Goal: Information Seeking & Learning: Learn about a topic

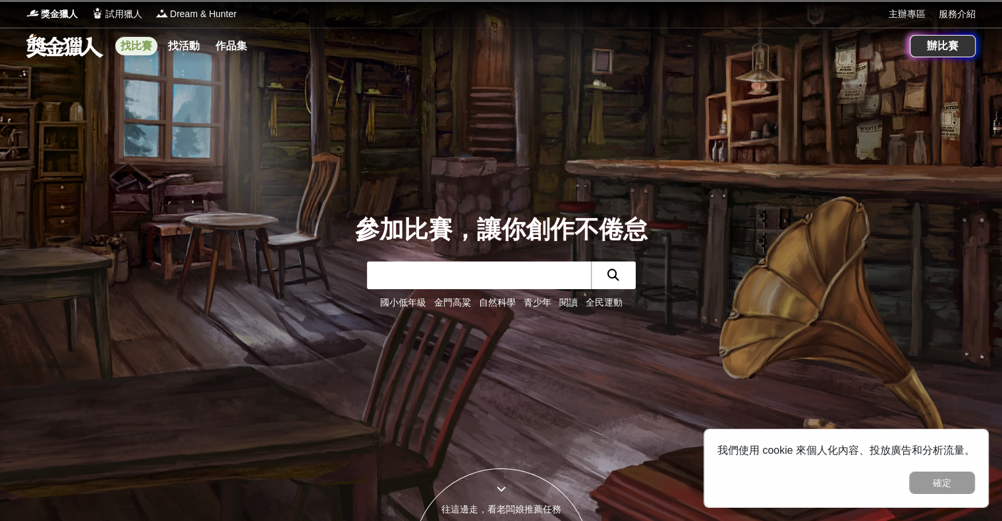
click at [135, 45] on link "找比賽" at bounding box center [136, 46] width 42 height 18
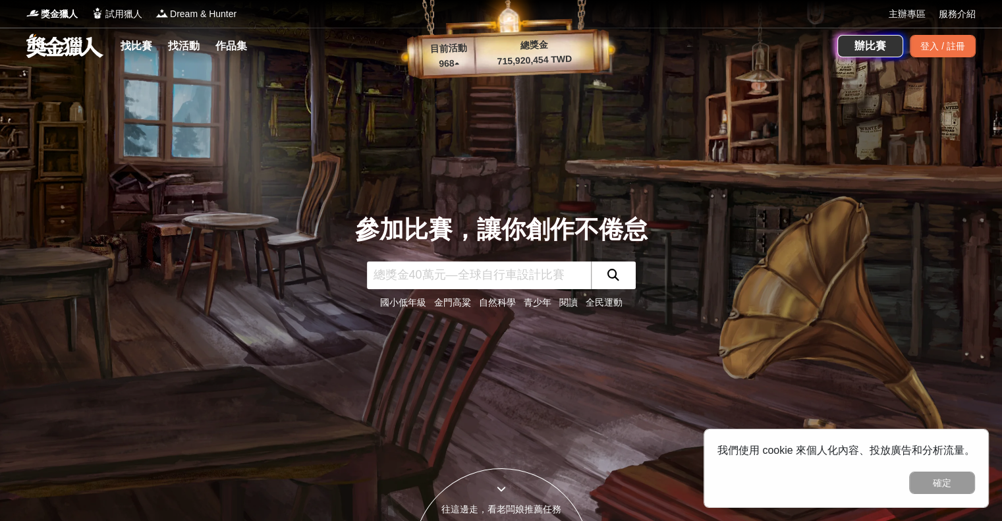
click at [253, 54] on div "找比賽 找活動 作品集" at bounding box center [186, 46] width 142 height 37
click at [250, 45] on link "作品集" at bounding box center [231, 46] width 42 height 18
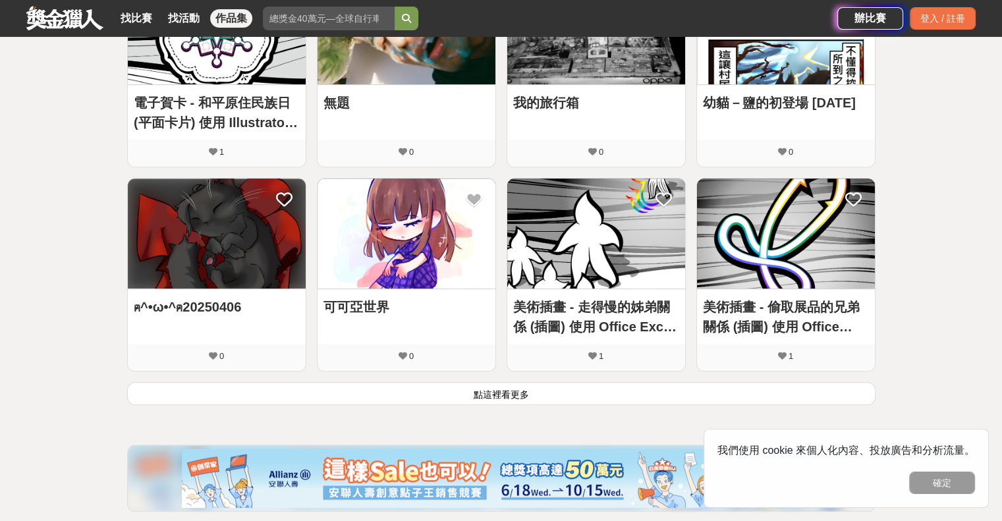
scroll to position [659, 0]
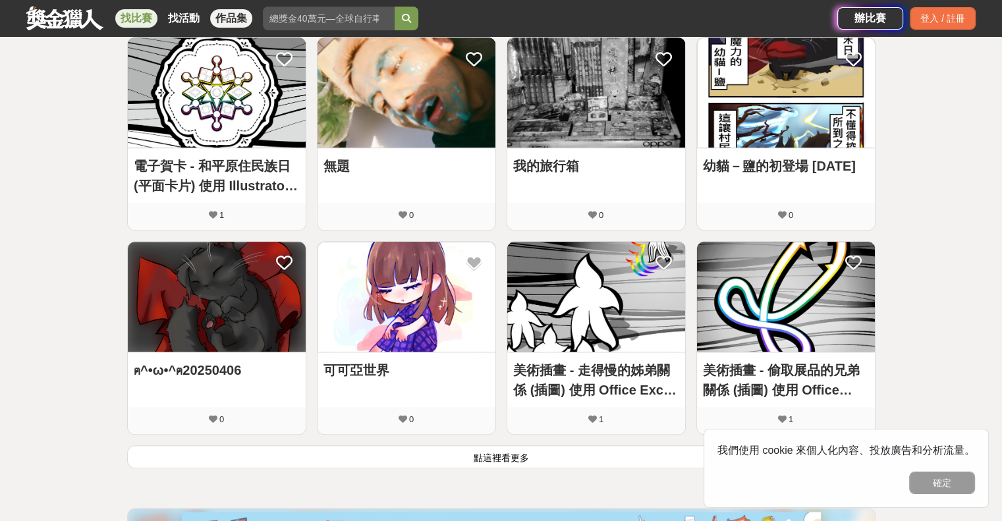
click at [130, 13] on link "找比賽" at bounding box center [136, 18] width 42 height 18
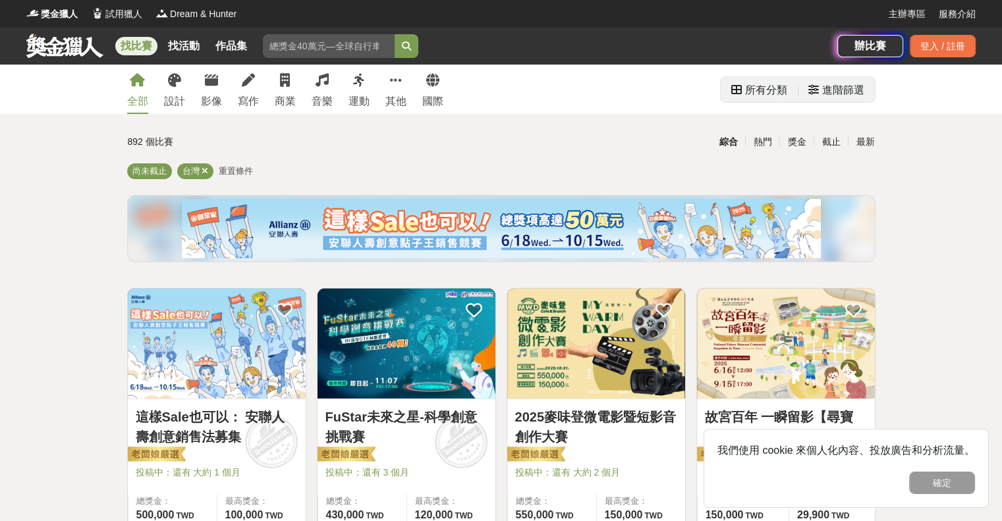
click at [785, 97] on div "所有分類" at bounding box center [766, 90] width 42 height 26
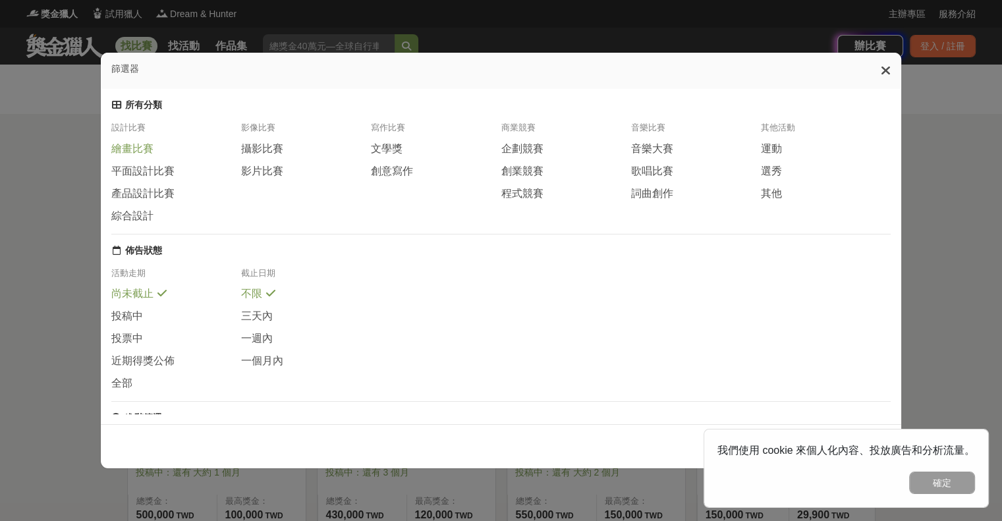
click at [149, 156] on span "繪畫比賽" at bounding box center [132, 149] width 42 height 14
click at [161, 178] on span "平面設計比賽" at bounding box center [142, 171] width 63 height 14
click at [171, 198] on div "產品設計比賽" at bounding box center [176, 192] width 130 height 14
click at [287, 171] on div "影片比賽" at bounding box center [306, 171] width 130 height 14
click at [960, 476] on button "確定" at bounding box center [942, 483] width 66 height 22
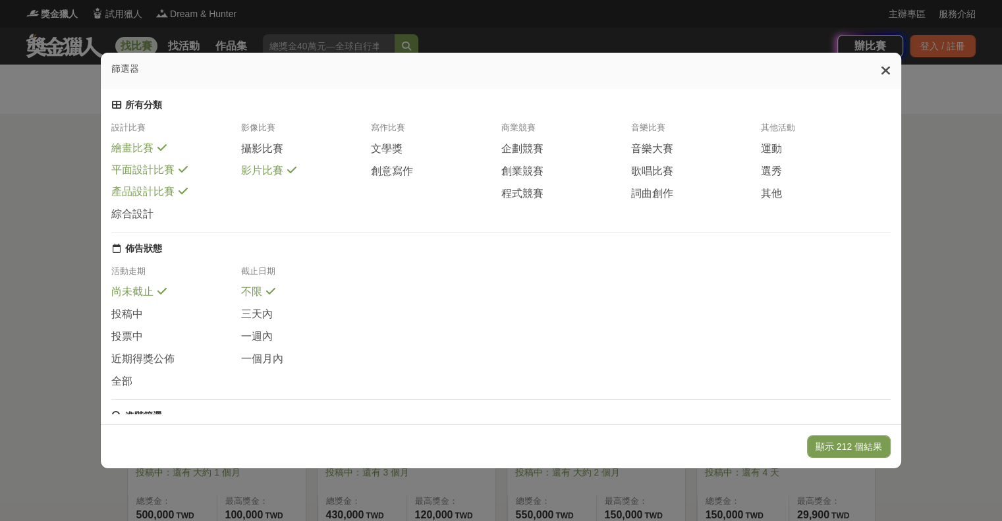
click at [960, 476] on div "篩選器 所有分類 設計比賽 繪畫比賽 平面設計比賽 產品設計比賽 綜合設計 影像比賽 攝影比賽 影片比賽 寫作比賽 文學獎 創意寫作 商業競賽 企劃競賽 創業…" at bounding box center [501, 260] width 1002 height 521
click at [876, 452] on button "顯示 212 個結果" at bounding box center [849, 446] width 84 height 22
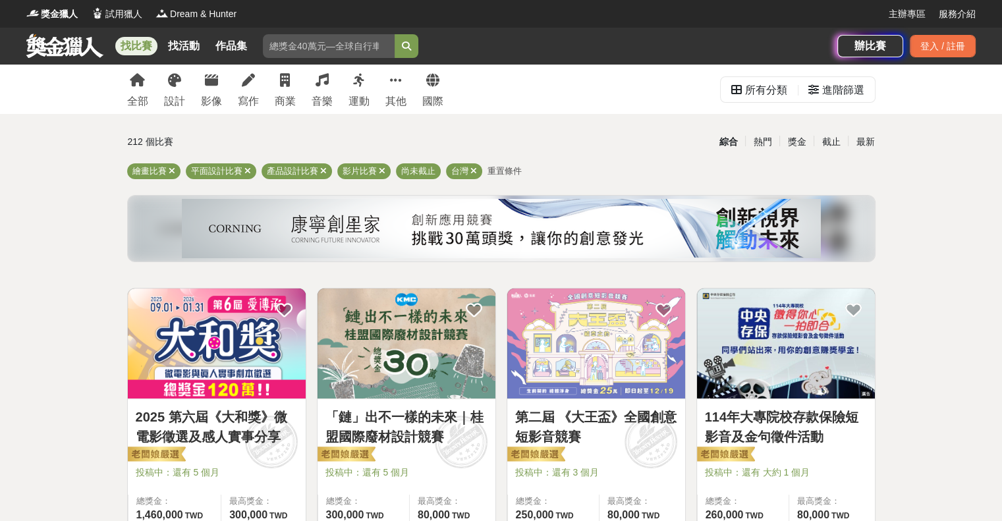
scroll to position [66, 0]
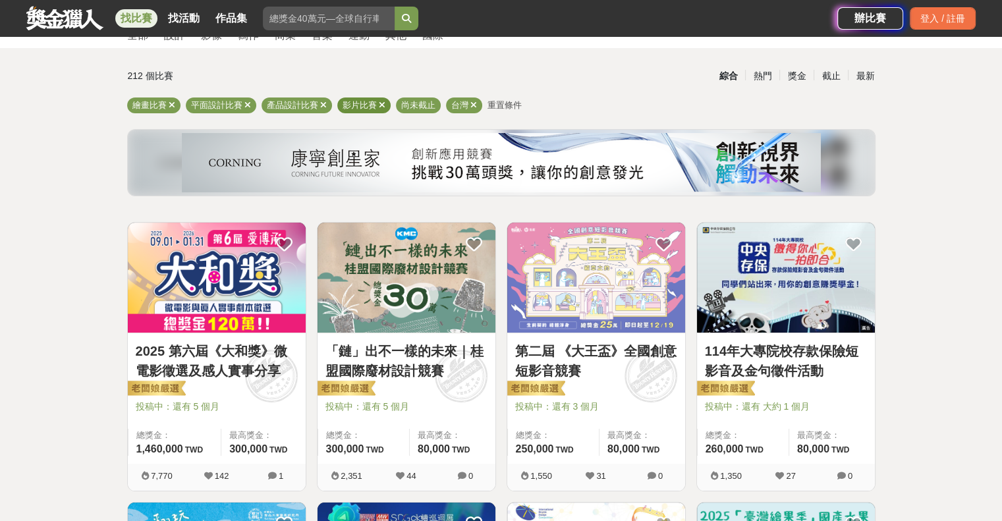
click at [380, 105] on icon at bounding box center [382, 105] width 7 height 9
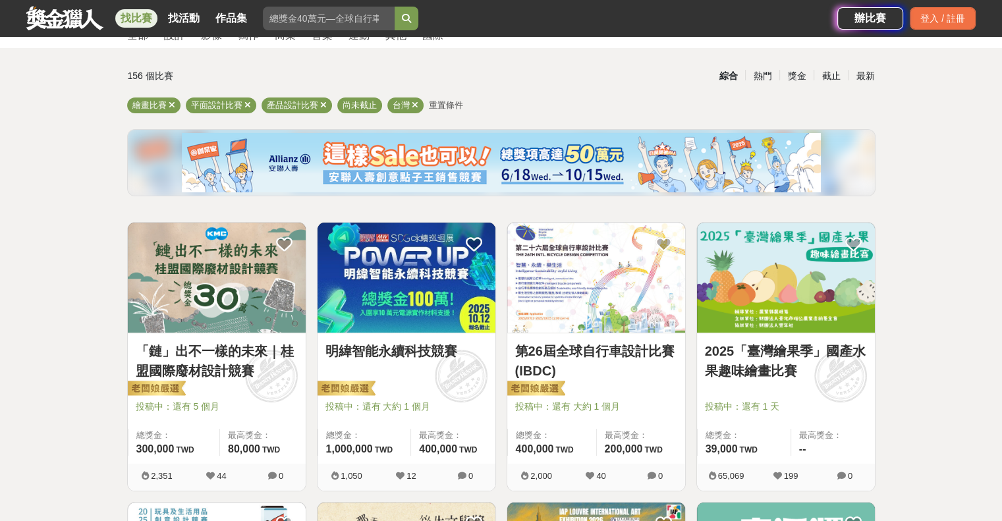
click at [196, 358] on link "「鏈」出不一樣的未來｜桂盟國際廢材設計競賽" at bounding box center [217, 361] width 162 height 40
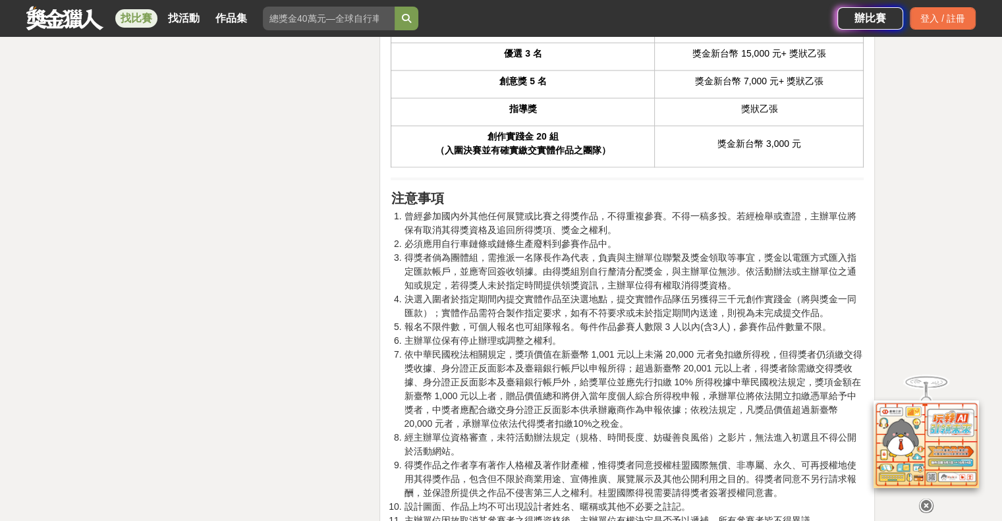
scroll to position [2569, 0]
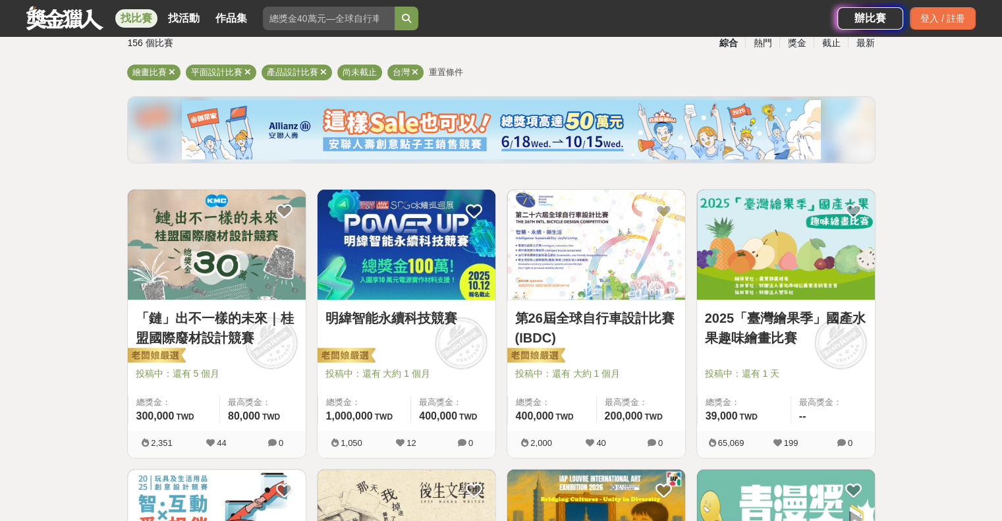
scroll to position [66, 0]
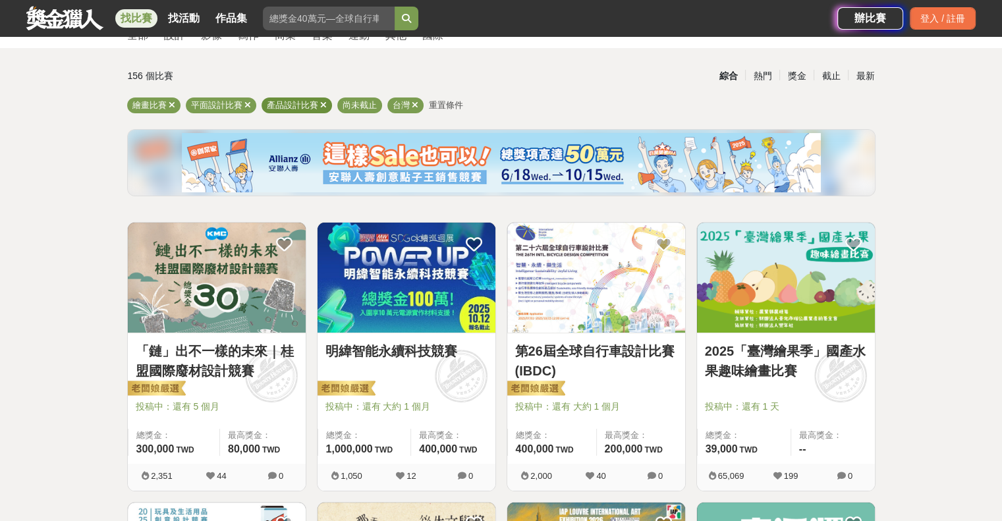
click at [324, 106] on icon at bounding box center [323, 105] width 7 height 9
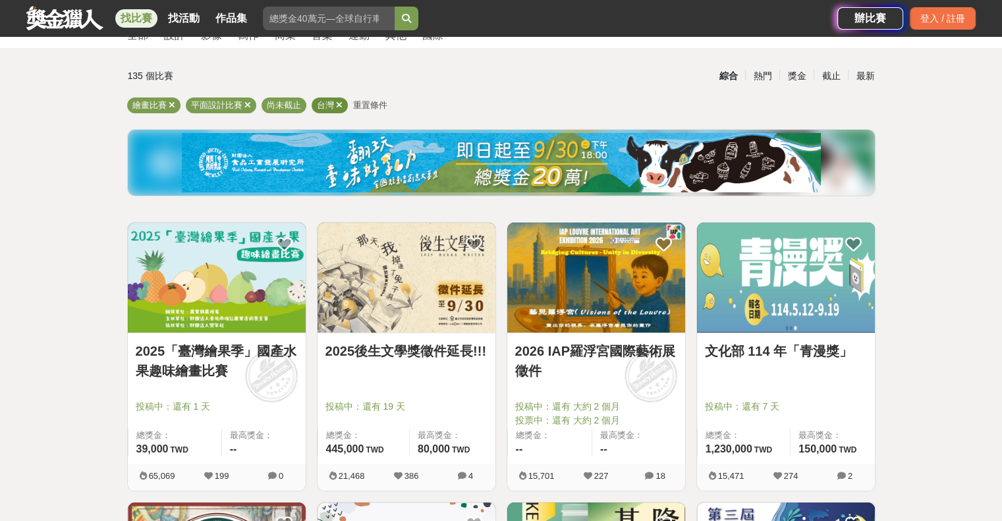
click at [339, 103] on icon at bounding box center [339, 105] width 7 height 9
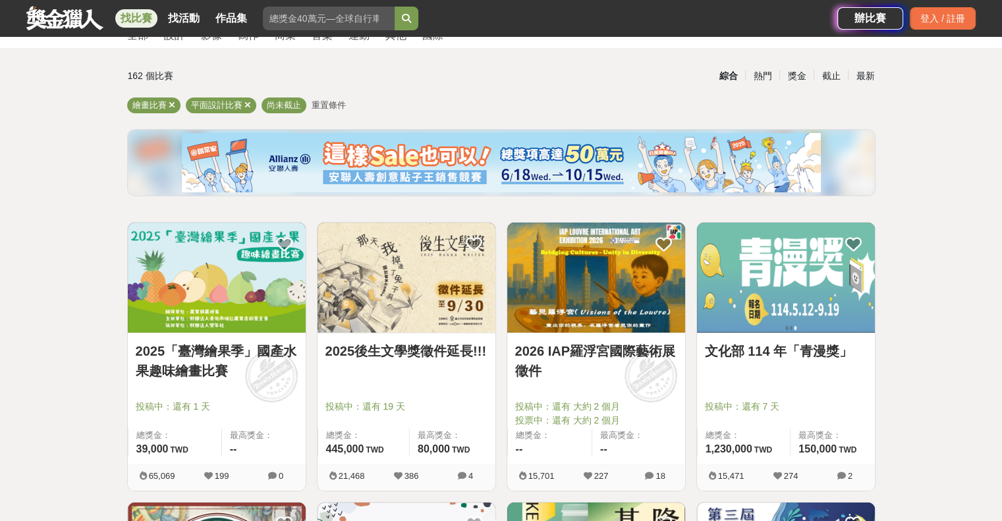
click at [202, 359] on link "2025「臺灣繪果季」國產水果趣味繪畫比賽" at bounding box center [217, 361] width 162 height 40
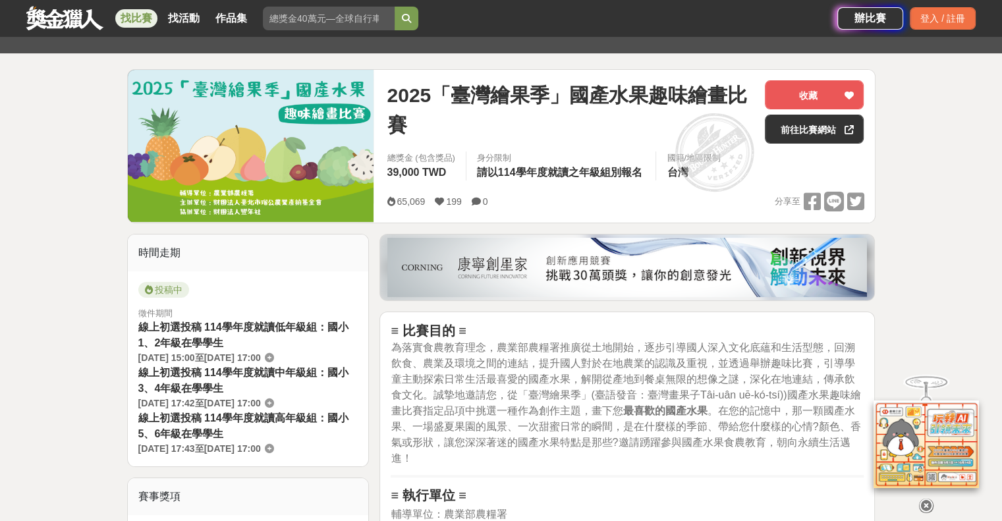
scroll to position [461, 0]
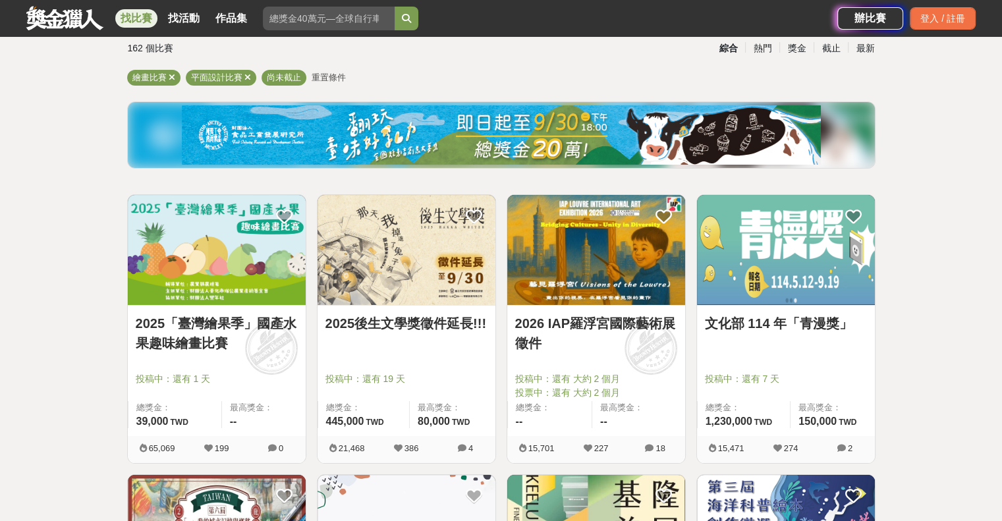
scroll to position [66, 0]
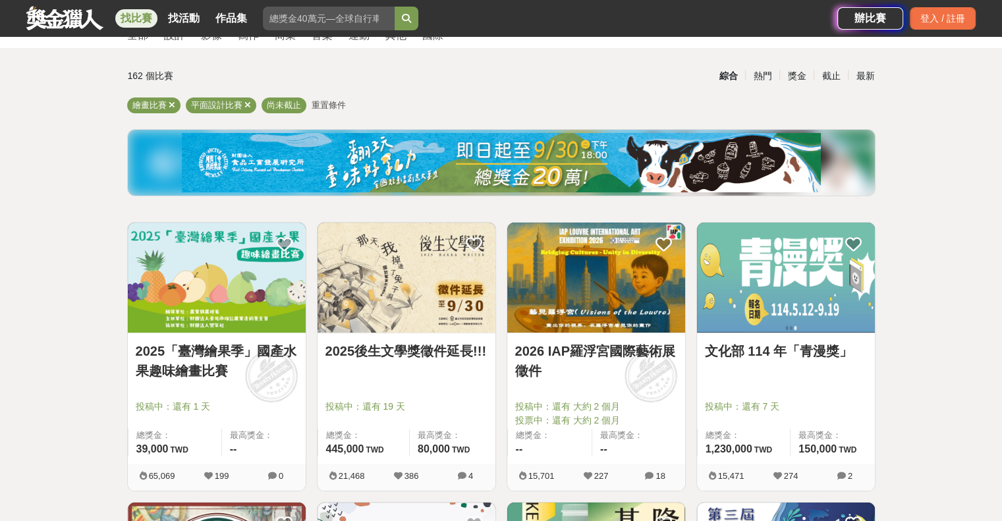
click at [587, 354] on link "2026 IAP羅浮宮國際藝術展徵件" at bounding box center [596, 361] width 162 height 40
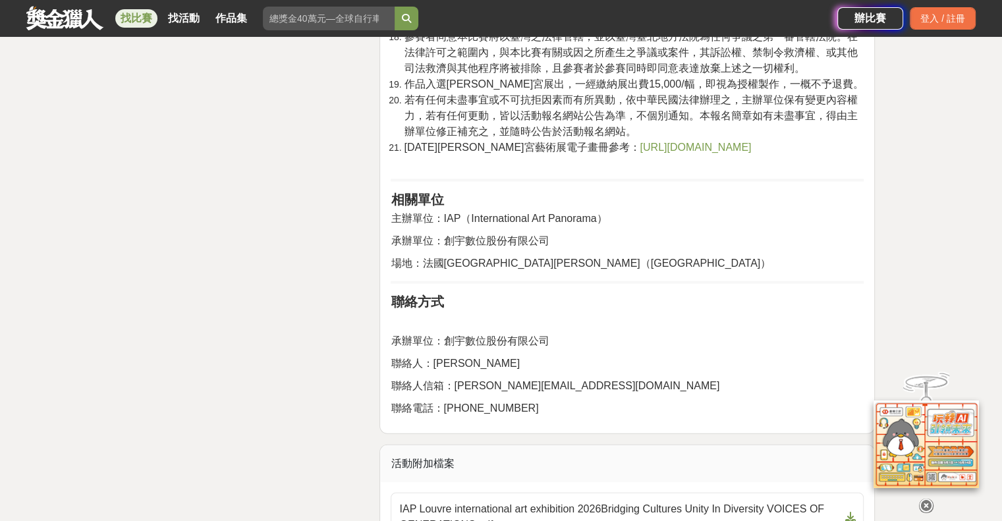
scroll to position [3030, 0]
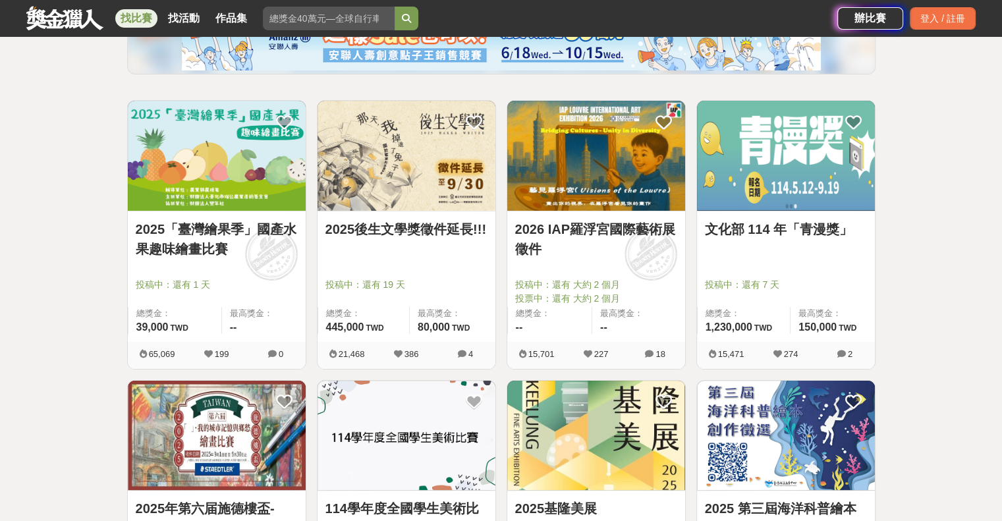
scroll to position [329, 0]
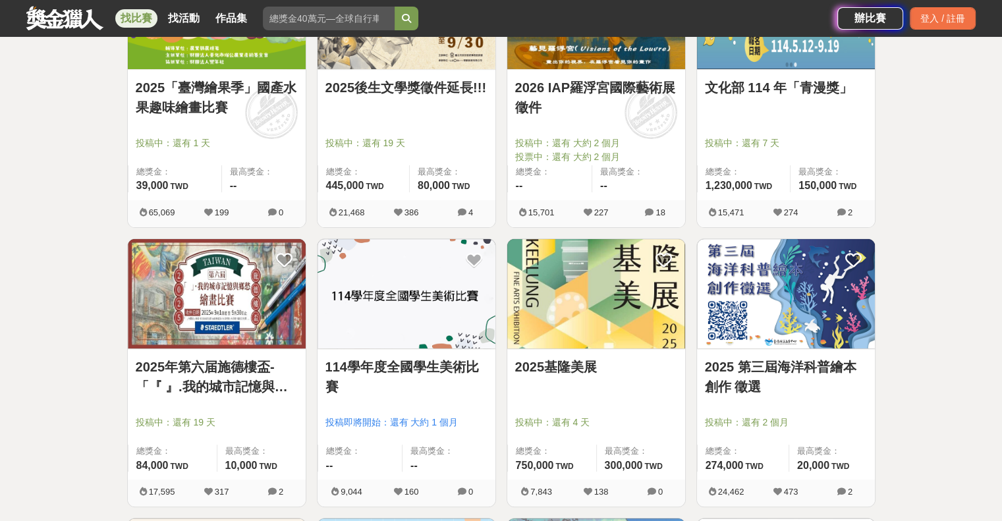
click at [178, 381] on link "2025年第六届施德樓盃-「『 』.我的城市記憶與鄉愁」繪畫比賽" at bounding box center [217, 377] width 162 height 40
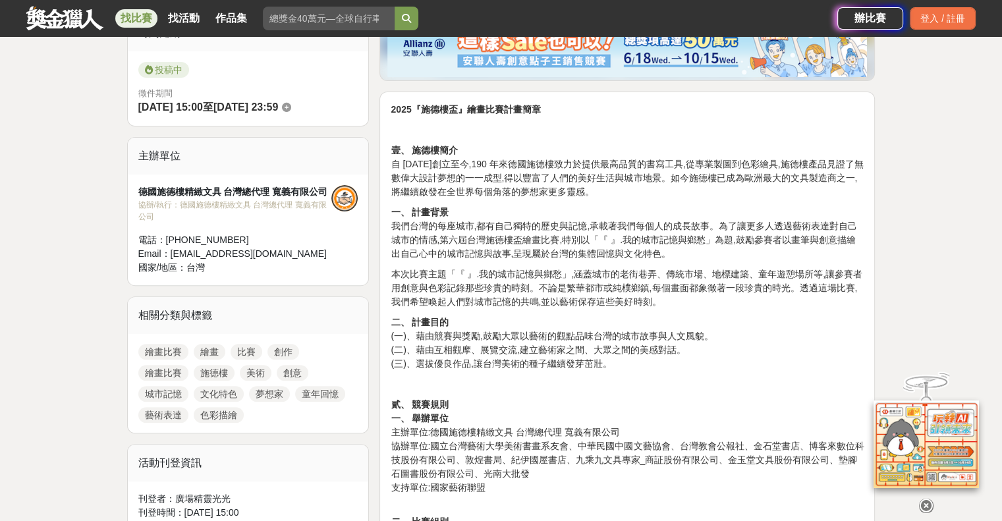
scroll to position [329, 0]
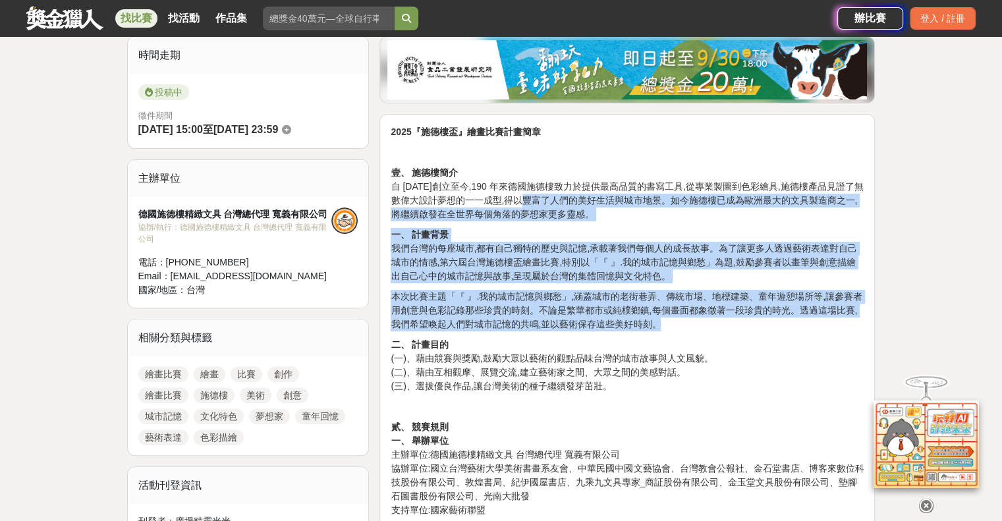
drag, startPoint x: 535, startPoint y: 203, endPoint x: 785, endPoint y: 317, distance: 275.0
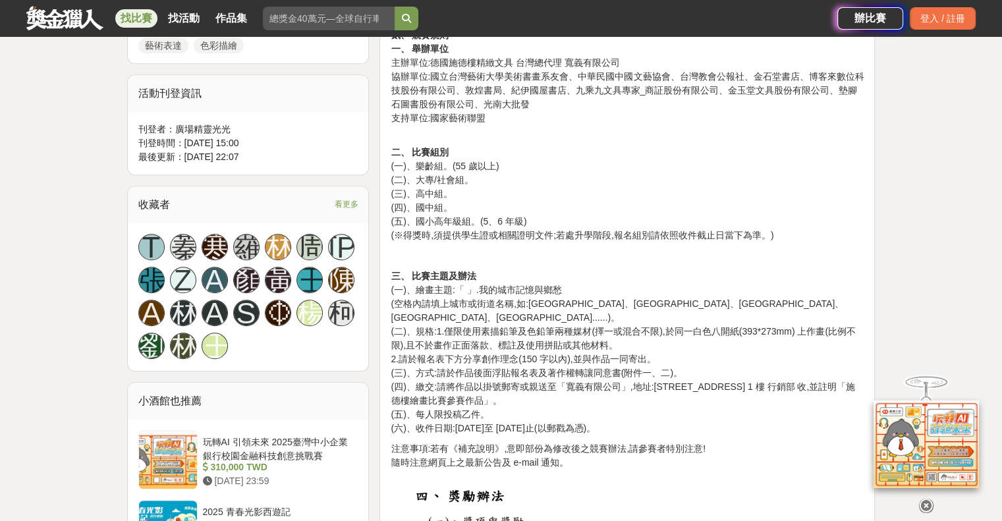
scroll to position [790, 0]
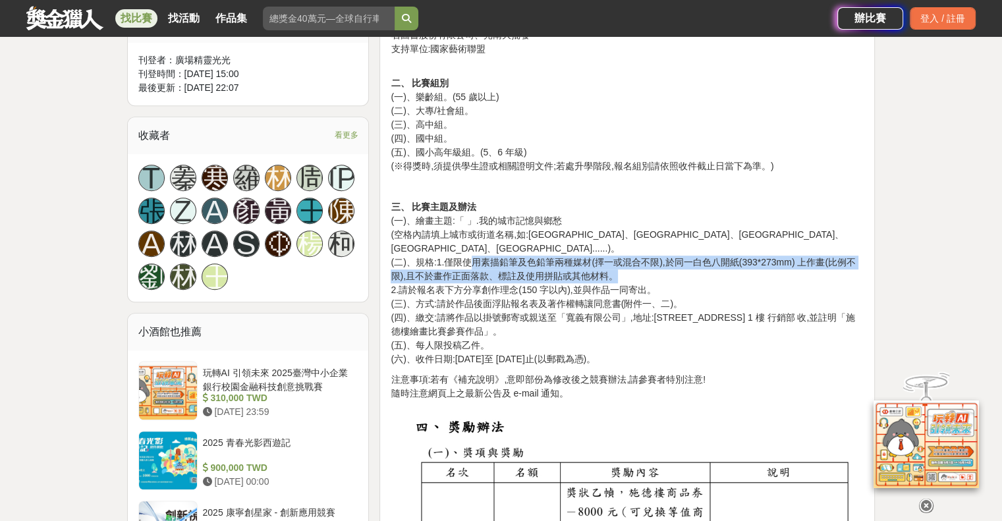
drag, startPoint x: 472, startPoint y: 242, endPoint x: 658, endPoint y: 257, distance: 187.0
click at [658, 257] on p "三、 比賽主題及辦法 (一)、繪畫主題:「 」.我的城市記憶與鄉愁 (空格內請填上城市或街道名稱,如:[GEOGRAPHIC_DATA]、[GEOGRAPHI…" at bounding box center [627, 283] width 473 height 166
click at [484, 263] on p "三、 比賽主題及辦法 (一)、繪畫主題:「 」.我的城市記憶與鄉愁 (空格內請填上城市或街道名稱,如:[GEOGRAPHIC_DATA]、[GEOGRAPHI…" at bounding box center [627, 283] width 473 height 166
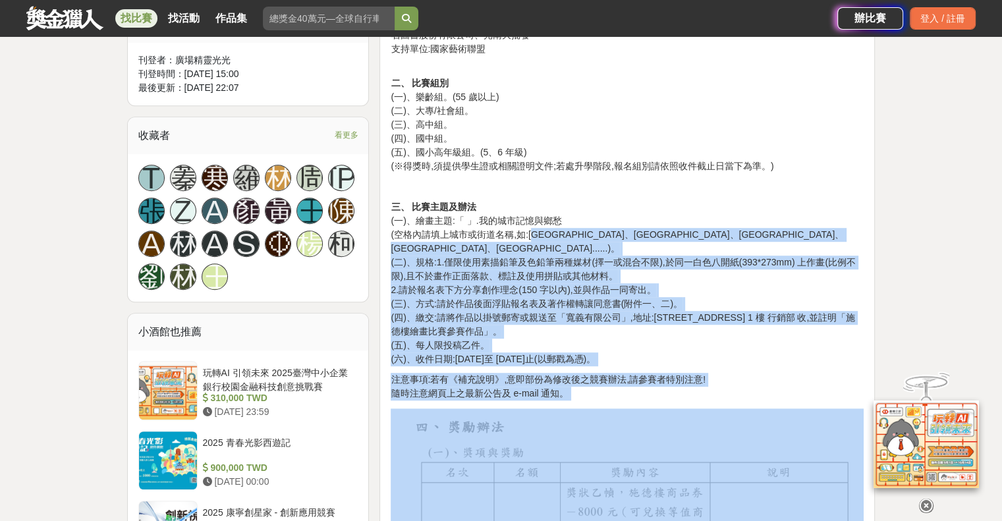
drag, startPoint x: 541, startPoint y: 236, endPoint x: 763, endPoint y: 410, distance: 282.0
click at [777, 373] on p "注意事項:若有《補充說明》,意即部份為修改後之競賽辦法,請參賽者特別注意! 隨時注意網頁上之最新公告及 e-mail 通知。" at bounding box center [627, 387] width 473 height 28
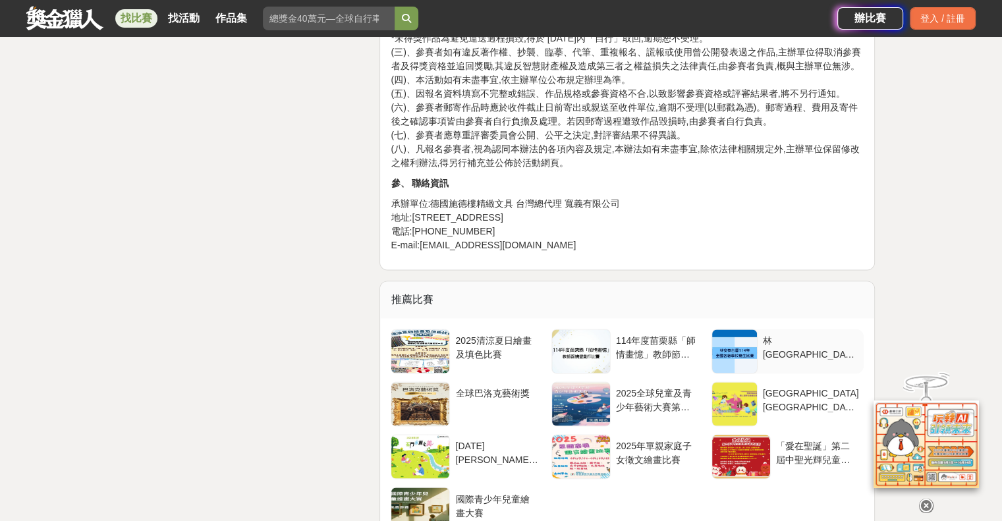
scroll to position [2042, 0]
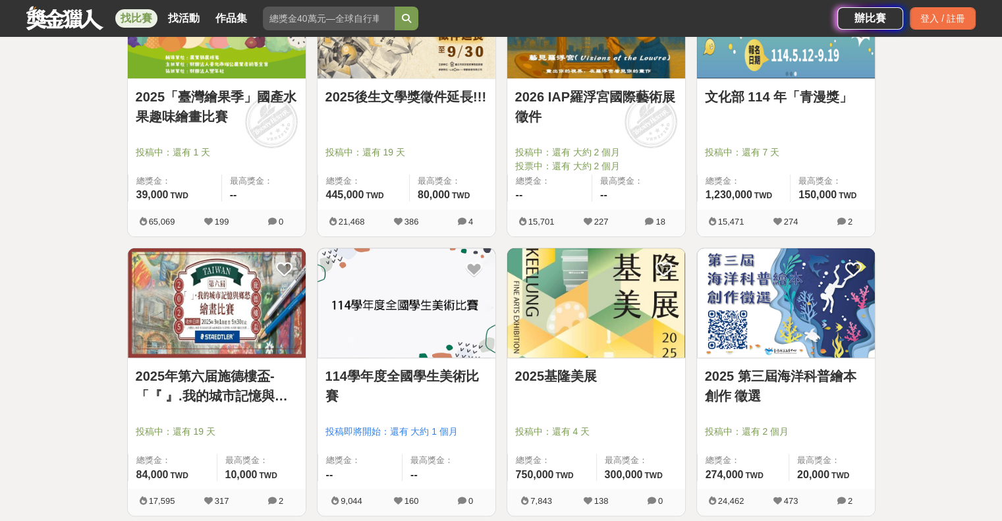
scroll to position [395, 0]
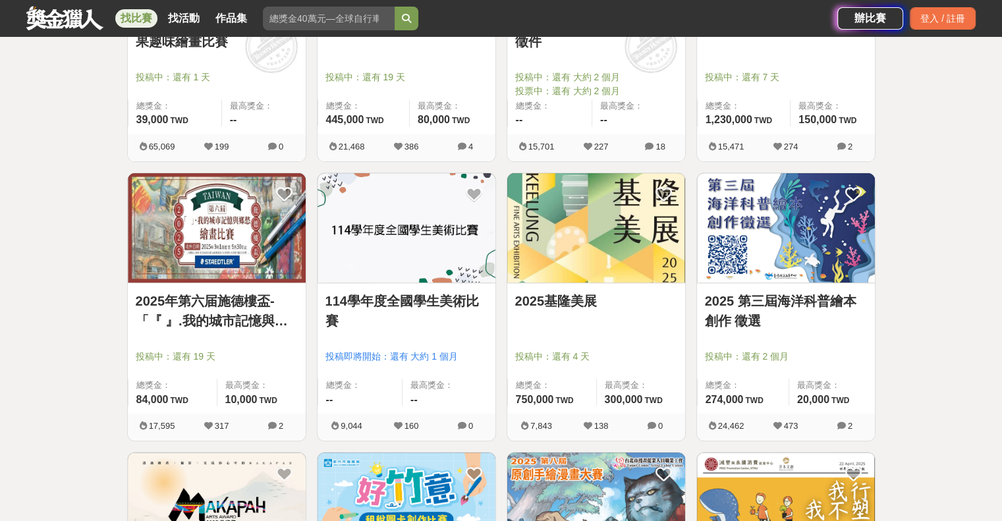
click at [443, 302] on link "114學年度全國學生美術比賽" at bounding box center [406, 311] width 162 height 40
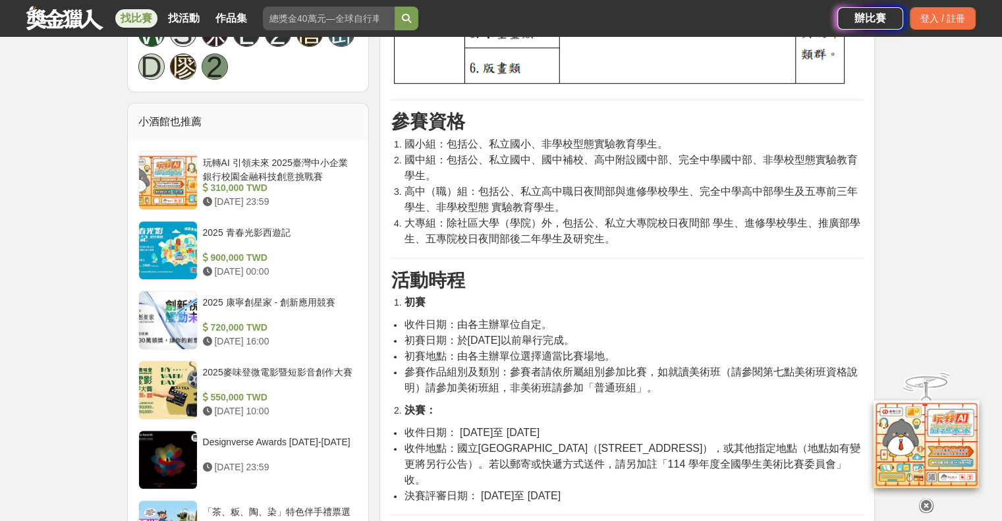
scroll to position [1054, 0]
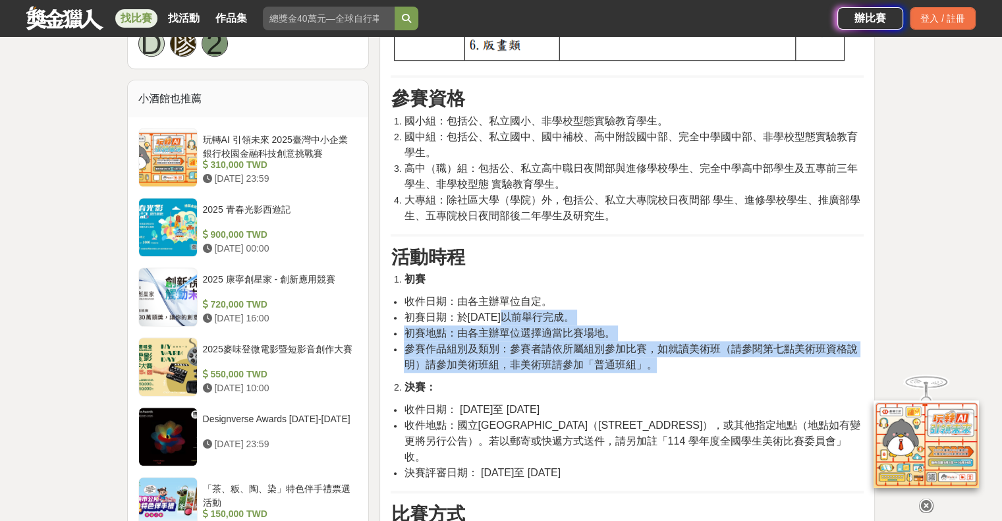
drag, startPoint x: 508, startPoint y: 314, endPoint x: 674, endPoint y: 357, distance: 170.8
click at [674, 357] on ul "收件日期：由各主辦單位自定。 初賽日期：於[DATE]以前舉行完成。 初賽地點：由各主辦單位選擇適當比賽場地。 參賽作品組別及類別：參賽者請依所屬組別參加比賽…" at bounding box center [627, 333] width 473 height 79
click at [672, 362] on li "參賽作品組別及類別：參賽者請依所屬組別參加比賽，如就讀美術班（請參閱第七點美術班資格說明）請參加美術班組，非美術班請參加「普通班組」。" at bounding box center [634, 357] width 460 height 32
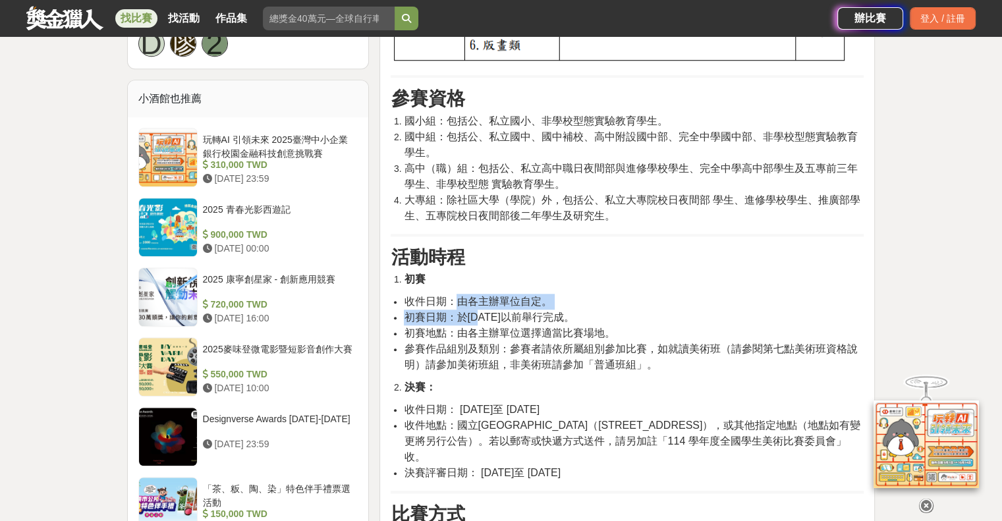
drag, startPoint x: 457, startPoint y: 308, endPoint x: 484, endPoint y: 318, distance: 29.0
click at [489, 308] on ul "收件日期：由各主辦單位自定。 初賽日期：於[DATE]以前舉行完成。 初賽地點：由各主辦單位選擇適當比賽場地。 參賽作品組別及類別：參賽者請依所屬組別參加比賽…" at bounding box center [627, 333] width 473 height 79
click at [468, 337] on span "初賽地點：由各主辦單位選擇適當比賽場地。" at bounding box center [509, 332] width 211 height 11
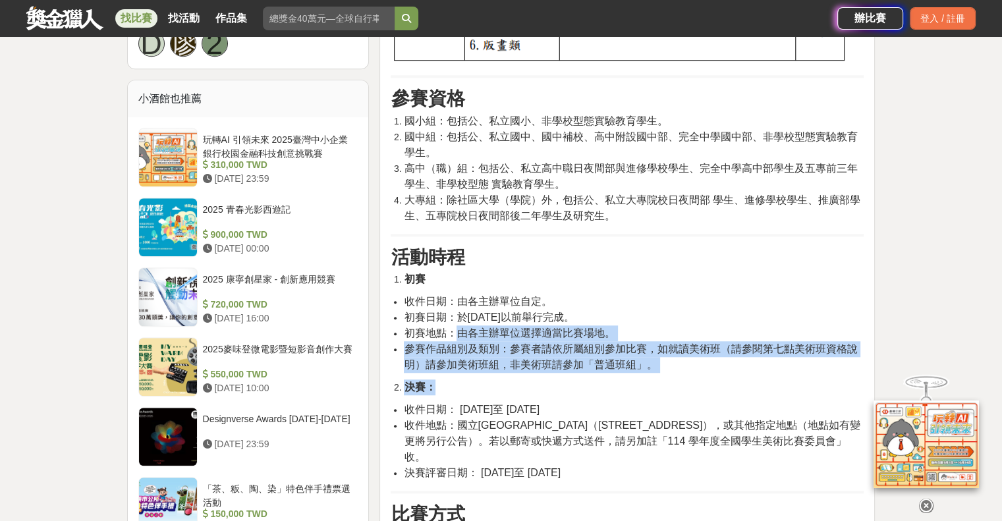
drag, startPoint x: 455, startPoint y: 333, endPoint x: 816, endPoint y: 383, distance: 364.3
click at [811, 389] on li "決賽：" at bounding box center [634, 387] width 460 height 16
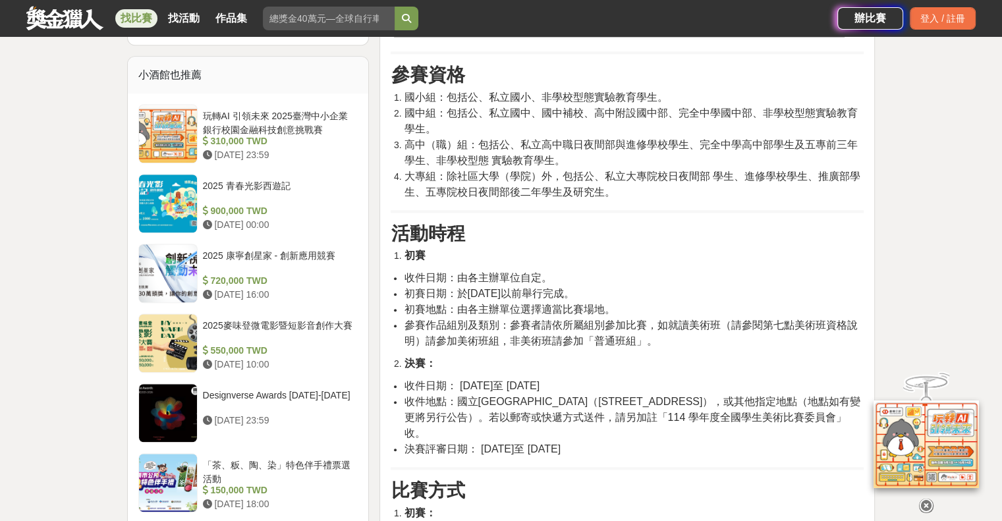
scroll to position [1120, 0]
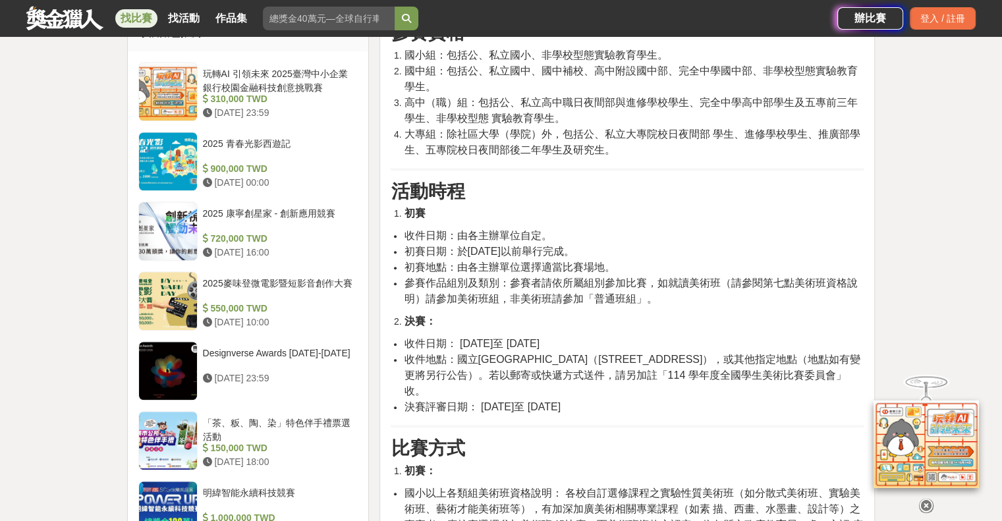
drag, startPoint x: 437, startPoint y: 366, endPoint x: 826, endPoint y: 395, distance: 389.7
click at [826, 395] on ul "收件日期： [DATE]至 [DATE] 收件地點：國立[GEOGRAPHIC_DATA]（[STREET_ADDRESS]），或其他指定地點（地點如有變更將…" at bounding box center [627, 375] width 473 height 79
click at [762, 399] on li "決賽評審日期： [DATE]至 [DATE]" at bounding box center [634, 407] width 460 height 16
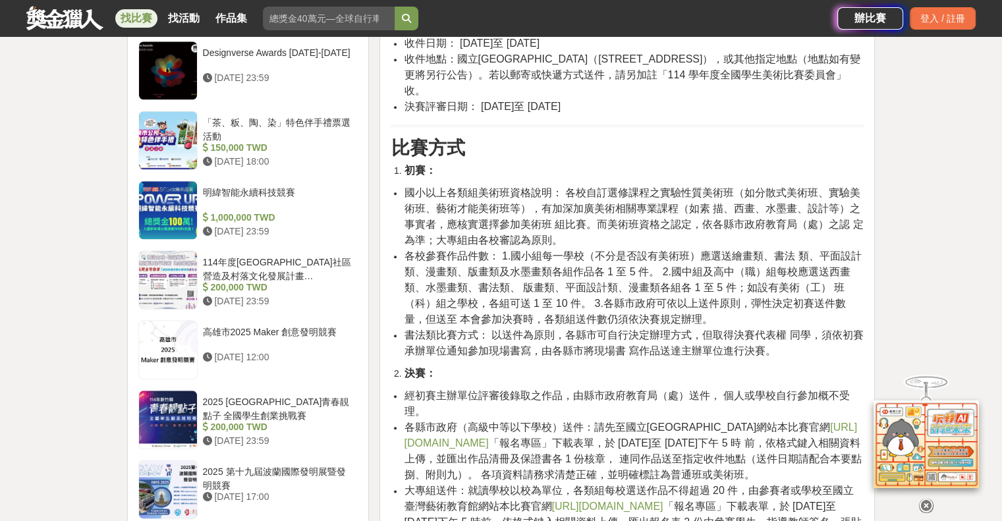
scroll to position [1449, 0]
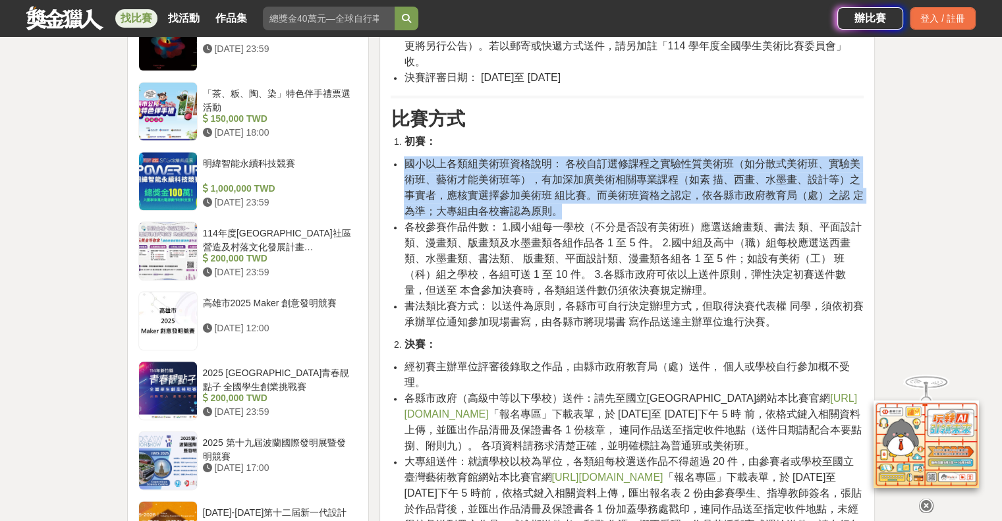
drag, startPoint x: 402, startPoint y: 146, endPoint x: 814, endPoint y: 198, distance: 415.0
click at [814, 198] on ul "國小以上各類組美術班資格說明： 各校自訂選修課程之實驗性質美術班（如分散式美術班、實驗美 術班、藝術才能美術班等），有加深加廣美術相關專業課程（如素 描、西畫…" at bounding box center [627, 243] width 473 height 174
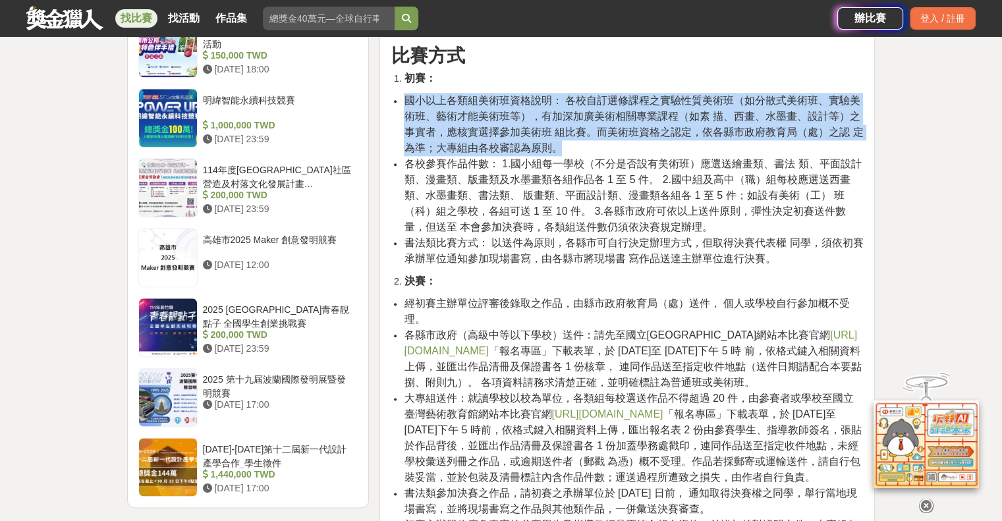
scroll to position [1515, 0]
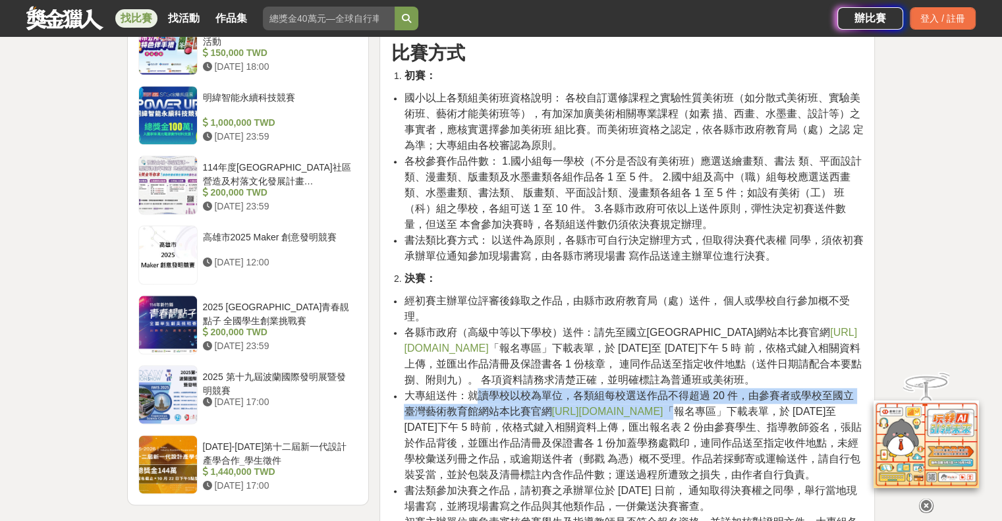
drag, startPoint x: 473, startPoint y: 390, endPoint x: 783, endPoint y: 404, distance: 309.9
click at [783, 404] on span "大專組送件：就讀學校以校為單位，各類組每校選送作品不得超過 20 件，由參賽者或學校至國立臺灣藝術教育館網站本比賽官網 [URL][DOMAIN_NAME] …" at bounding box center [632, 435] width 457 height 90
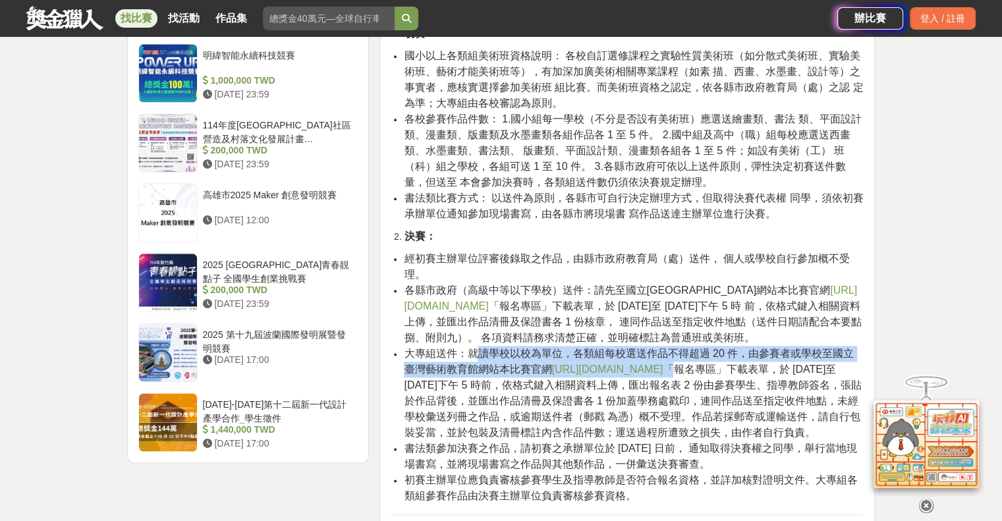
scroll to position [1581, 0]
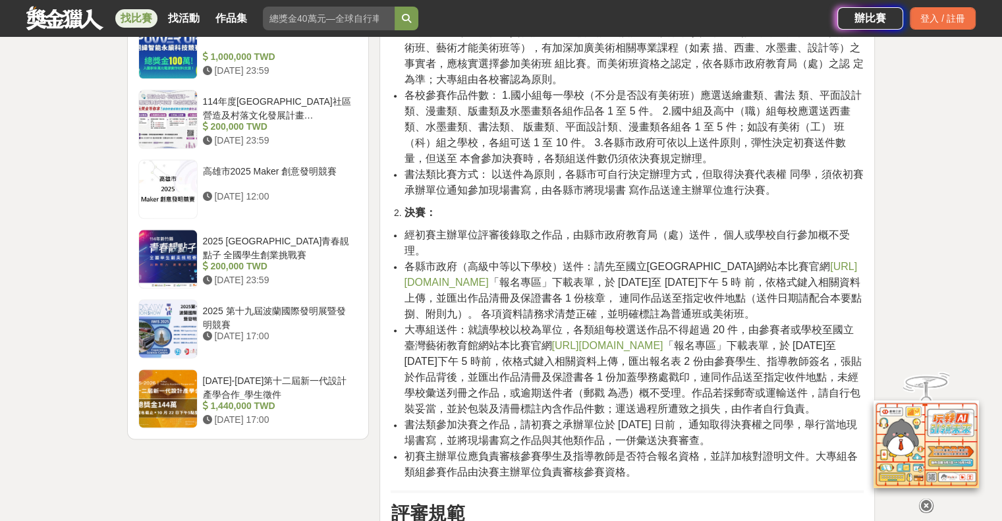
click at [859, 316] on li "各縣市政府（高級中等以下學校）送件：請先至國立臺灣藝術教育館網站本比賽官網 [URL][DOMAIN_NAME] 「報名專區」下載表單，於 [DATE]至 […" at bounding box center [634, 290] width 460 height 63
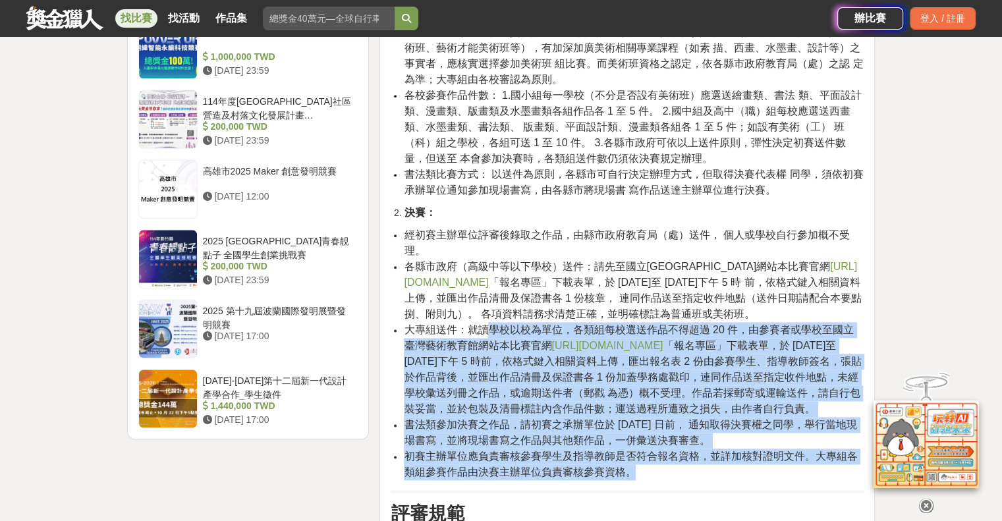
drag, startPoint x: 489, startPoint y: 332, endPoint x: 701, endPoint y: 493, distance: 265.6
click at [701, 480] on ul "經初賽主辦單位評審後錄取之作品，由縣市政府教育局（處）送件， 個人或學校自行參加概不受理。 各縣市政府（高級中等以下學校）送件：請先至國立臺灣藝術教育館網站本…" at bounding box center [627, 353] width 473 height 253
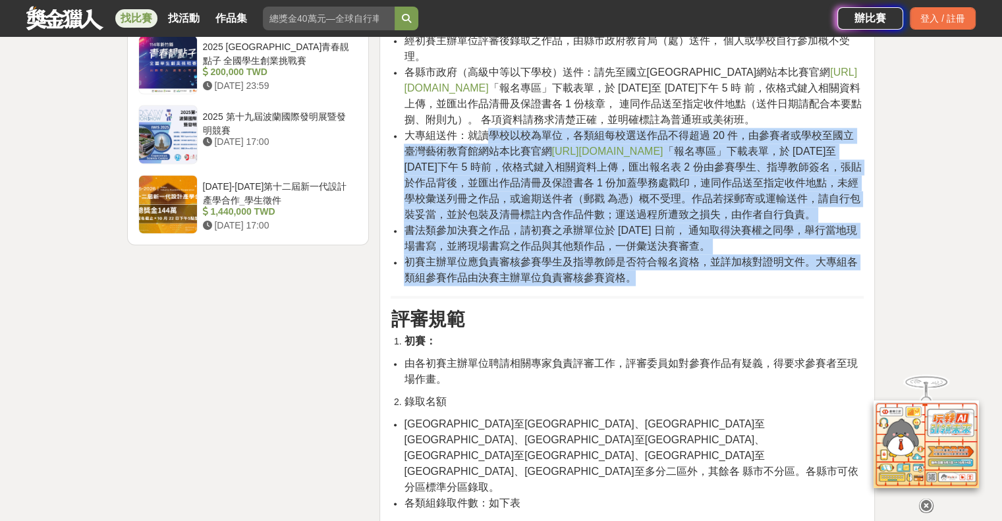
scroll to position [1844, 0]
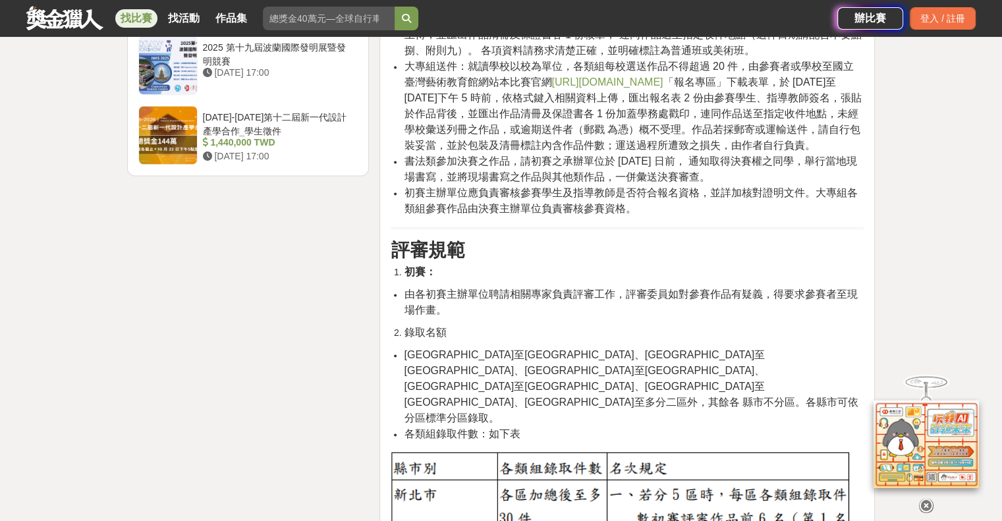
click at [923, 503] on icon at bounding box center [926, 506] width 14 height 14
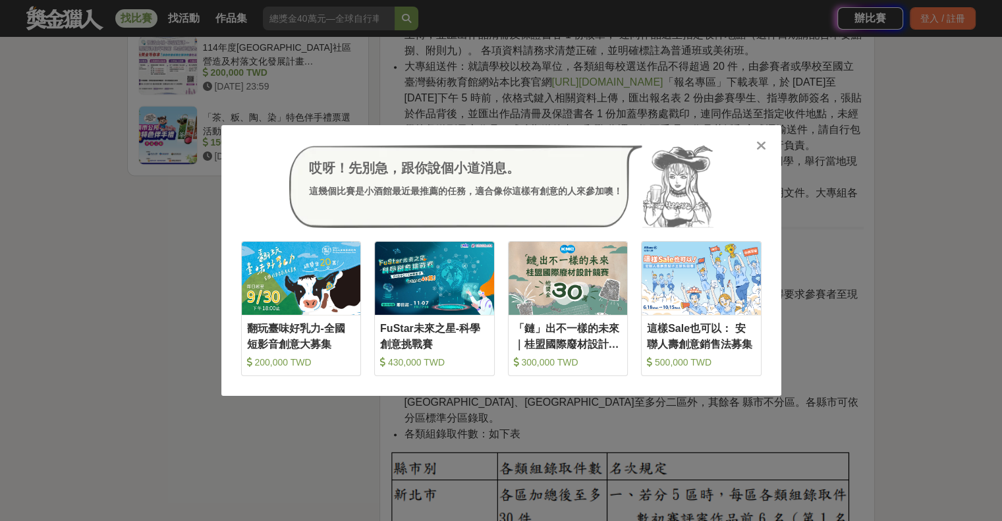
click at [759, 144] on icon at bounding box center [761, 145] width 10 height 13
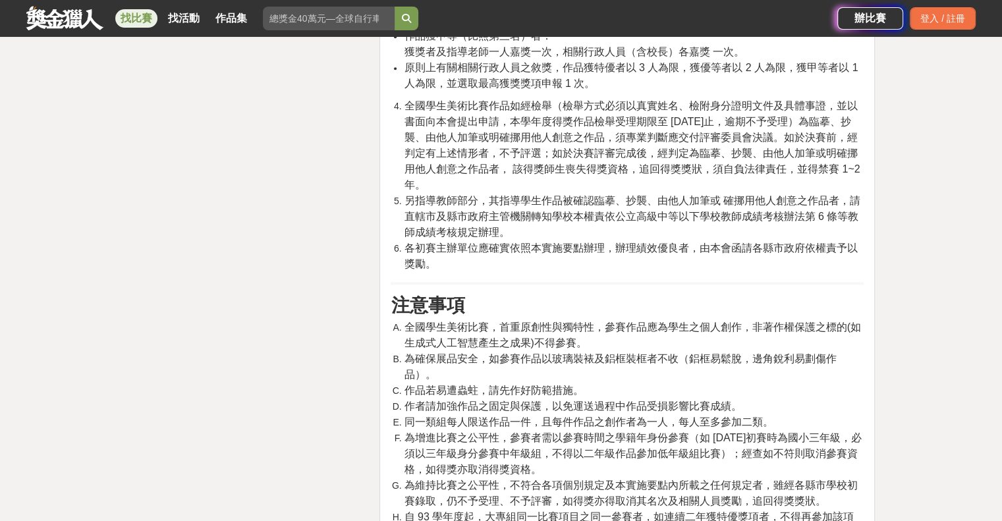
scroll to position [6521, 0]
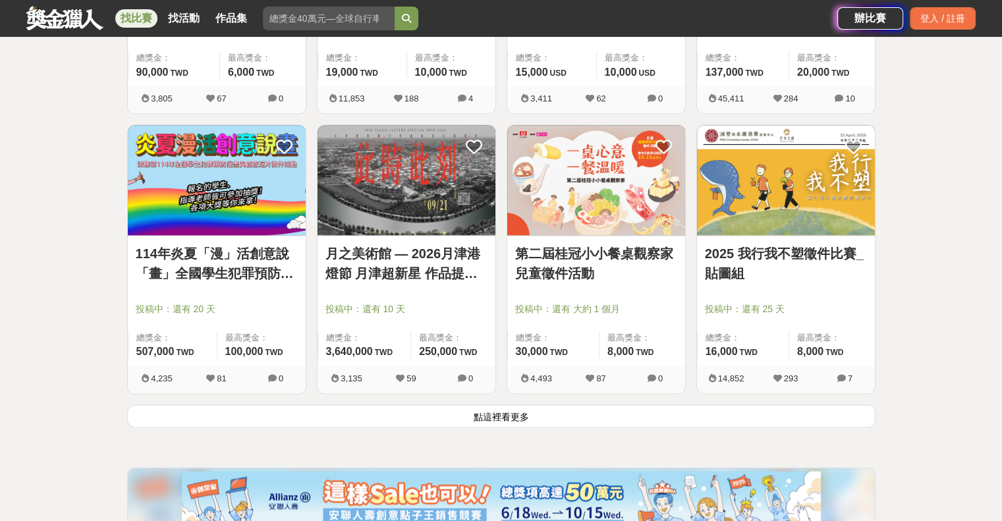
scroll to position [1581, 0]
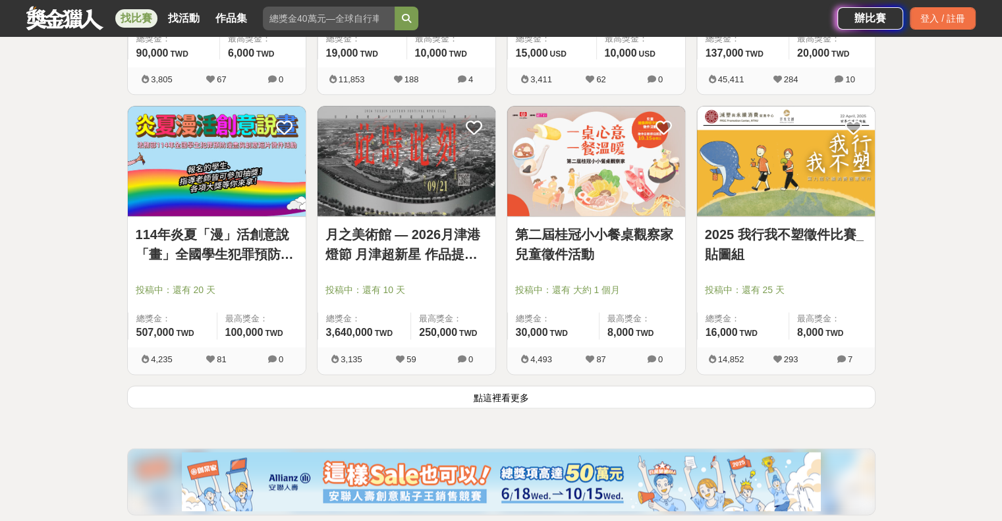
click at [521, 400] on button "點這裡看更多" at bounding box center [501, 396] width 748 height 23
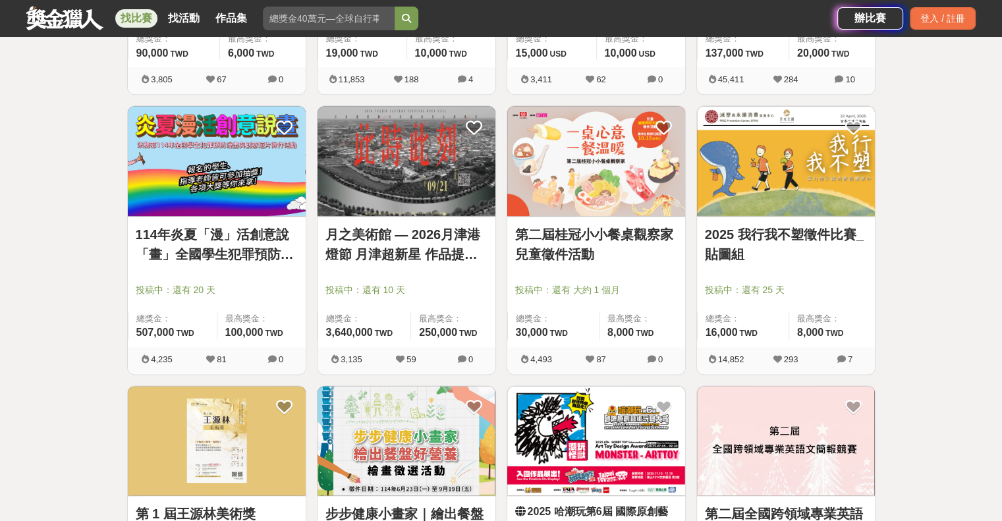
click at [457, 236] on link "月之美術館 — 2026月津港燈節 月津超新星 作品提案徵選計畫 〈OPEN CALL〉" at bounding box center [406, 245] width 162 height 40
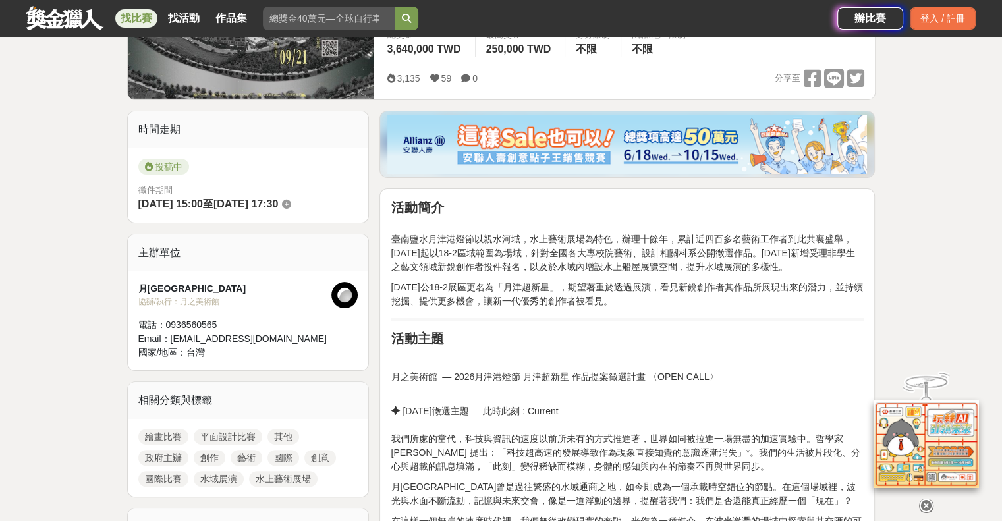
scroll to position [263, 0]
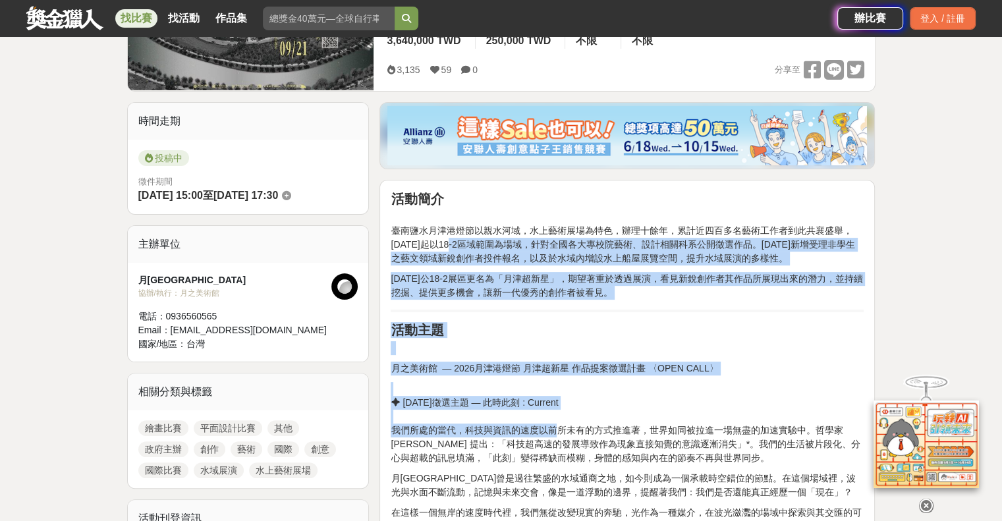
drag, startPoint x: 447, startPoint y: 238, endPoint x: 546, endPoint y: 423, distance: 209.8
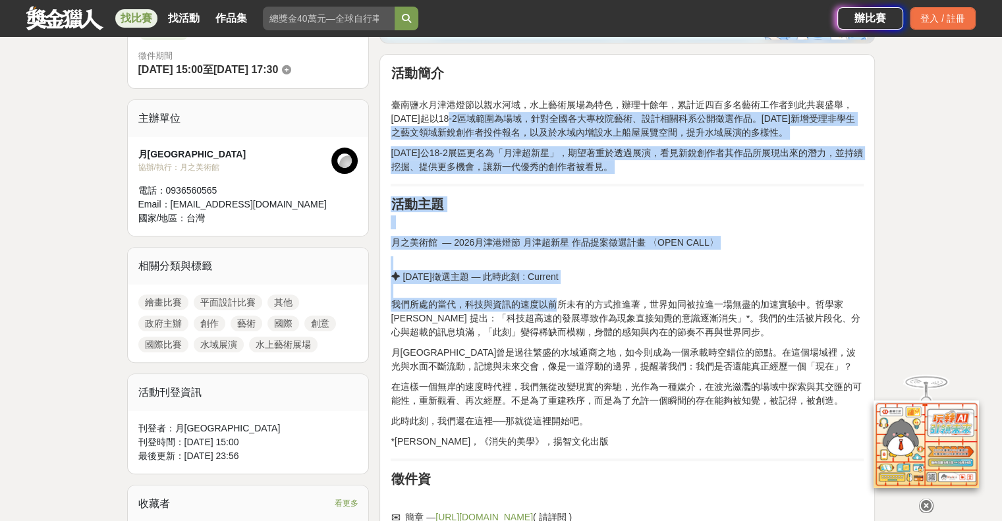
scroll to position [461, 0]
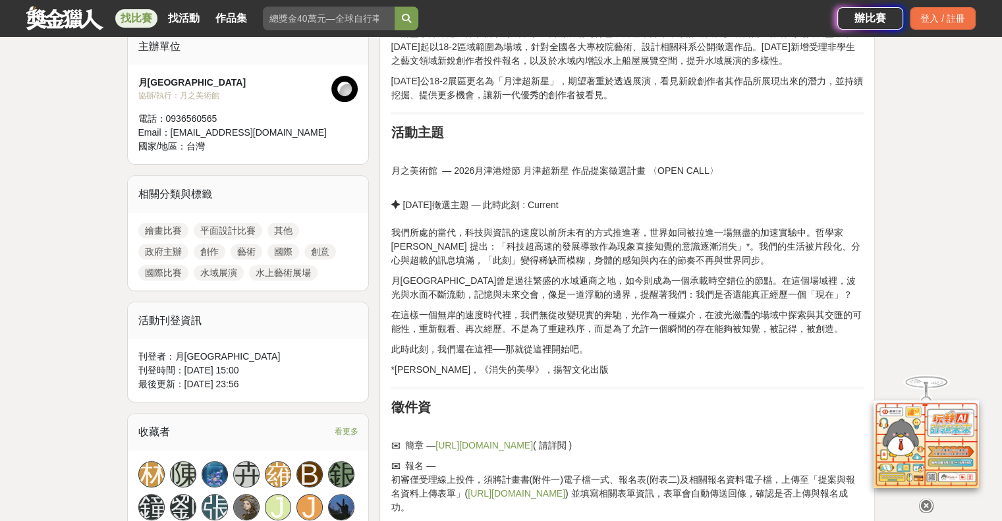
click at [536, 389] on hr at bounding box center [627, 388] width 473 height 3
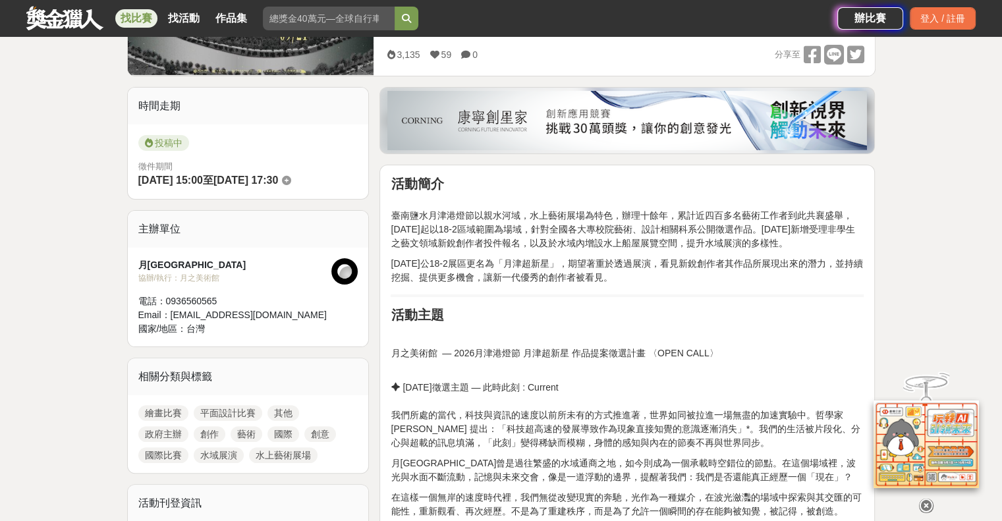
scroll to position [198, 0]
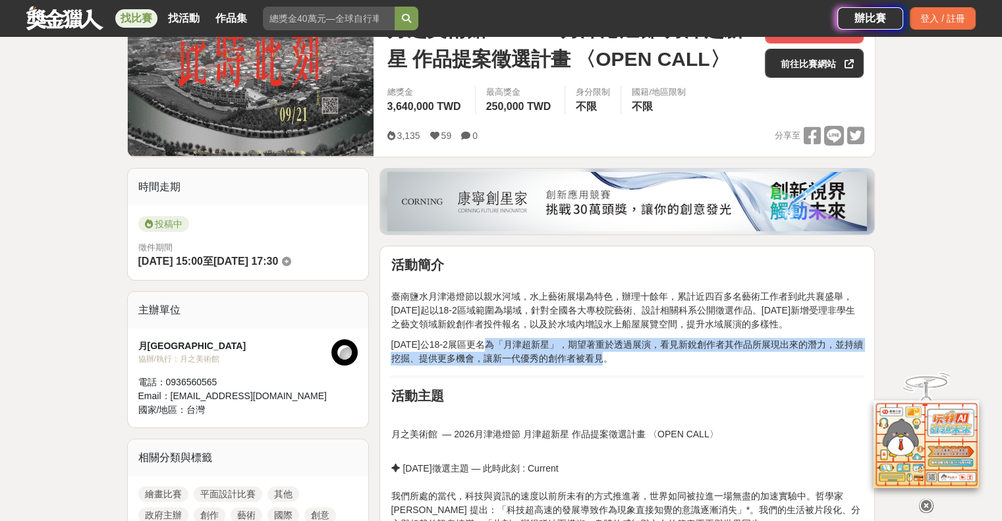
drag, startPoint x: 497, startPoint y: 343, endPoint x: 851, endPoint y: 360, distance: 354.1
click at [851, 360] on p "[DATE]公18-2展區更名為「月津超新星」，期望著重於透過展演，看見新銳創作者其作品所展現出來的潛力，並持續挖掘、提供更多機會，讓新一代優秀的創作者被看見。" at bounding box center [627, 352] width 473 height 28
drag, startPoint x: 786, startPoint y: 324, endPoint x: 422, endPoint y: 292, distance: 366.3
click at [422, 292] on p "臺南鹽水月津港燈節以親水河域，水上藝術展場為特色，辦理十餘年，累計近四百多名藝術工作者到此共襄盛舉，[DATE]起以18-2區域範圍為場域，針對全國各大專校院…" at bounding box center [627, 303] width 473 height 55
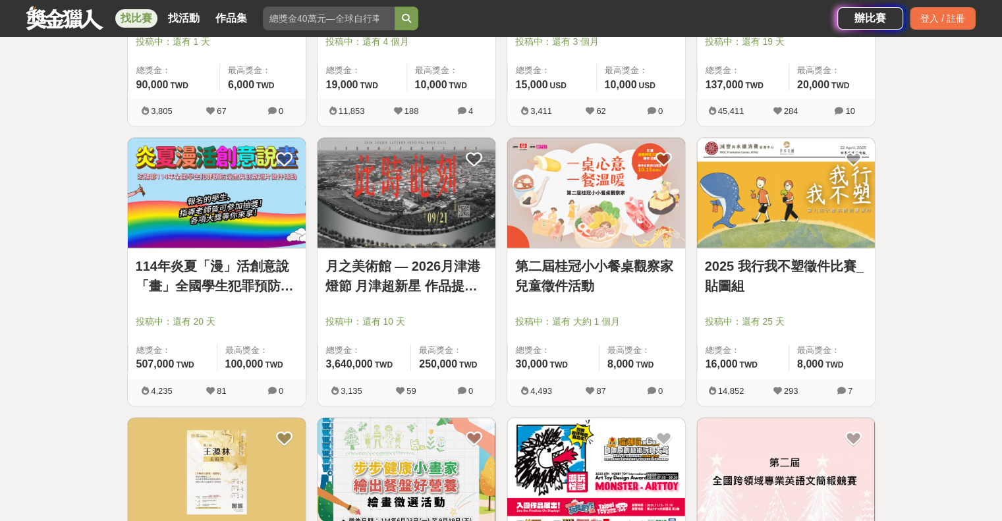
scroll to position [1581, 0]
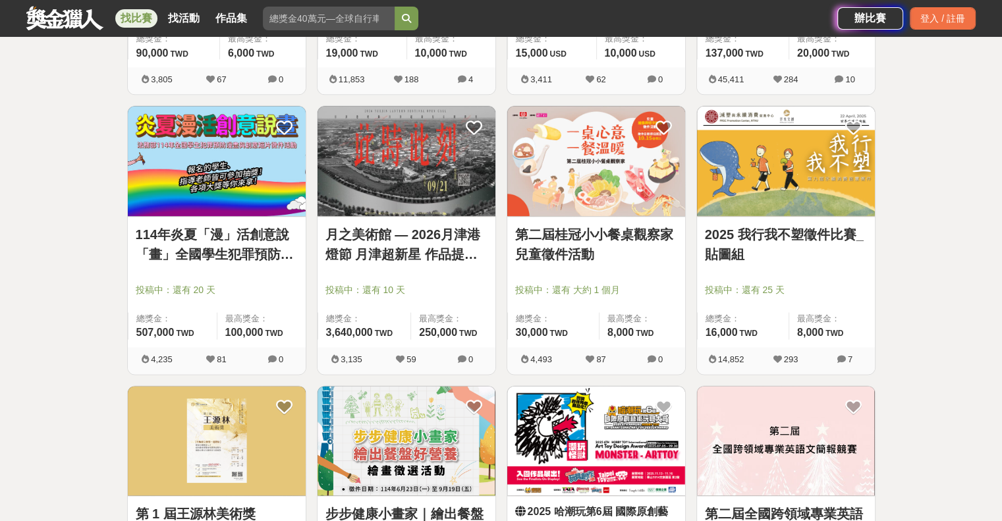
click at [738, 239] on link "2025 我行我不塑徵件比賽_貼圖組" at bounding box center [786, 245] width 162 height 40
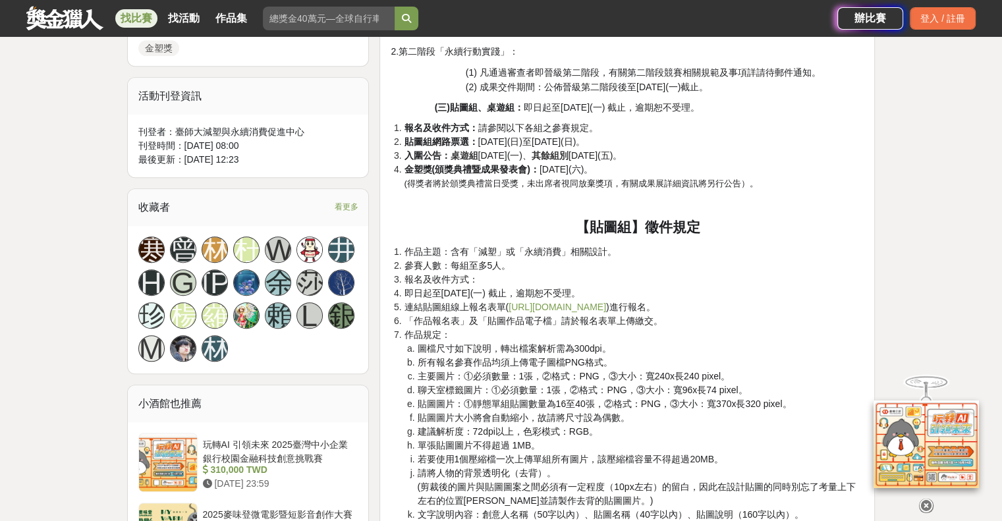
scroll to position [856, 0]
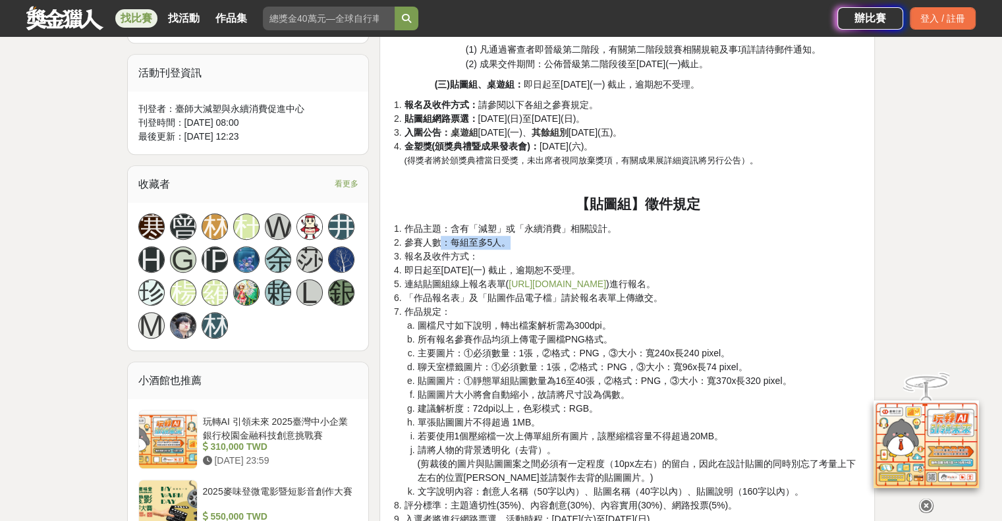
drag, startPoint x: 445, startPoint y: 238, endPoint x: 507, endPoint y: 245, distance: 63.0
click at [507, 245] on span "參賽人數：每組至多5人。" at bounding box center [457, 242] width 107 height 11
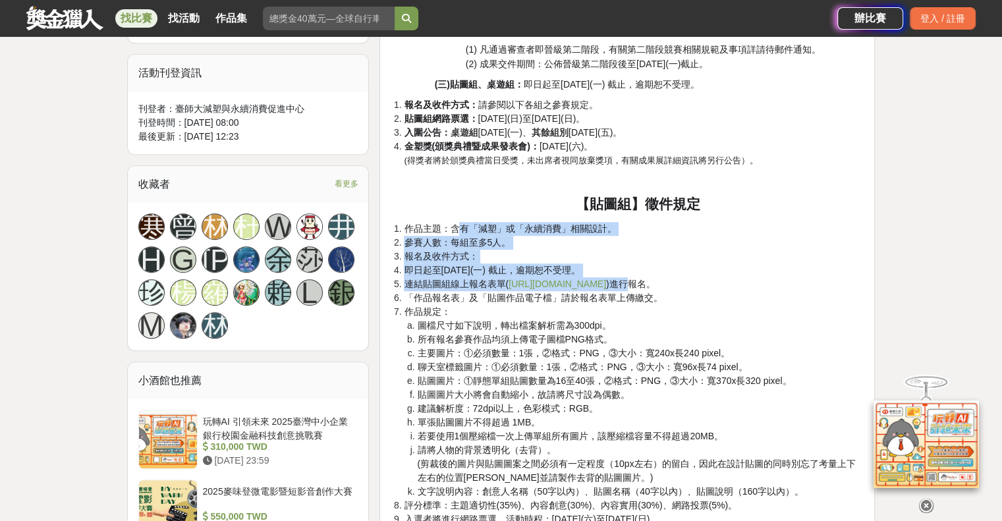
drag, startPoint x: 459, startPoint y: 225, endPoint x: 626, endPoint y: 276, distance: 174.2
click at [626, 276] on ol "作品主題：含有「減塑」或「永續消費」相關設計。 參賽人數：每組至多5人。 報名及收件方式： 即日起至[DATE](一) 截止，逾期恕不受理。 連結貼圖組線上報…" at bounding box center [627, 451] width 473 height 458
click at [701, 244] on li "參賽人數：每組至多5人。" at bounding box center [634, 243] width 460 height 14
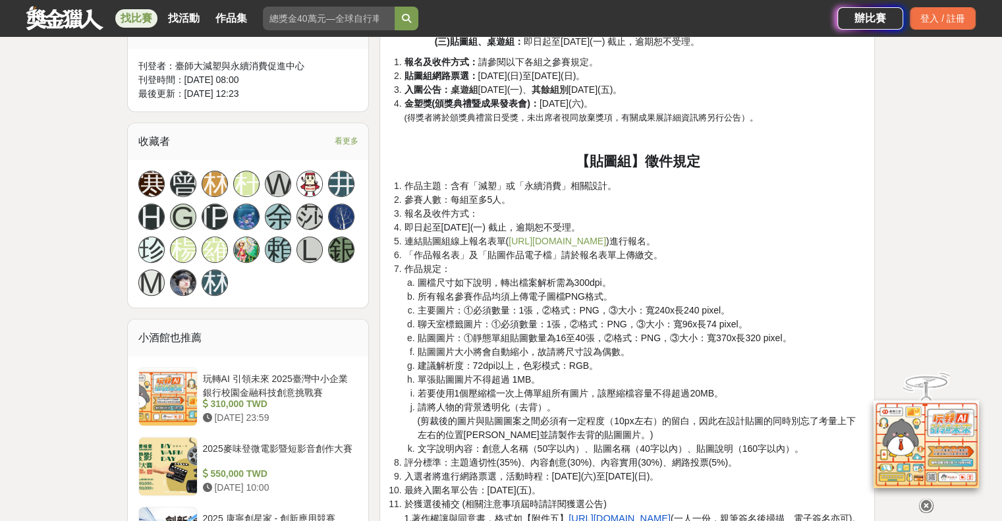
scroll to position [922, 0]
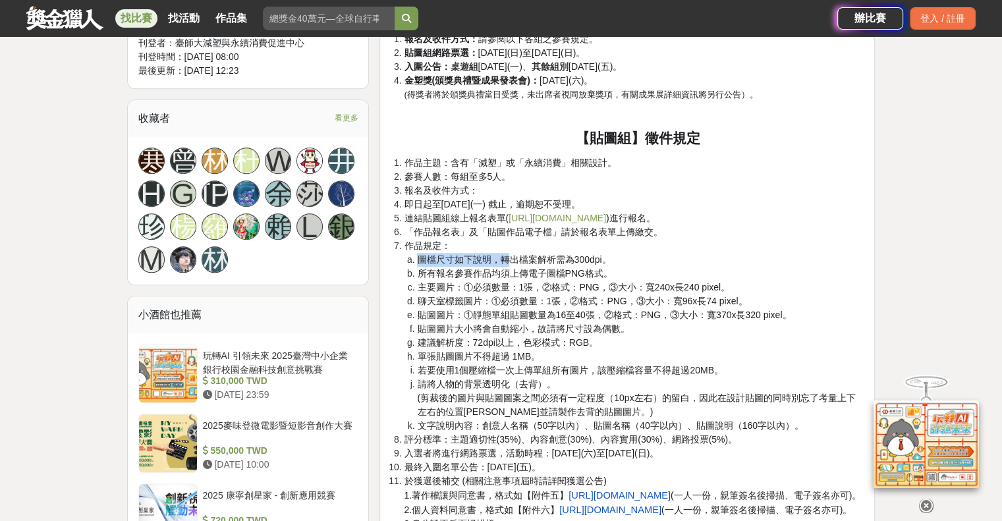
drag, startPoint x: 416, startPoint y: 257, endPoint x: 510, endPoint y: 261, distance: 93.6
click at [510, 261] on span "圖檔尺寸如下說明，轉出檔案解析需為300dpi。" at bounding box center [514, 259] width 194 height 11
drag, startPoint x: 445, startPoint y: 276, endPoint x: 617, endPoint y: 275, distance: 171.9
click at [617, 275] on li "所有報名參賽作品均須上傳電子圖檔PNG格式。" at bounding box center [640, 274] width 447 height 14
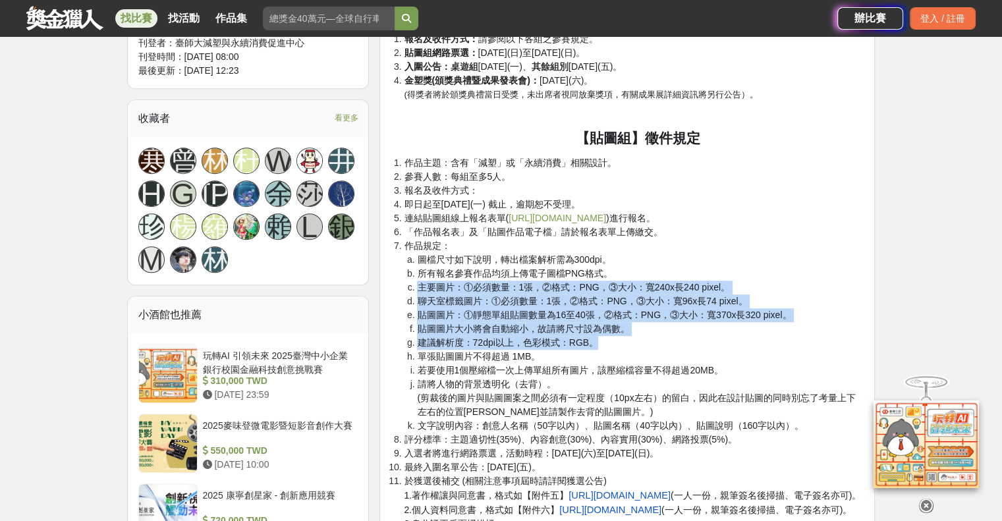
drag, startPoint x: 413, startPoint y: 281, endPoint x: 744, endPoint y: 339, distance: 336.3
click at [744, 339] on ol "圖檔尺寸如下說明，轉出檔案解析需為300dpi。 所有報名參賽作品均須上傳電子圖檔PNG格式。 主要圖片：①必須數量：1張，②格式：PNG，③大小：寬240x…" at bounding box center [634, 343] width 460 height 180
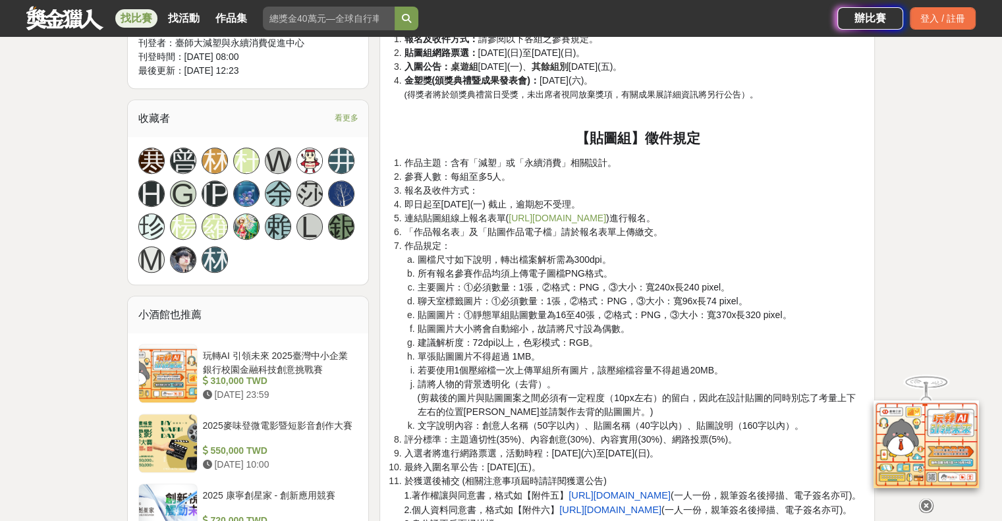
drag, startPoint x: 541, startPoint y: 361, endPoint x: 491, endPoint y: 364, distance: 49.5
click at [537, 361] on li "單張貼圖圖片不得超過 1MB。" at bounding box center [640, 357] width 447 height 14
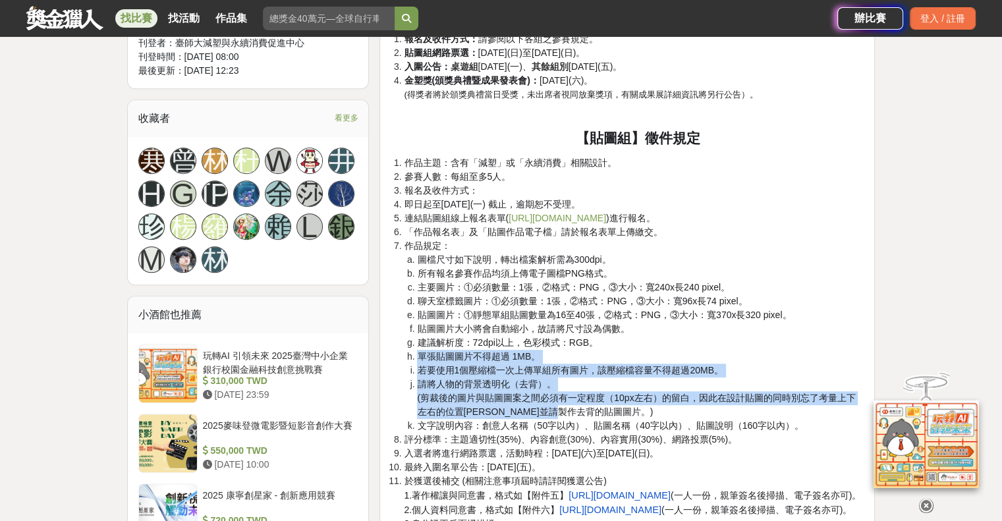
drag, startPoint x: 406, startPoint y: 360, endPoint x: 716, endPoint y: 415, distance: 314.4
click at [716, 415] on ol "圖檔尺寸如下說明，轉出檔案解析需為300dpi。 所有報名參賽作品均須上傳電子圖檔PNG格式。 主要圖片：①必須數量：1張，②格式：PNG，③大小：寬240x…" at bounding box center [634, 343] width 460 height 180
click at [723, 378] on li "請將人物的背景透明化（去背）。 (剪裁後的圖片與貼圖圖案之間必須有一定程度（10px左右）的留白，因此在設計貼圖的同時別忘了考量上下左右的位置[PERSON_…" at bounding box center [640, 397] width 447 height 41
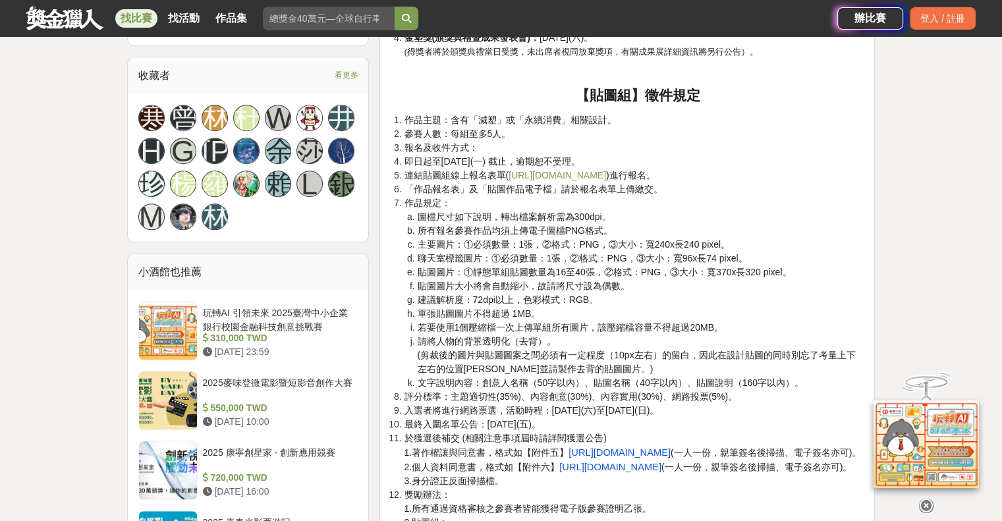
scroll to position [988, 0]
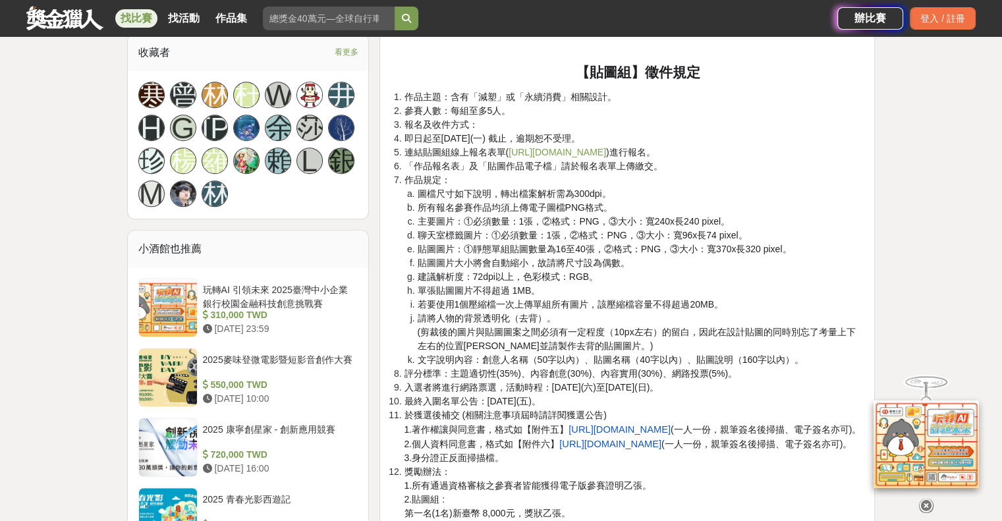
drag, startPoint x: 438, startPoint y: 356, endPoint x: 750, endPoint y: 394, distance: 314.5
click at [750, 394] on ol "作品主題：含有「減塑」或「永續消費」相關設計。 參賽人數：每組至多5人。 報名及收件方式： 即日起至[DATE](一) 截止，逾期恕不受理。 連結貼圖組線上報…" at bounding box center [627, 319] width 473 height 458
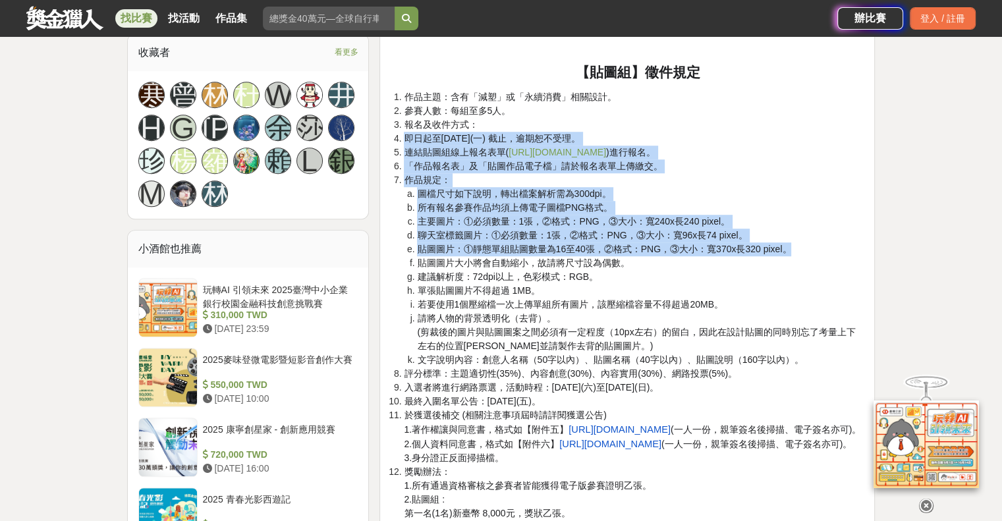
drag, startPoint x: 640, startPoint y: 147, endPoint x: 1011, endPoint y: 435, distance: 469.4
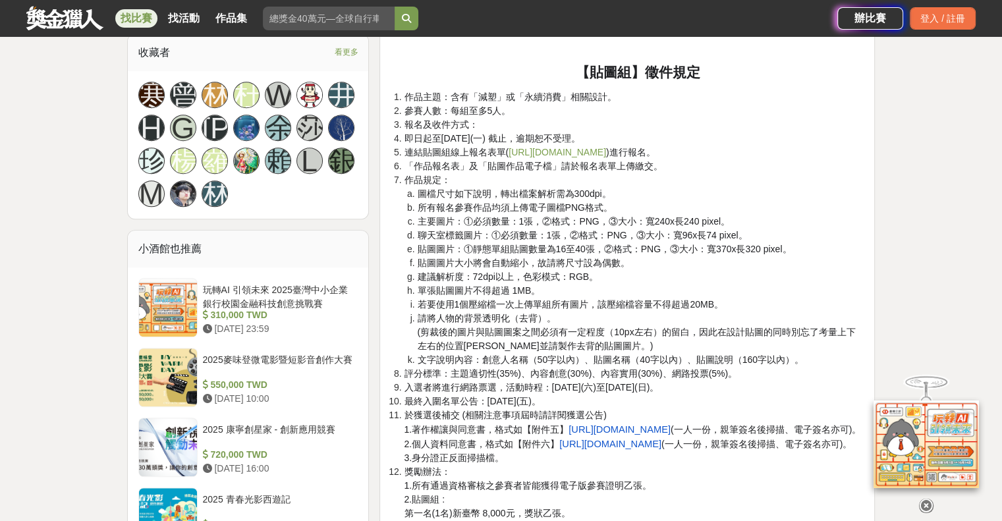
click at [756, 377] on li "評分標準：主題適切性(35%)、內容創意(30%)、內容實用(30%)、網路投票(5%)。" at bounding box center [634, 374] width 460 height 14
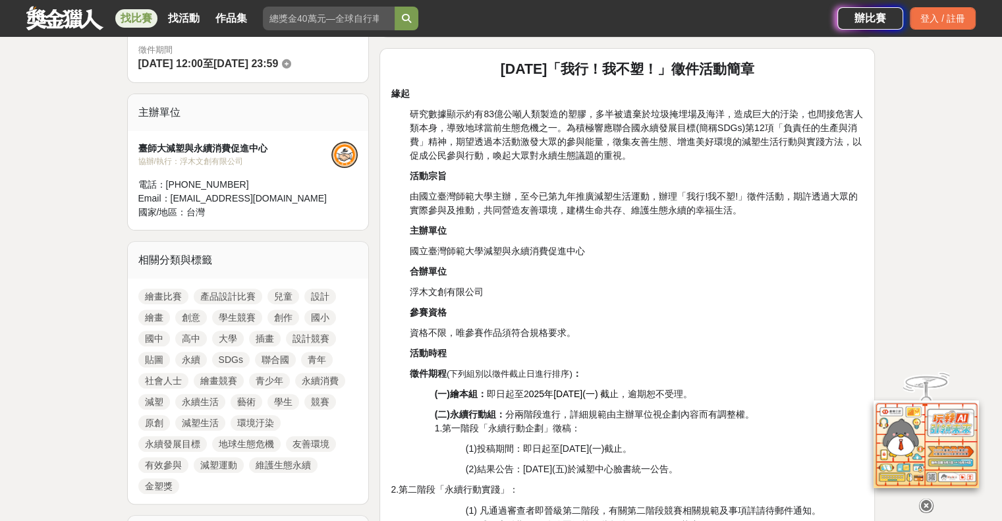
scroll to position [0, 0]
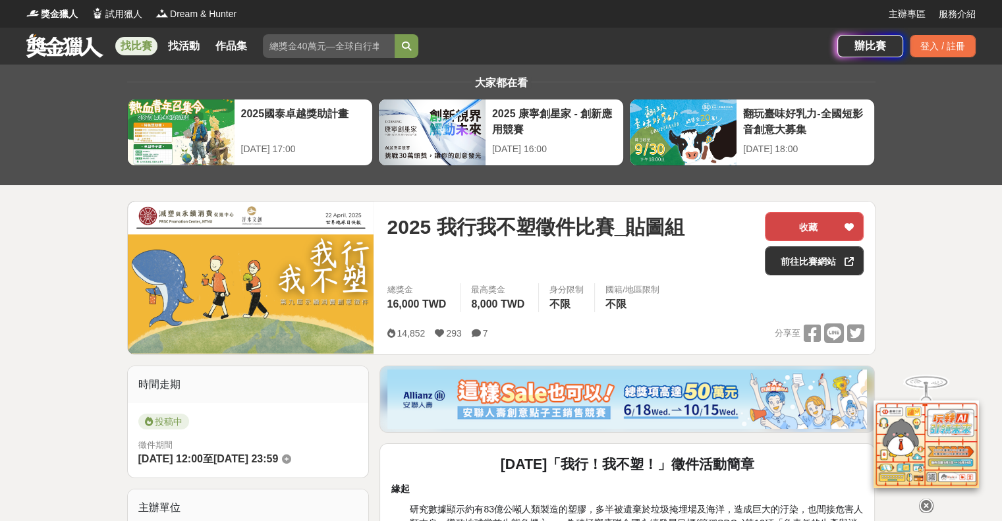
click at [813, 231] on button "收藏" at bounding box center [814, 226] width 99 height 29
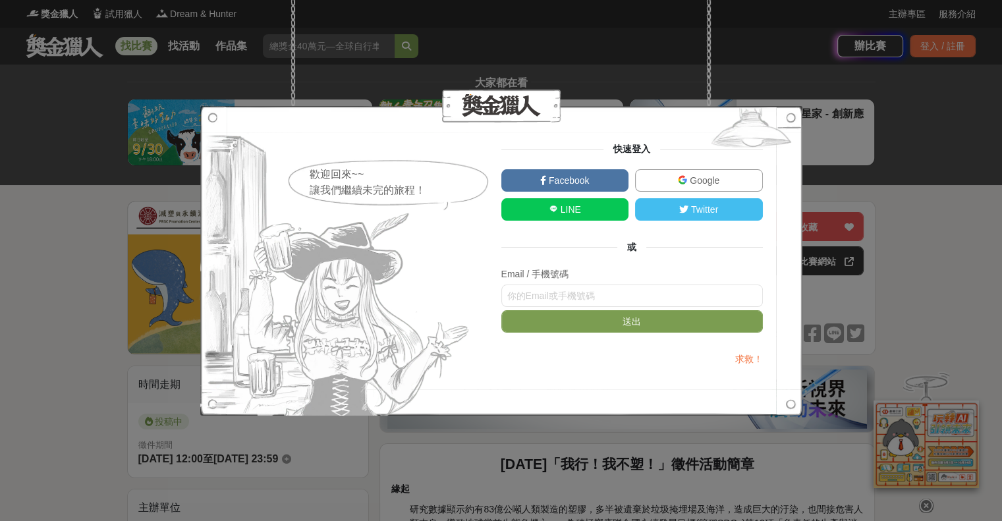
click at [713, 180] on span "Google" at bounding box center [703, 180] width 32 height 11
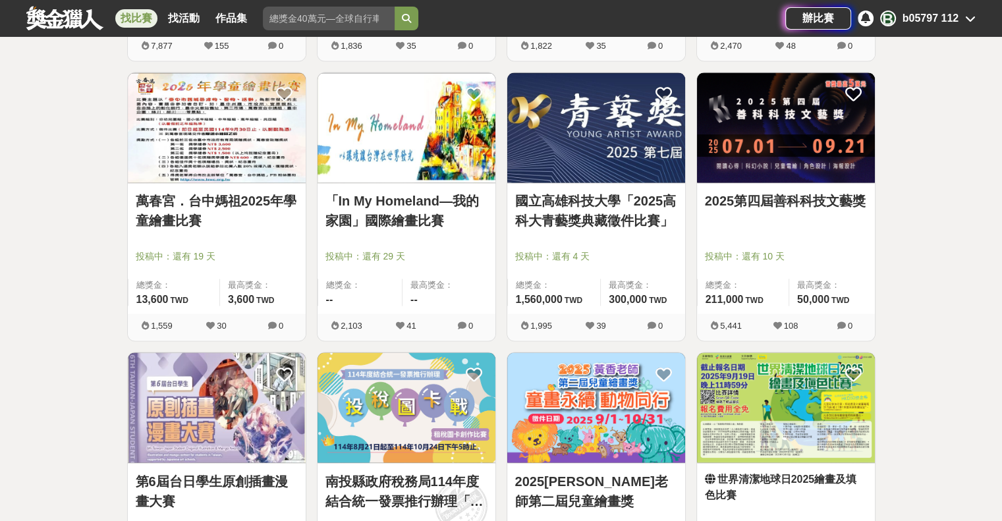
scroll to position [2239, 0]
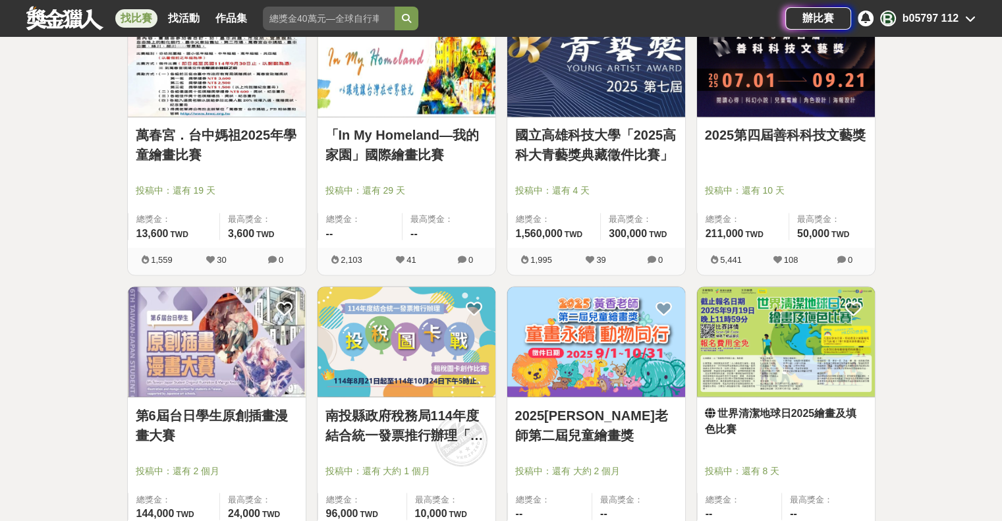
click at [251, 408] on link "第6屆台日學生原創插畫漫畫大賽" at bounding box center [217, 425] width 162 height 40
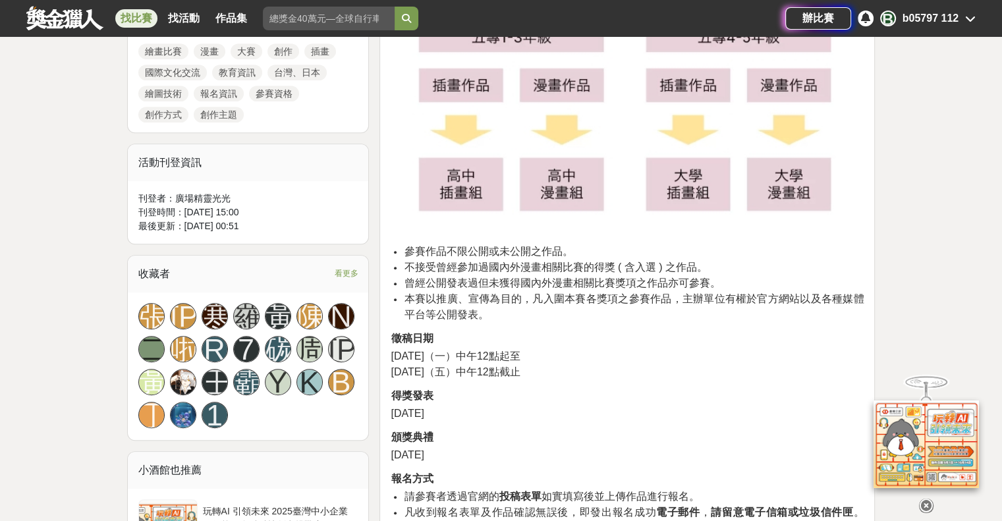
scroll to position [659, 0]
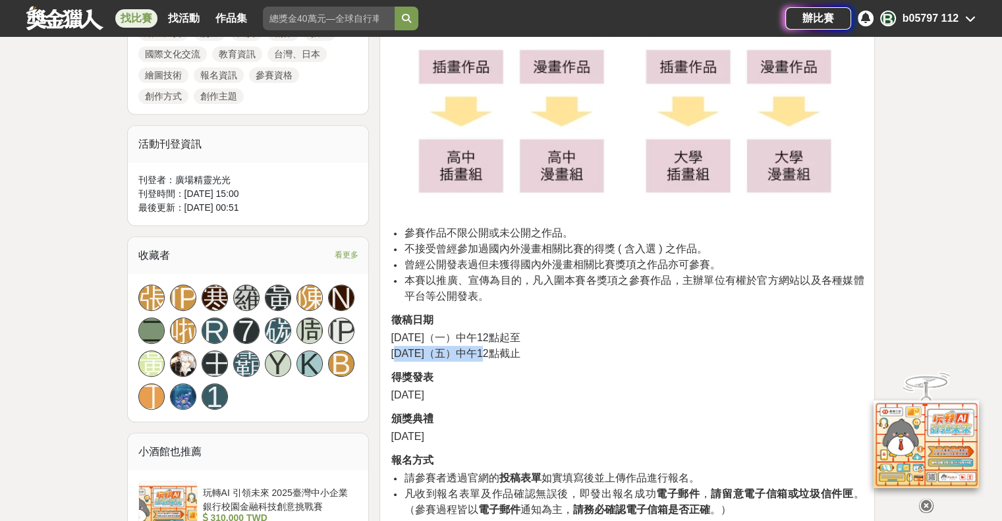
drag, startPoint x: 394, startPoint y: 346, endPoint x: 482, endPoint y: 360, distance: 89.4
click at [533, 372] on h2 "得獎發表" at bounding box center [627, 376] width 473 height 16
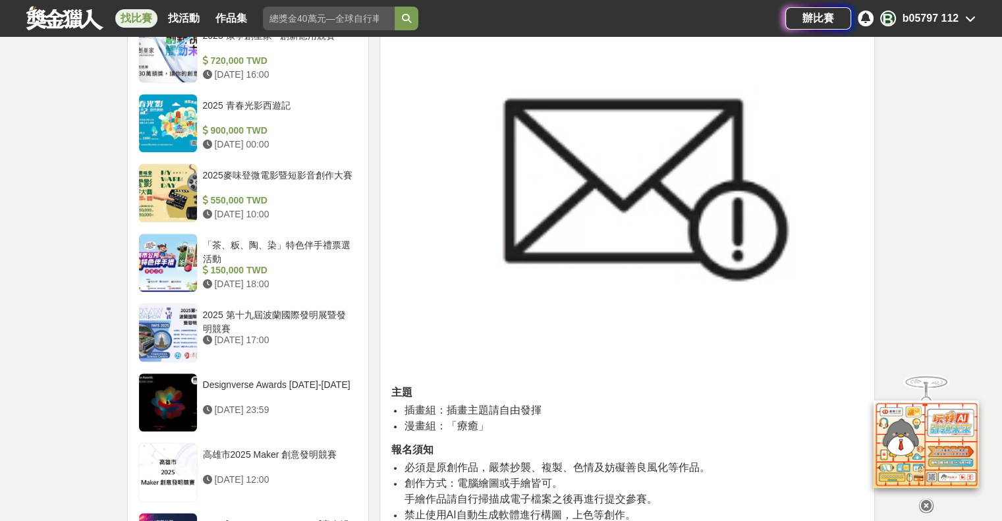
scroll to position [1251, 0]
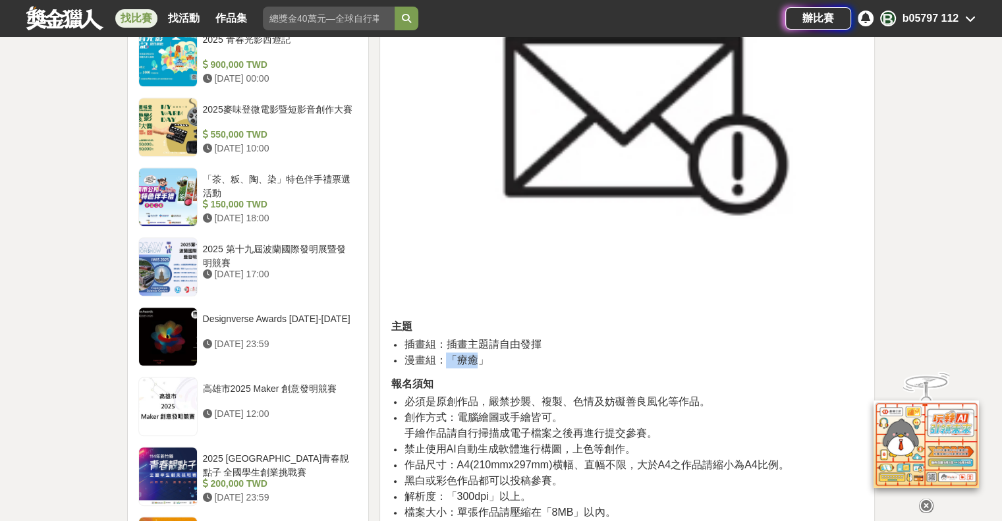
drag, startPoint x: 447, startPoint y: 358, endPoint x: 477, endPoint y: 360, distance: 30.4
click at [477, 360] on span "漫畫組：「療癒」" at bounding box center [446, 359] width 84 height 11
drag, startPoint x: 445, startPoint y: 342, endPoint x: 629, endPoint y: 343, distance: 184.4
click at [629, 343] on li "插畫組：插畫主題請自由發揮" at bounding box center [634, 345] width 460 height 16
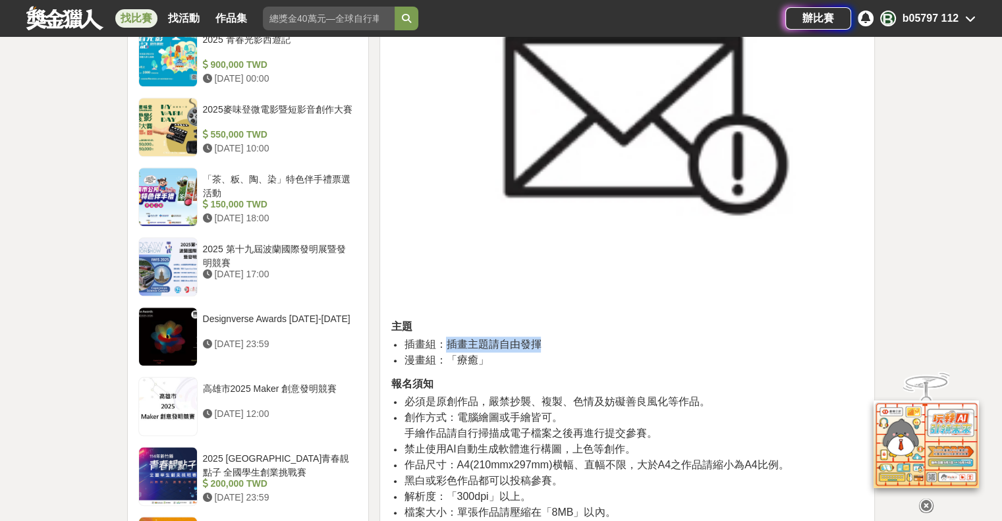
click at [621, 347] on li "插畫組：插畫主題請自由發揮" at bounding box center [634, 345] width 460 height 16
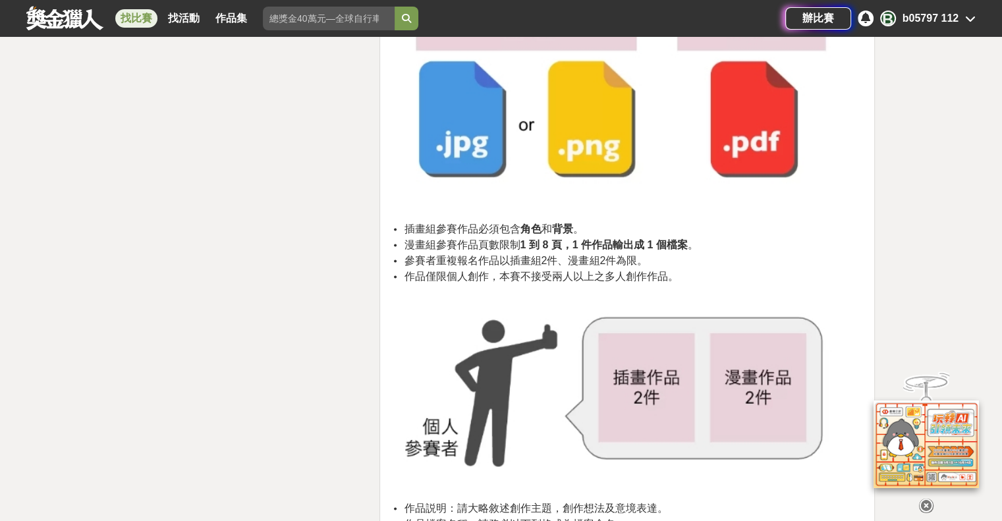
scroll to position [2305, 0]
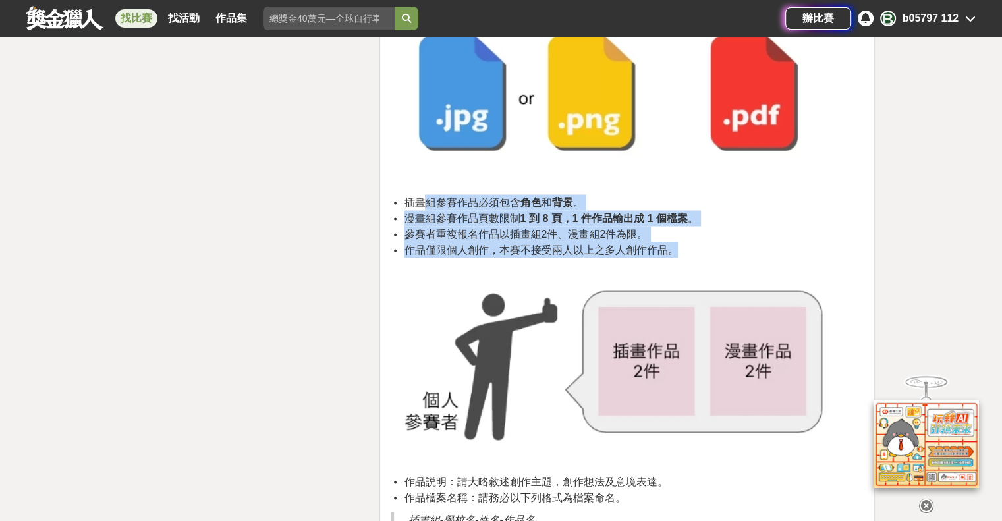
drag, startPoint x: 420, startPoint y: 201, endPoint x: 730, endPoint y: 244, distance: 313.3
click at [730, 244] on ul "插畫組參賽作品必須包含 角色 和 背景 。 漫畫組參賽作品頁數限制 1 到 8 頁，1 件作品輸出成 1 個檔案 。 參賽者重複報名作品以插畫組2件、漫畫組2…" at bounding box center [627, 225] width 473 height 63
click at [731, 273] on img at bounding box center [627, 365] width 473 height 199
click at [586, 253] on span "作品僅限個人創作，本賽不接受兩人以上之多人創作作品。" at bounding box center [541, 249] width 274 height 11
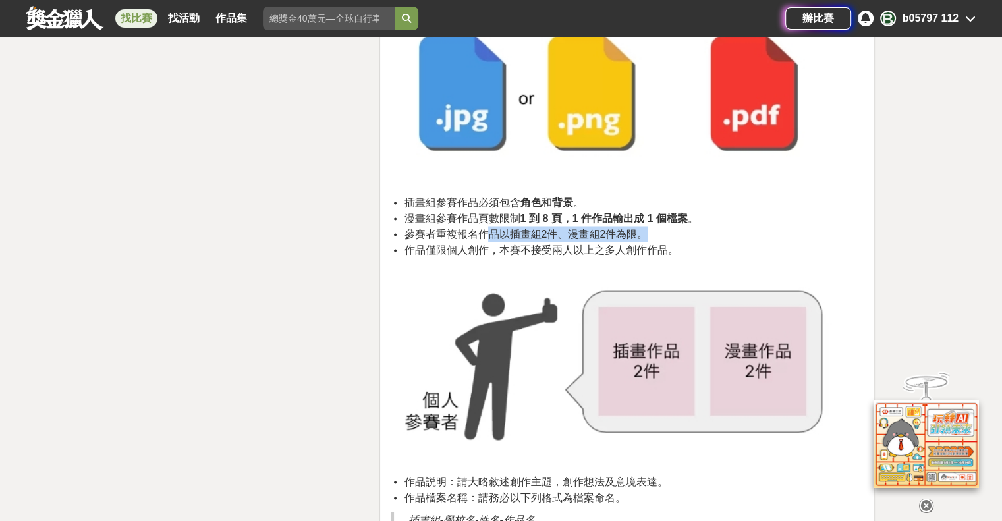
drag, startPoint x: 492, startPoint y: 227, endPoint x: 657, endPoint y: 227, distance: 165.3
click at [657, 227] on li "參賽者重複報名作品以插畫組2件、漫畫組2件為限。" at bounding box center [634, 234] width 460 height 16
click at [662, 240] on li "參賽者重複報名作品以插畫組2件、漫畫組2件為限。" at bounding box center [634, 234] width 460 height 16
drag, startPoint x: 414, startPoint y: 235, endPoint x: 674, endPoint y: 235, distance: 260.8
click at [674, 235] on li "參賽者重複報名作品以插畫組2件、漫畫組2件為限。" at bounding box center [634, 234] width 460 height 16
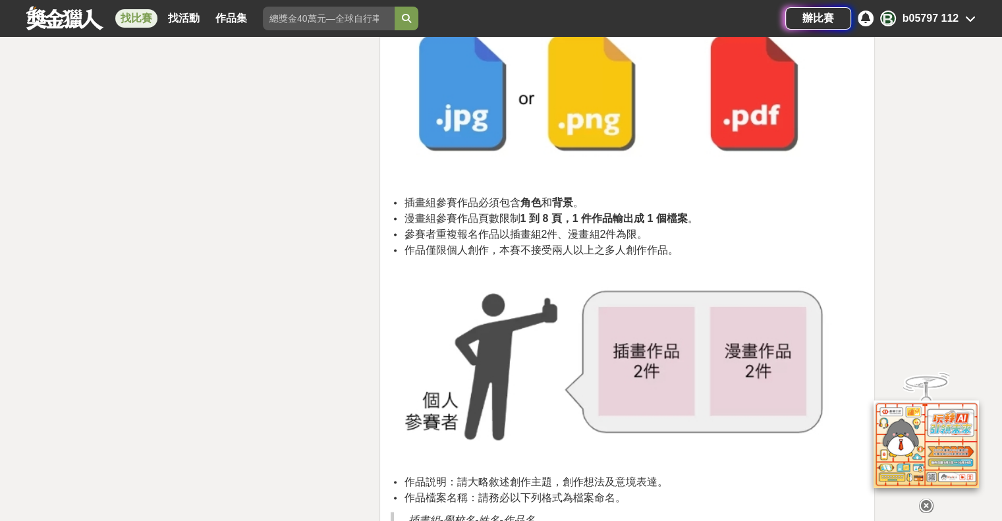
click at [691, 225] on li "漫畫組參賽作品頁數限制 1 到 8 頁，1 件作品輸出成 1 個檔案 。" at bounding box center [634, 218] width 460 height 16
click at [685, 215] on strong "1 到 8 頁，1 件作品輸出成 1 個檔案" at bounding box center [603, 217] width 167 height 11
drag, startPoint x: 528, startPoint y: 244, endPoint x: 695, endPoint y: 273, distance: 169.7
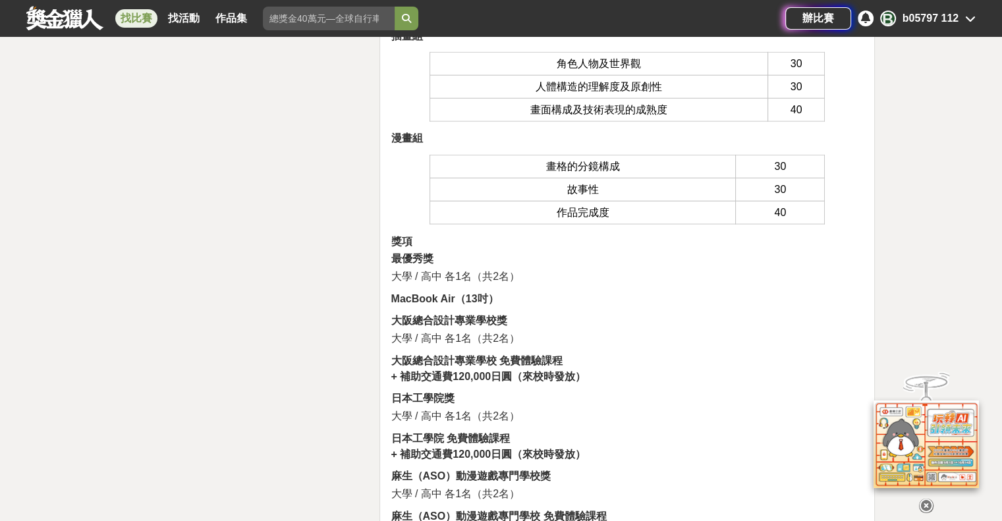
scroll to position [3162, 0]
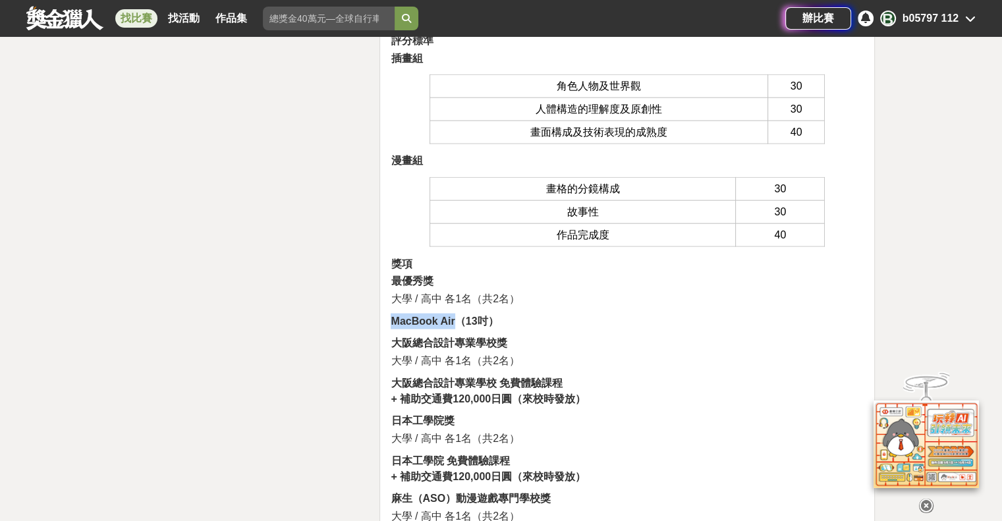
drag, startPoint x: 387, startPoint y: 317, endPoint x: 458, endPoint y: 323, distance: 71.4
click at [458, 323] on div "報名資訊 台日學生原創插畫漫畫大賽主旨為透過插畫/漫畫, 促進台灣與日本兩國之間的國際文化交流,同時提供學生們日本插畫/漫畫相關教育資訊及學習支援, 插畫/漫…" at bounding box center [626, 95] width 495 height 5626
drag, startPoint x: 394, startPoint y: 331, endPoint x: 508, endPoint y: 355, distance: 116.4
click at [508, 355] on div "報名資訊 台日學生原創插畫漫畫大賽主旨為透過插畫/漫畫, 促進台灣與日本兩國之間的國際文化交流,同時提供學生們日本插畫/漫畫相關教育資訊及學習支援, 插畫/漫…" at bounding box center [627, 91] width 473 height 5597
drag, startPoint x: 531, startPoint y: 335, endPoint x: 490, endPoint y: 435, distance: 108.1
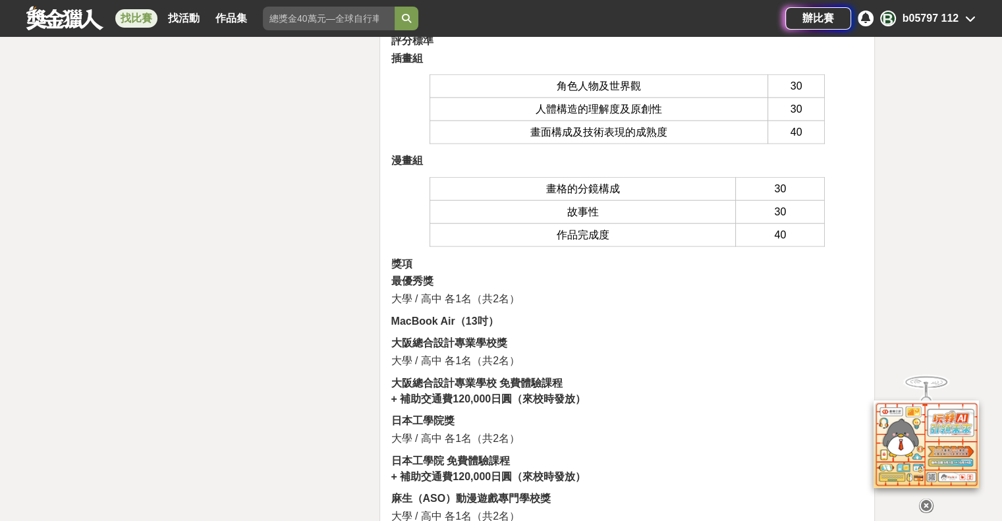
click at [490, 435] on span "大學 / 高中 各1名（共2名）" at bounding box center [455, 438] width 129 height 11
drag, startPoint x: 590, startPoint y: 408, endPoint x: 627, endPoint y: 410, distance: 36.9
click at [598, 410] on div "報名資訊 台日學生原創插畫漫畫大賽主旨為透過插畫/漫畫, 促進台灣與日本兩國之間的國際文化交流,同時提供學生們日本插畫/漫畫相關教育資訊及學習支援, 插畫/漫…" at bounding box center [627, 91] width 473 height 5597
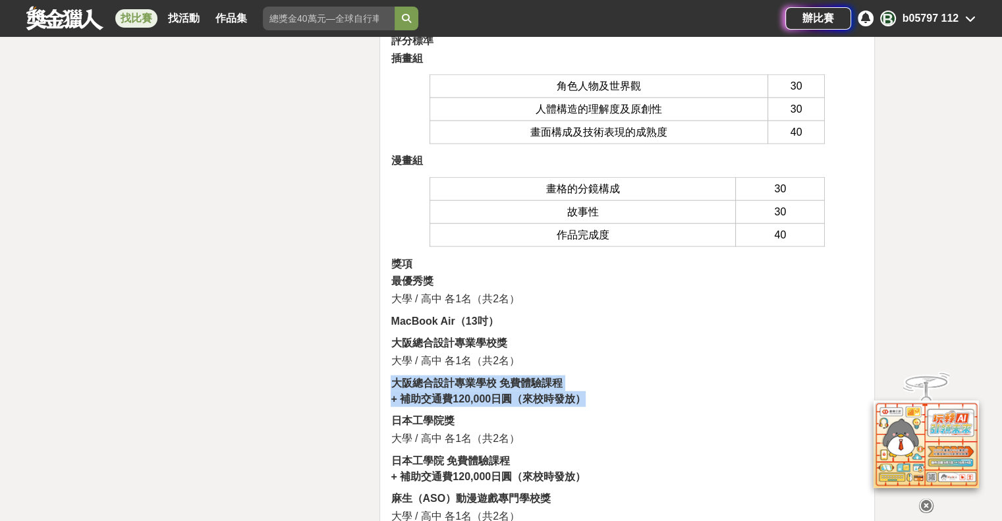
drag, startPoint x: 417, startPoint y: 377, endPoint x: 598, endPoint y: 392, distance: 181.7
click at [598, 392] on p "大阪總合設計專業學校 免費體驗課程 + 補助交通費120,000日圓（來校時發放）" at bounding box center [627, 391] width 473 height 32
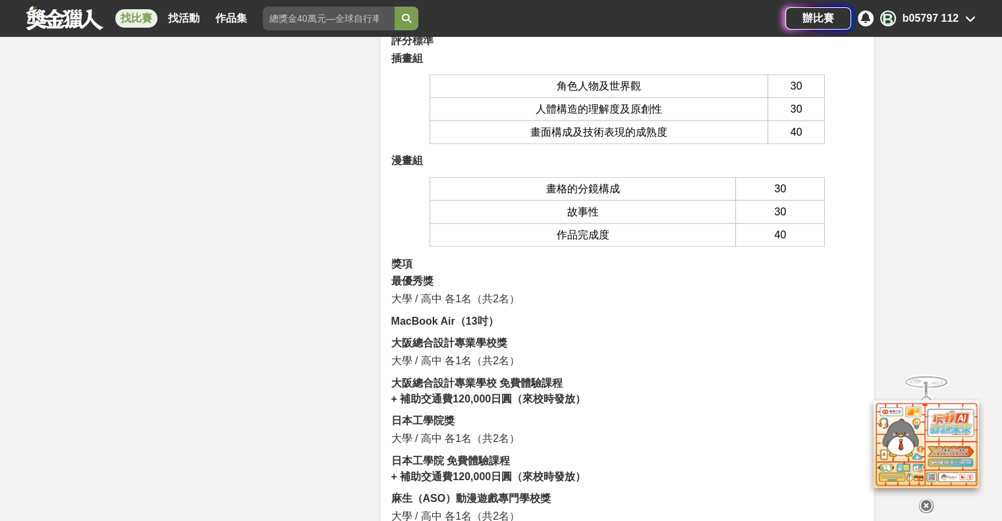
click at [576, 426] on div "報名資訊 台日學生原創插畫漫畫大賽主旨為透過插畫/漫畫, 促進台灣與日本兩國之間的國際文化交流,同時提供學生們日本插畫/漫畫相關教育資訊及學習支援, 插畫/漫…" at bounding box center [627, 91] width 473 height 5597
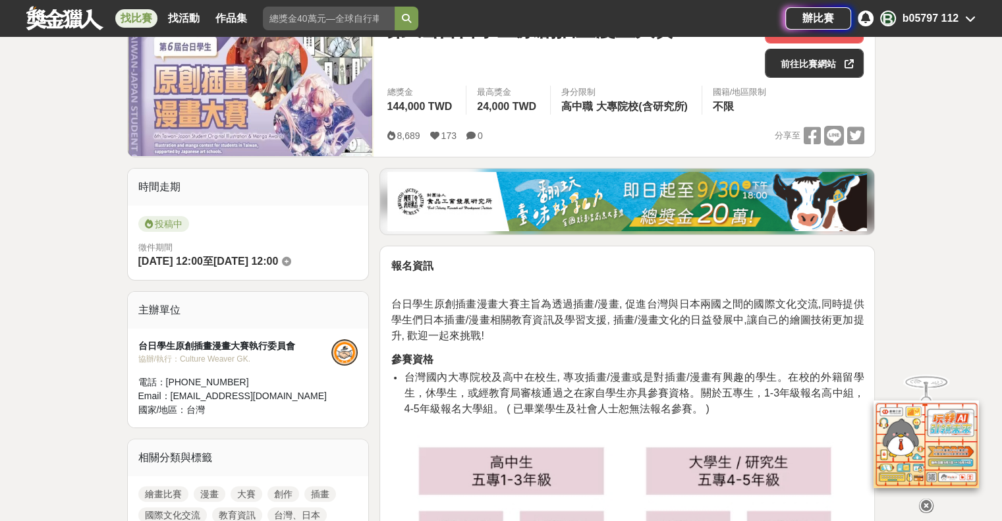
scroll to position [0, 0]
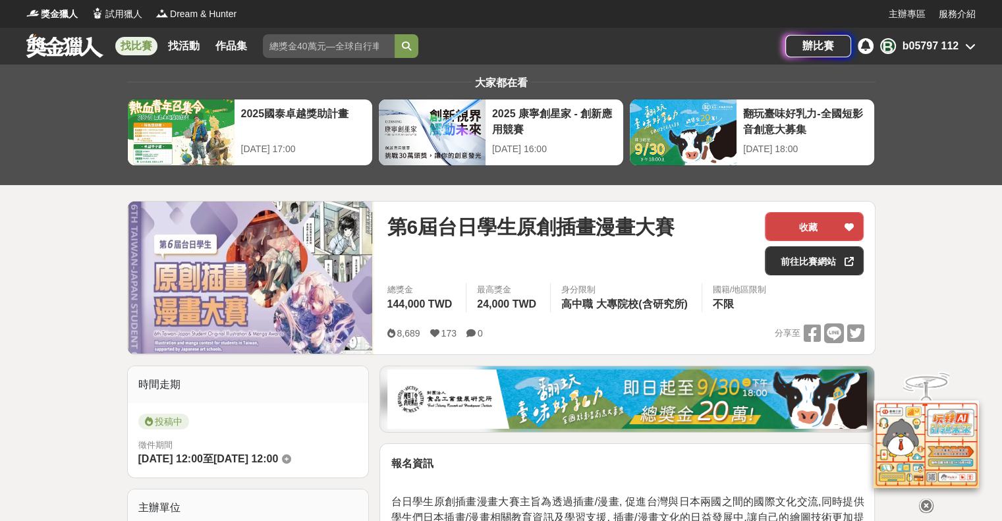
click at [826, 226] on button "收藏" at bounding box center [814, 226] width 99 height 29
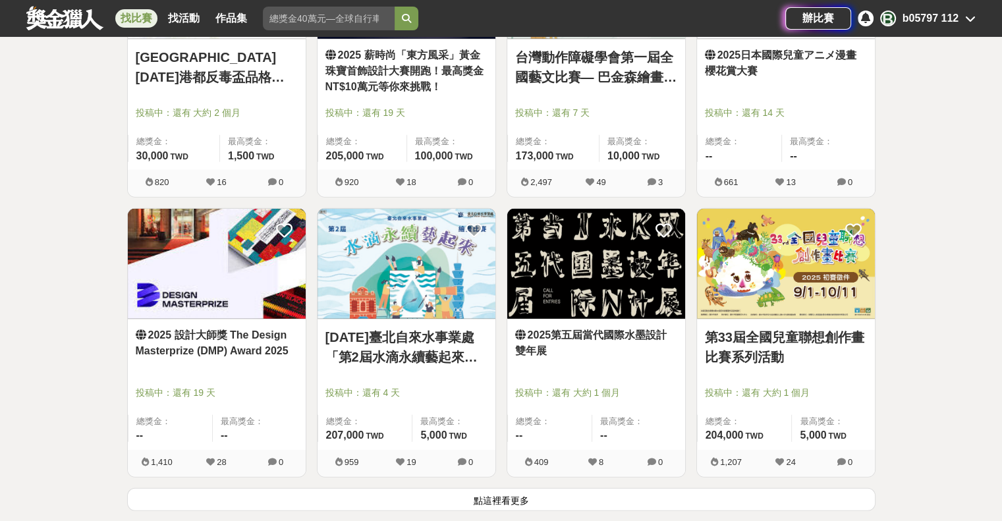
scroll to position [3162, 0]
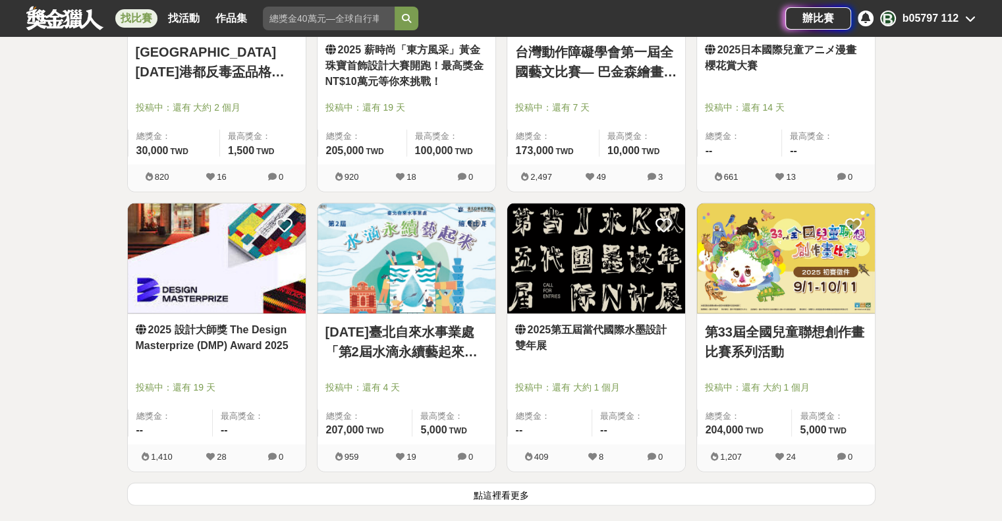
click at [522, 329] on icon at bounding box center [520, 329] width 11 height 11
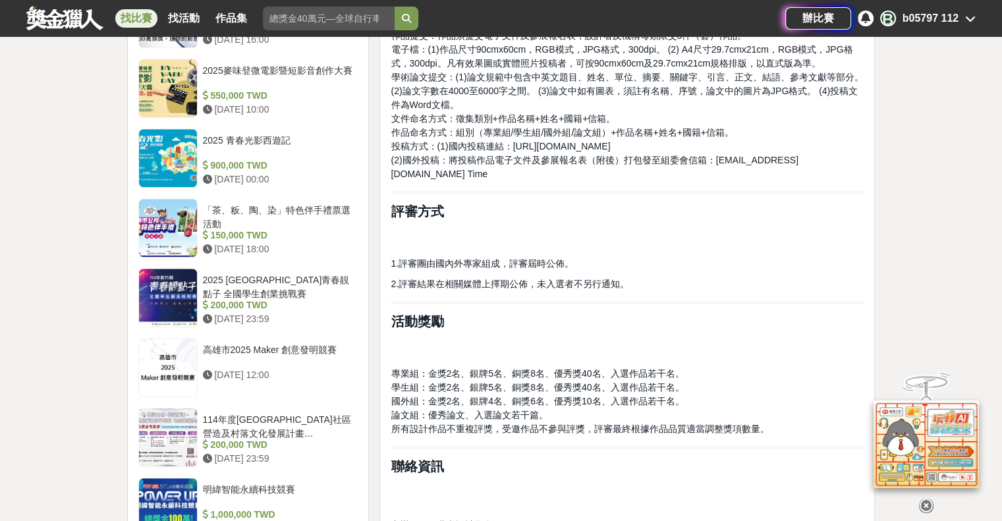
scroll to position [1251, 0]
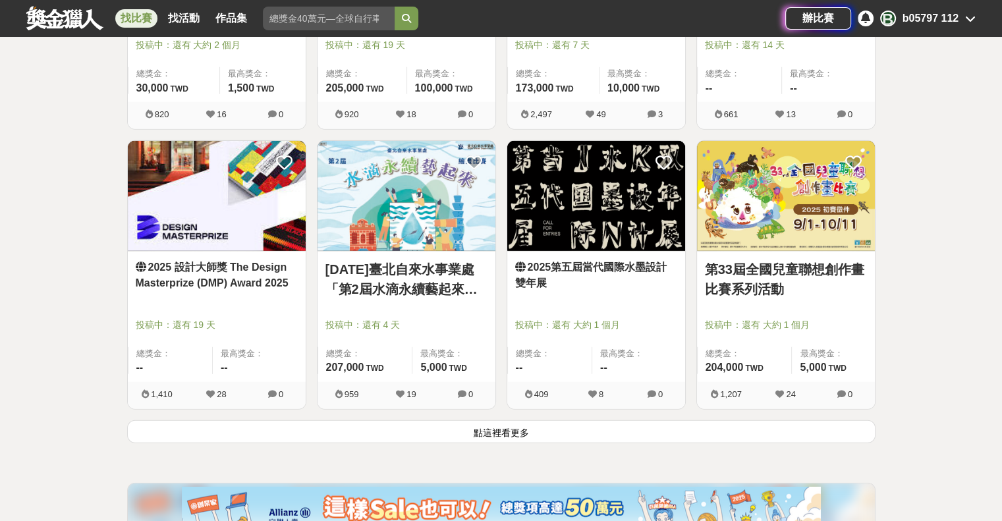
scroll to position [3227, 0]
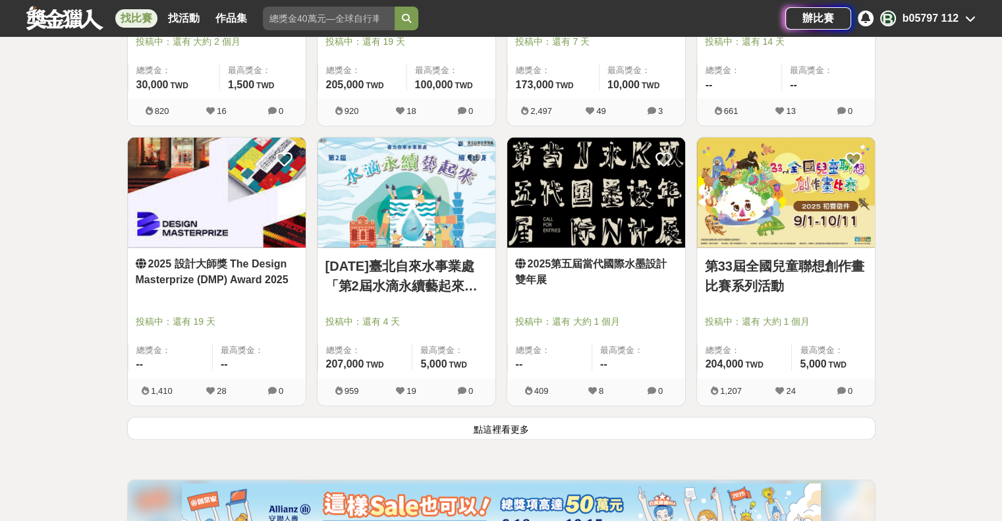
click at [618, 424] on button "點這裡看更多" at bounding box center [501, 428] width 748 height 23
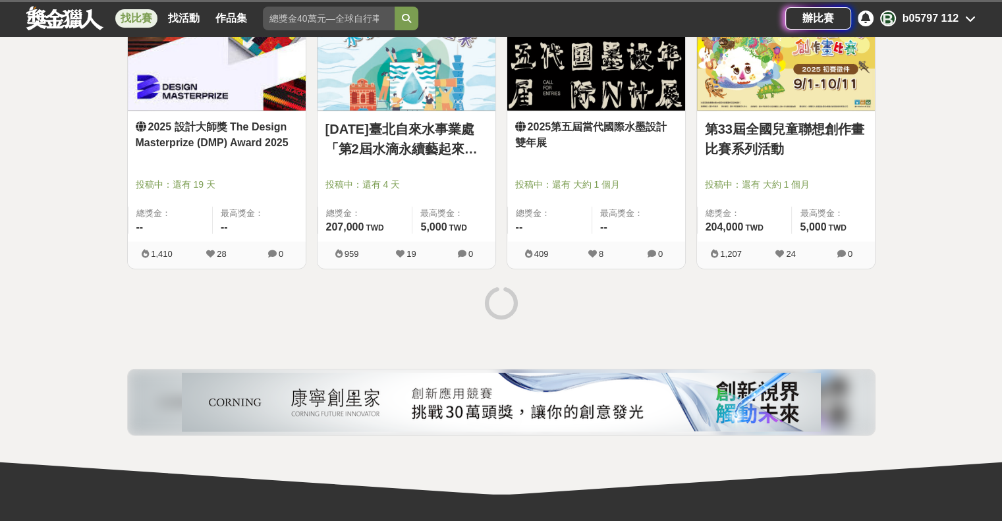
scroll to position [3425, 0]
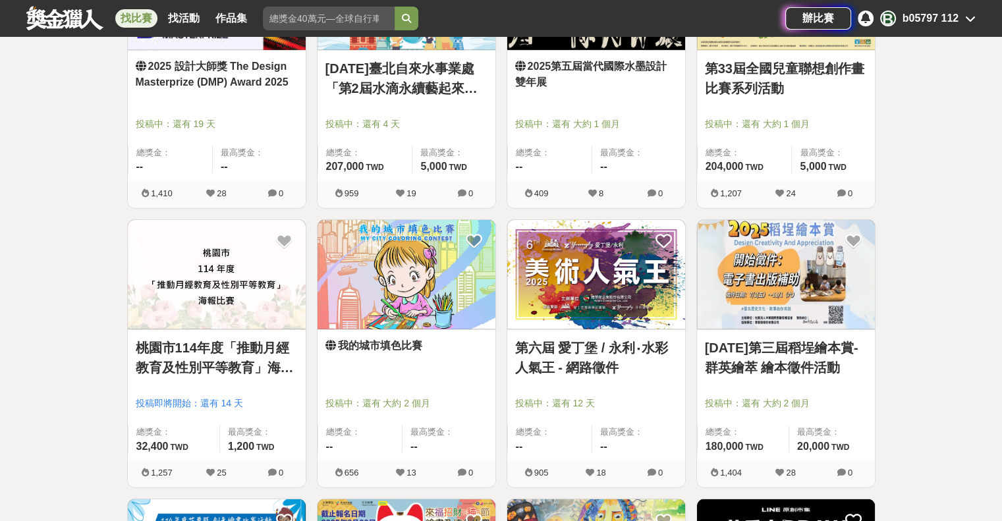
click at [356, 340] on link "我的城市填色比賽" at bounding box center [406, 346] width 162 height 16
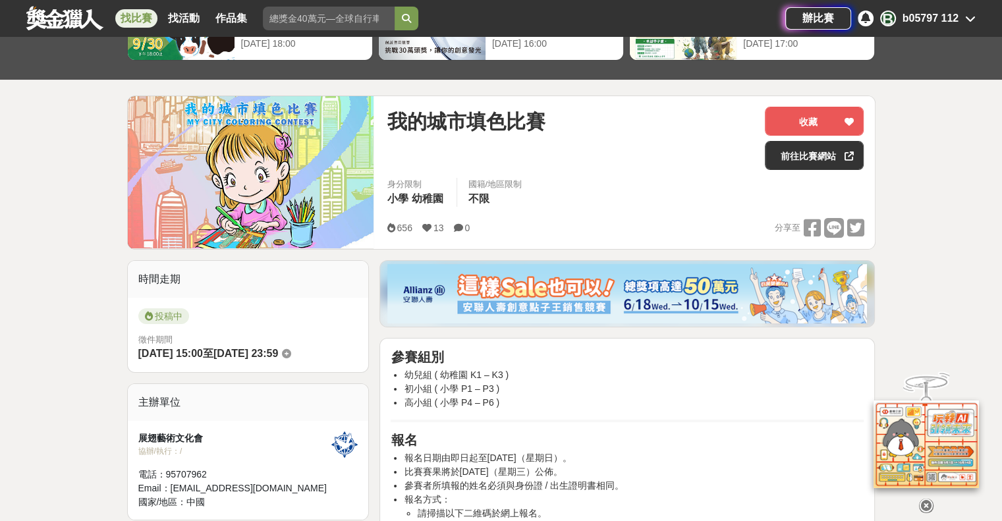
scroll to position [132, 0]
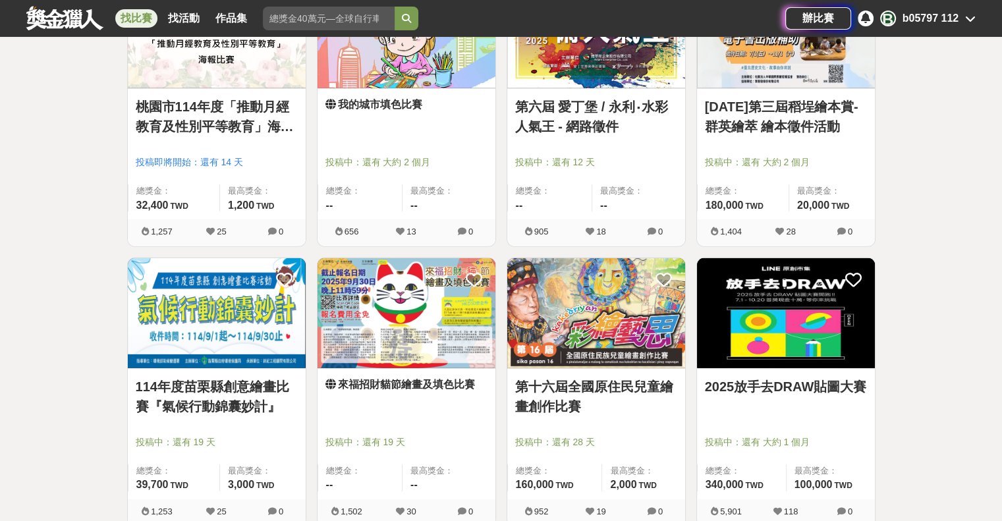
scroll to position [3689, 0]
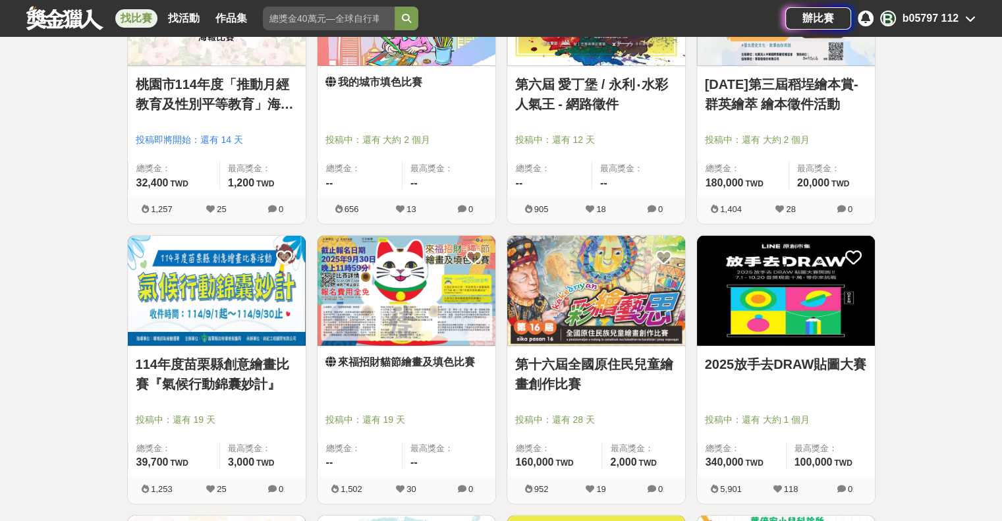
click at [725, 358] on link "2025放手去DRAW貼圖大賽" at bounding box center [786, 364] width 162 height 20
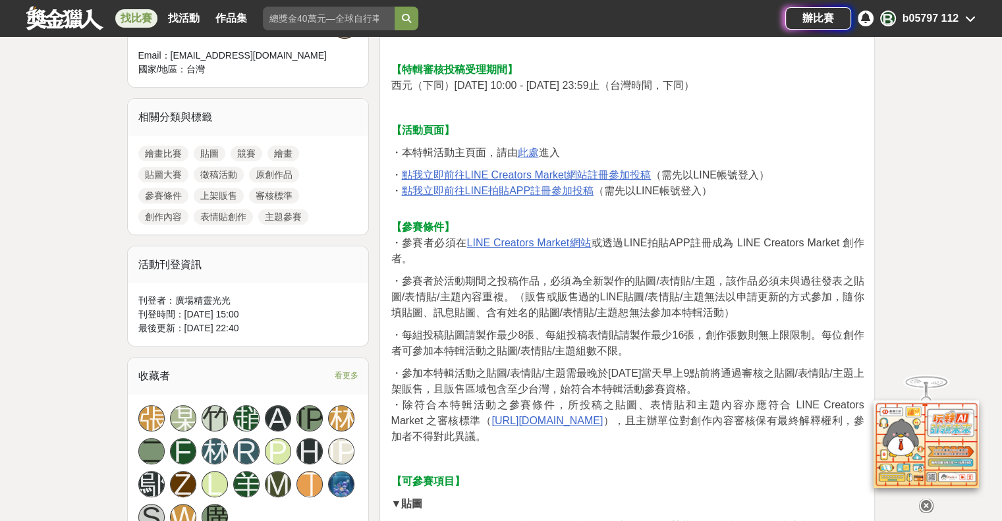
scroll to position [527, 0]
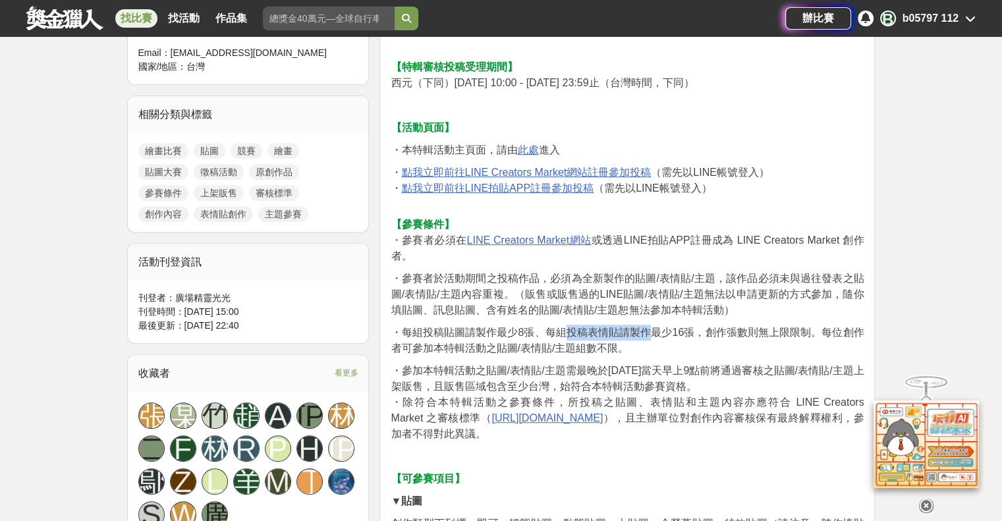
drag, startPoint x: 564, startPoint y: 331, endPoint x: 643, endPoint y: 304, distance: 83.5
drag, startPoint x: 592, startPoint y: 365, endPoint x: 679, endPoint y: 362, distance: 87.0
click at [679, 365] on span "・參加本特輯活動之貼圖/表情貼/主題需最晚於[DATE]當天早上9點前將通過審核之貼圖/表情貼/主題上架販售，且販售區域包含至少台灣，始符合本特輯活動參賽資格。" at bounding box center [627, 378] width 473 height 27
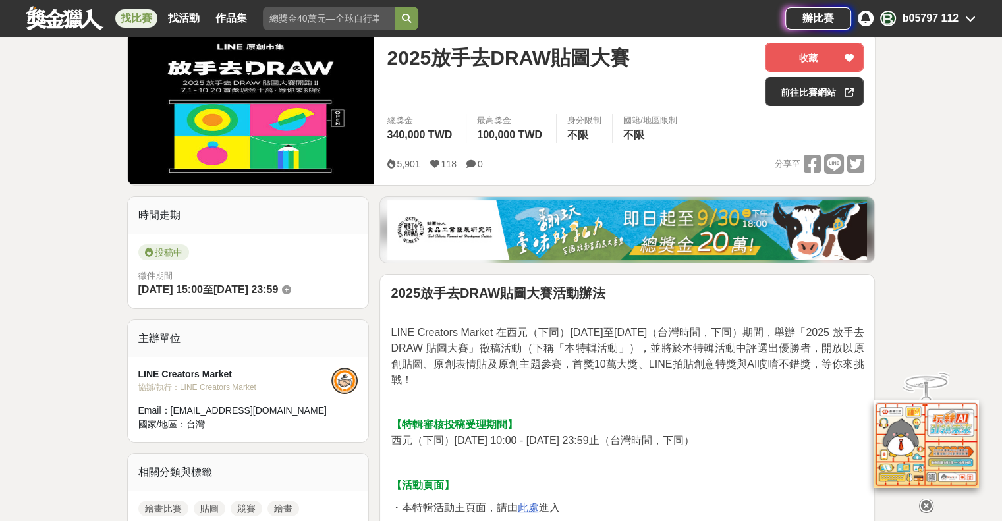
scroll to position [132, 0]
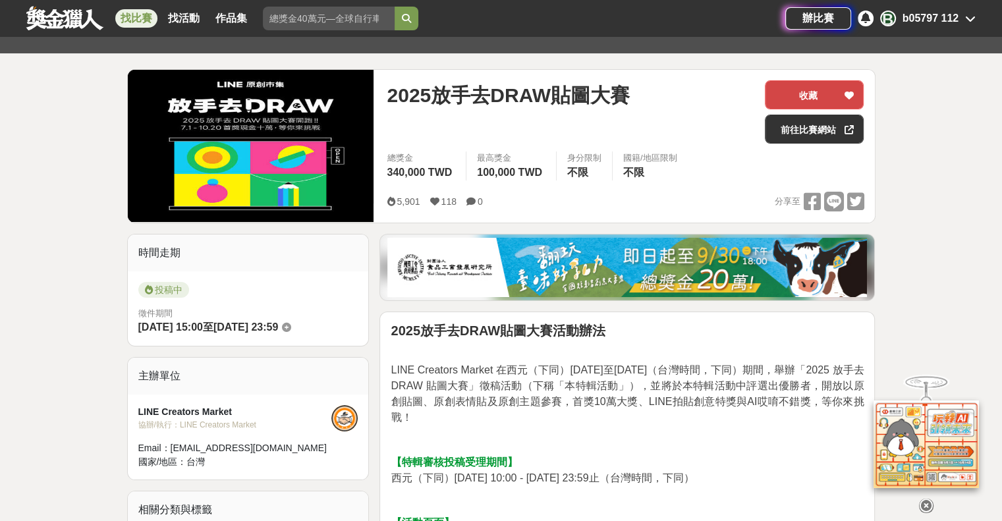
click at [830, 96] on button "收藏" at bounding box center [814, 94] width 99 height 29
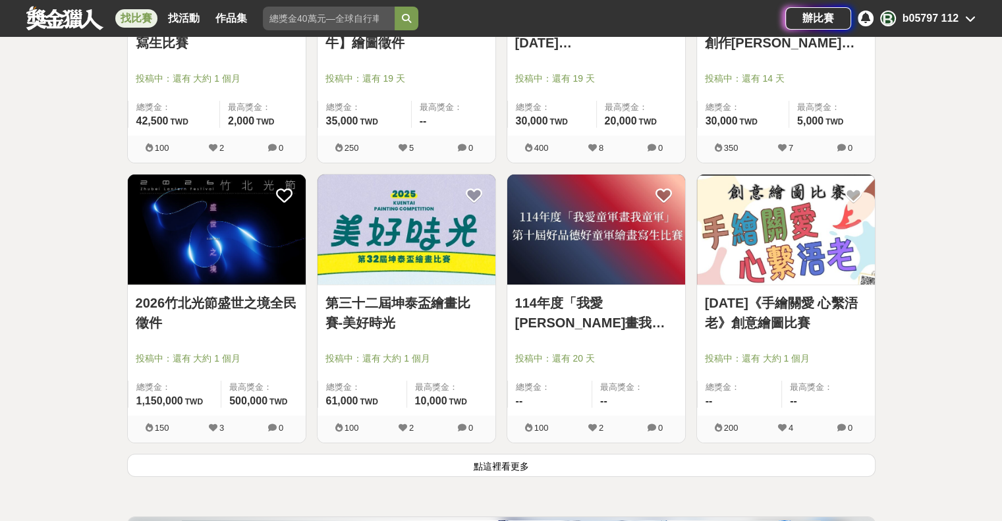
scroll to position [4874, 0]
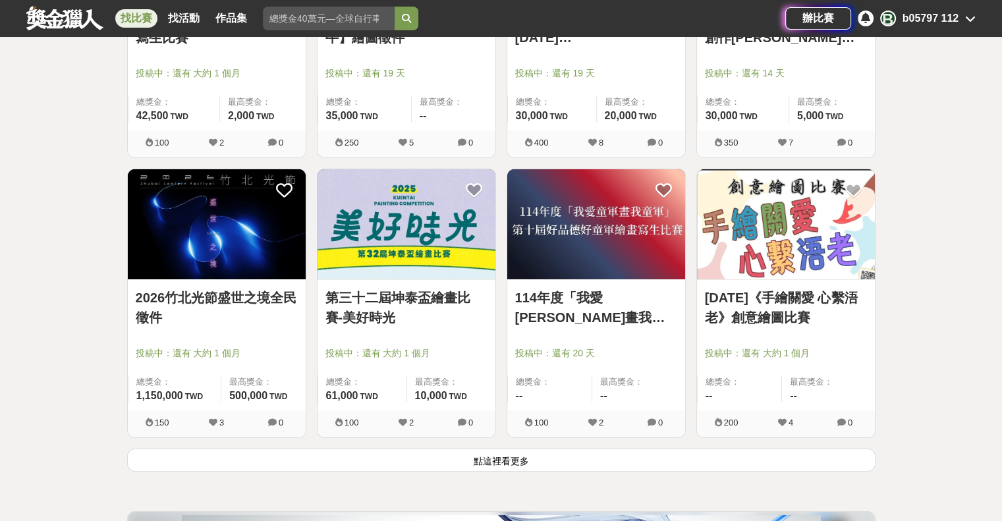
click at [205, 296] on link "2026竹北光節盛世之境全民徵件" at bounding box center [217, 308] width 162 height 40
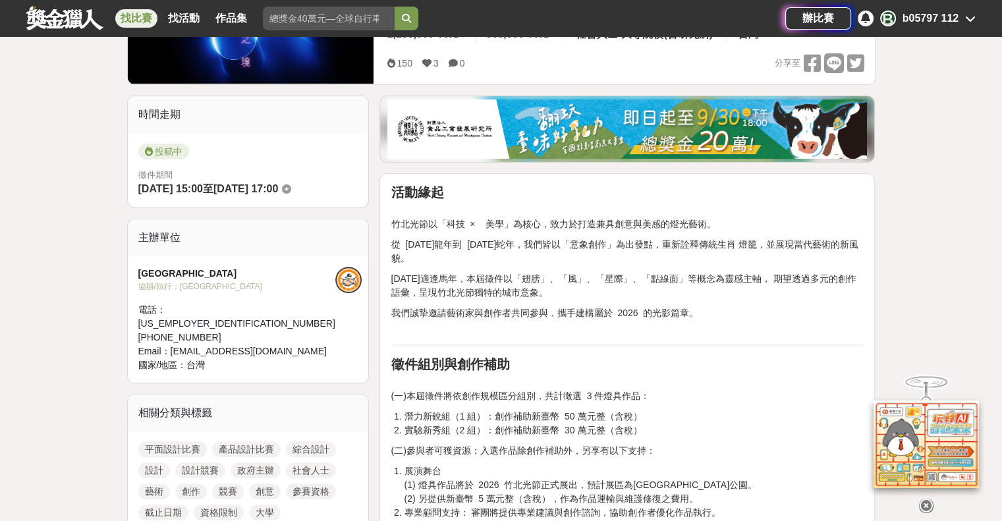
scroll to position [329, 0]
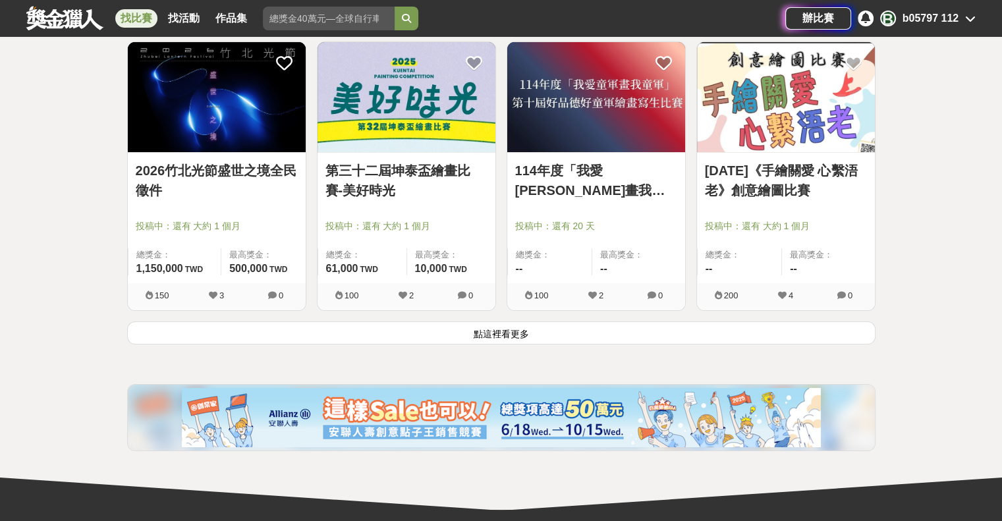
scroll to position [5006, 0]
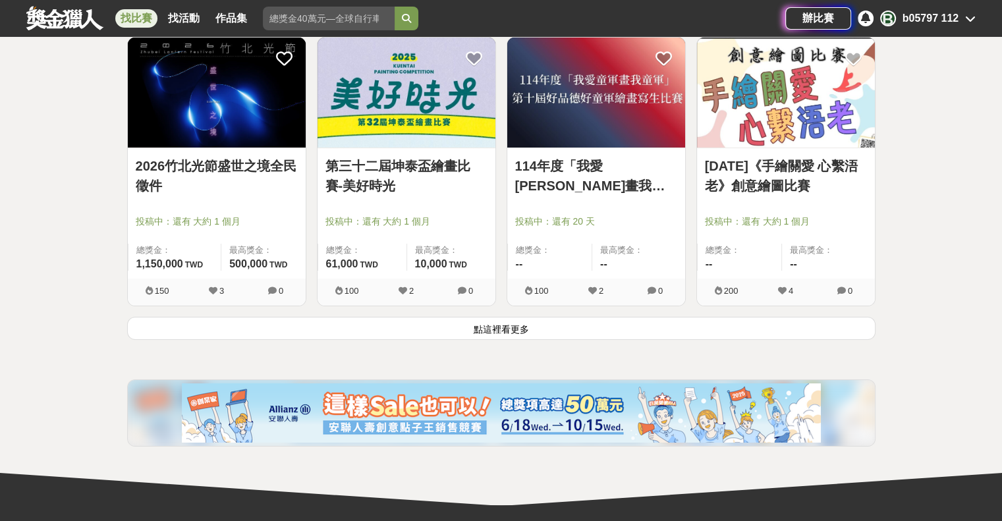
click at [437, 323] on button "點這裡看更多" at bounding box center [501, 328] width 748 height 23
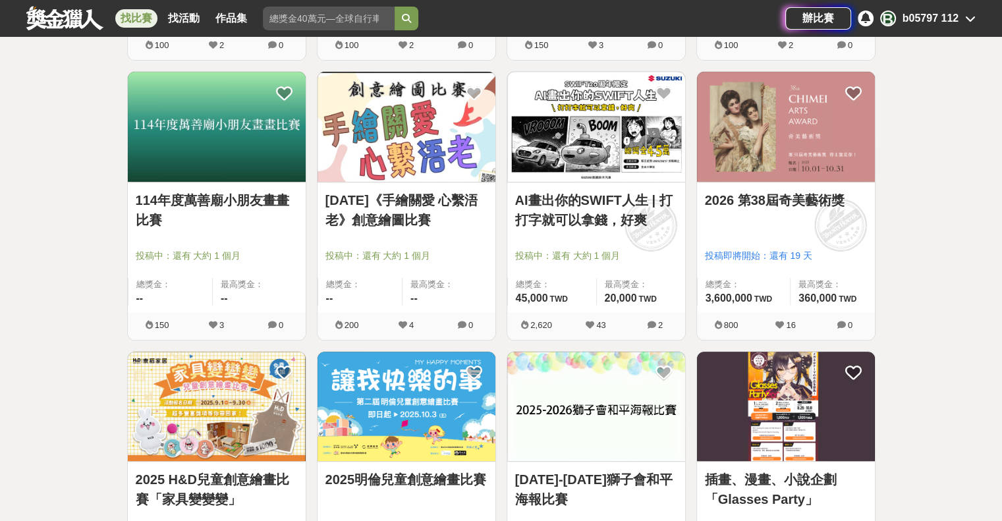
scroll to position [5533, 0]
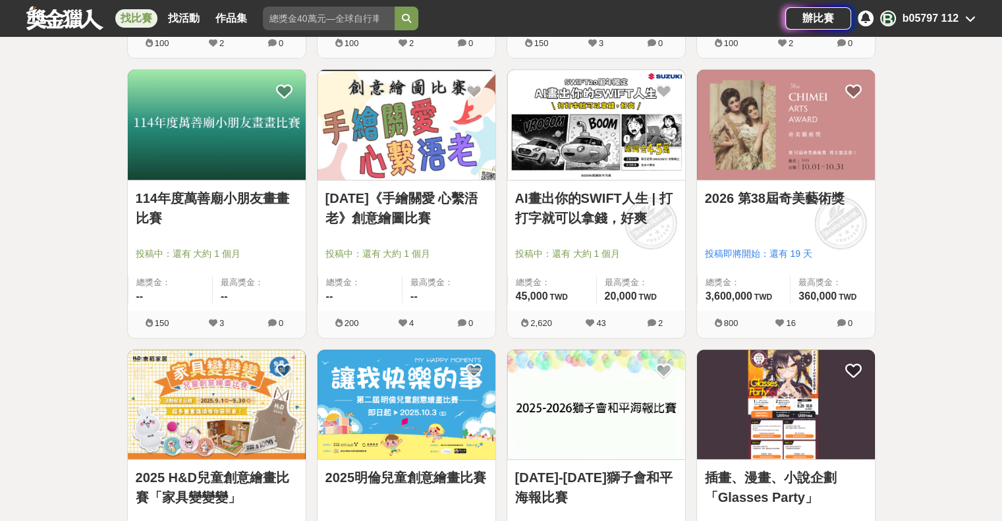
click at [582, 199] on link "AI畫出你的SWIFT人生 | 打打字就可以拿錢，好爽" at bounding box center [596, 208] width 162 height 40
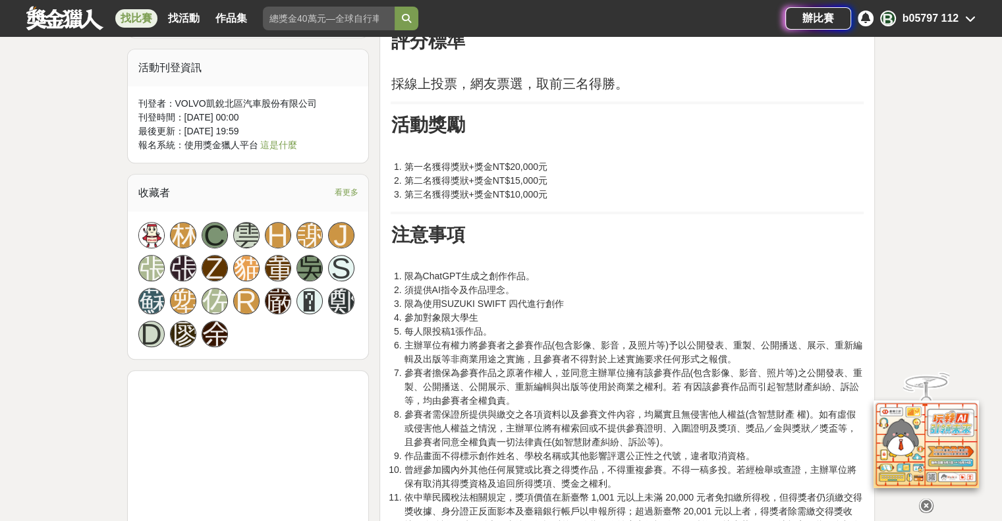
scroll to position [922, 0]
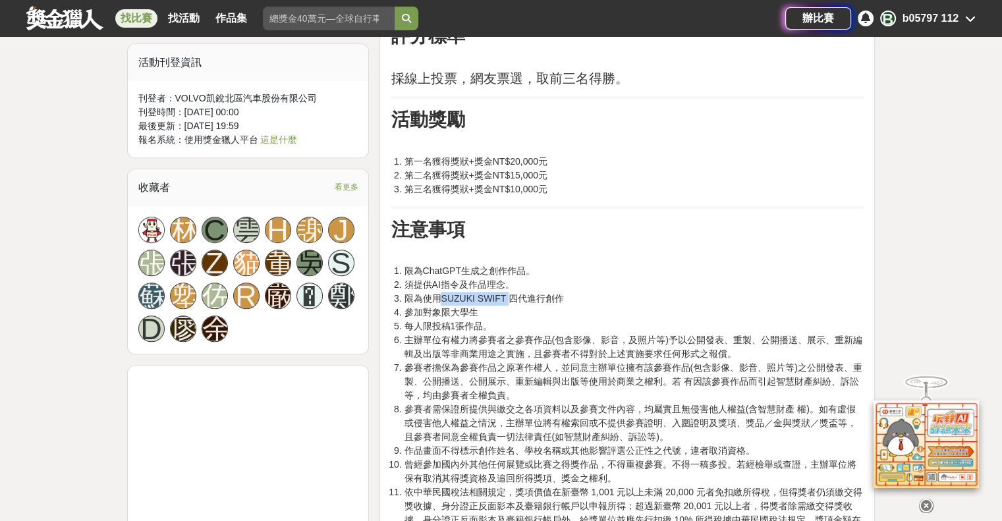
drag, startPoint x: 440, startPoint y: 265, endPoint x: 505, endPoint y: 267, distance: 65.3
click at [505, 292] on li "限為使用SUZUKI SWIFT 四代進行創作" at bounding box center [634, 299] width 460 height 14
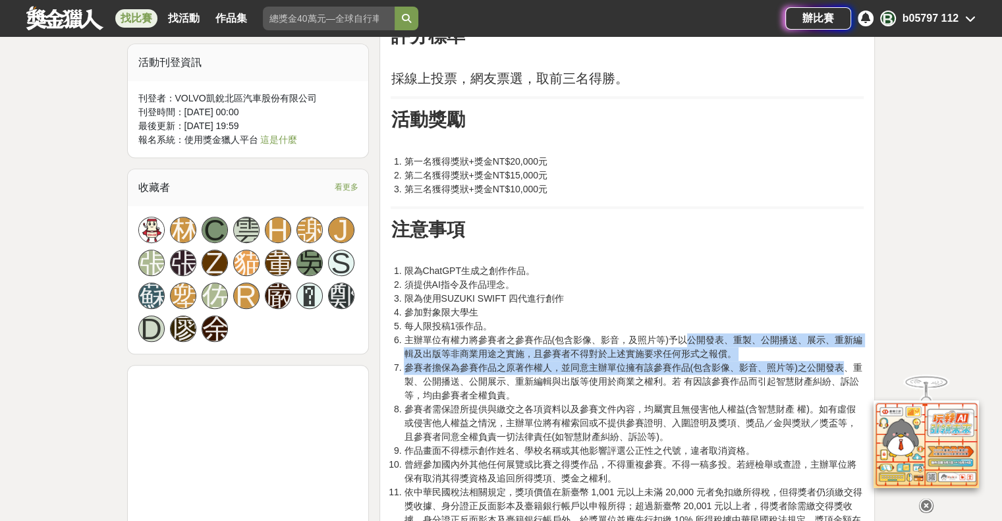
drag, startPoint x: 689, startPoint y: 310, endPoint x: 844, endPoint y: 329, distance: 155.9
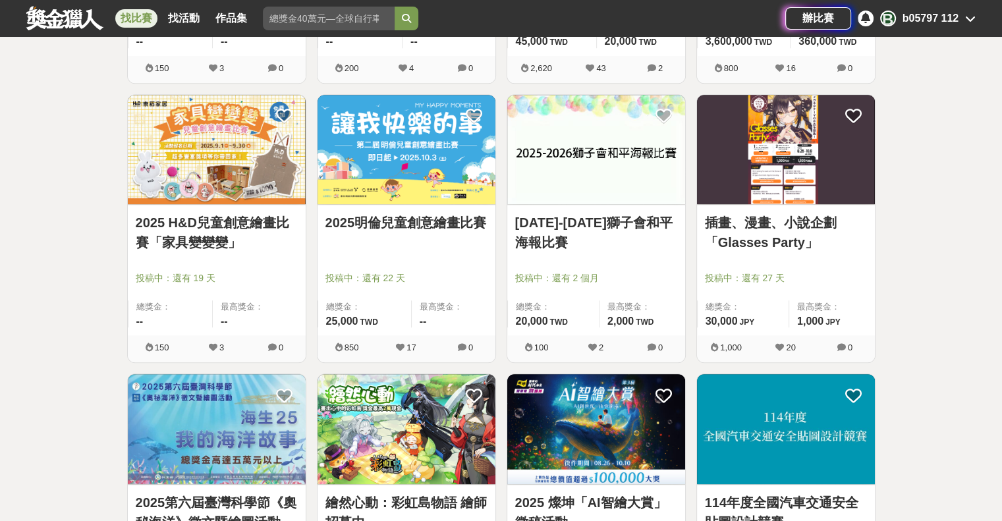
scroll to position [5928, 0]
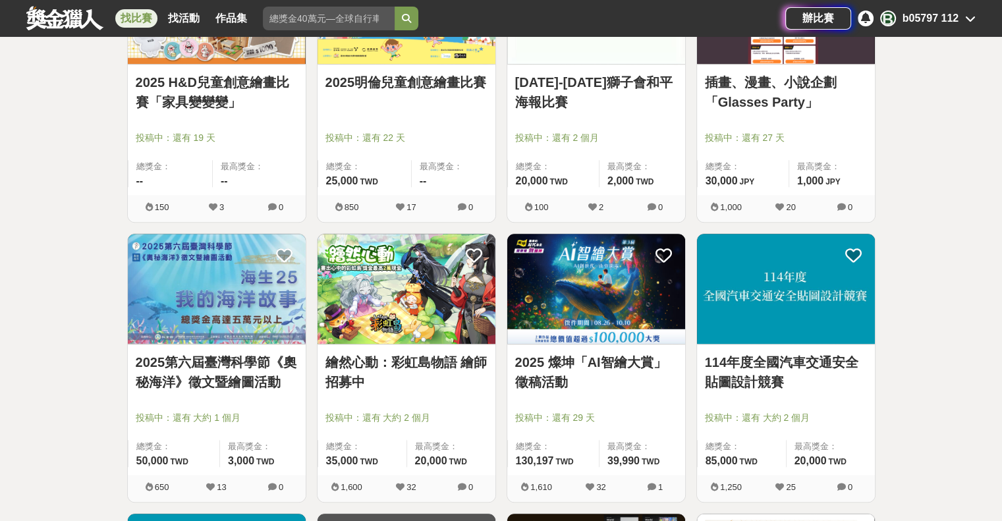
click at [631, 352] on link "2025 燦坤「AI智繪大賞」徵稿活動" at bounding box center [596, 372] width 162 height 40
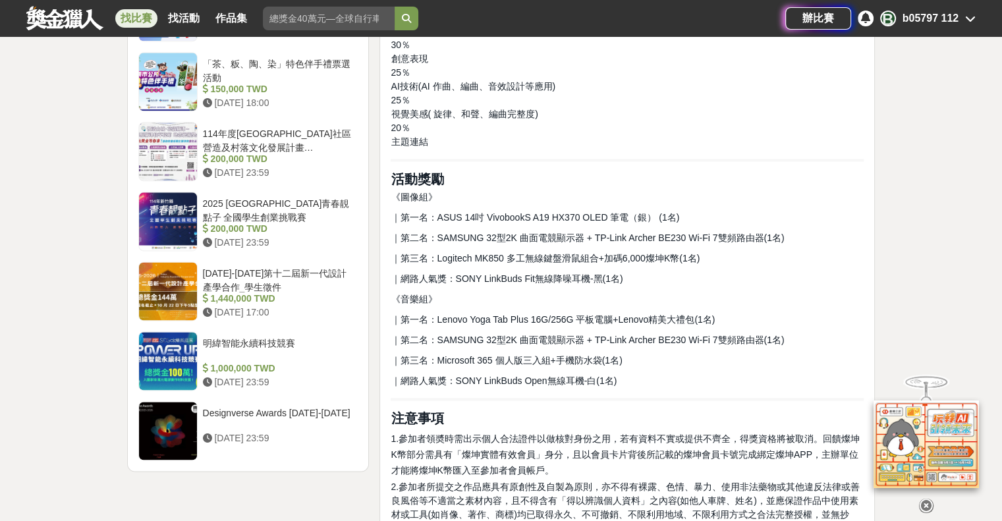
scroll to position [1647, 0]
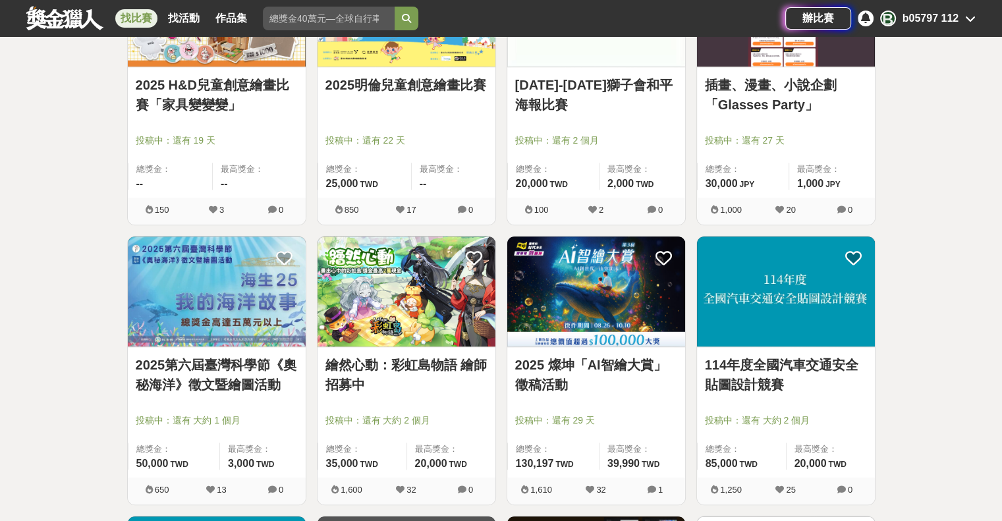
scroll to position [5928, 0]
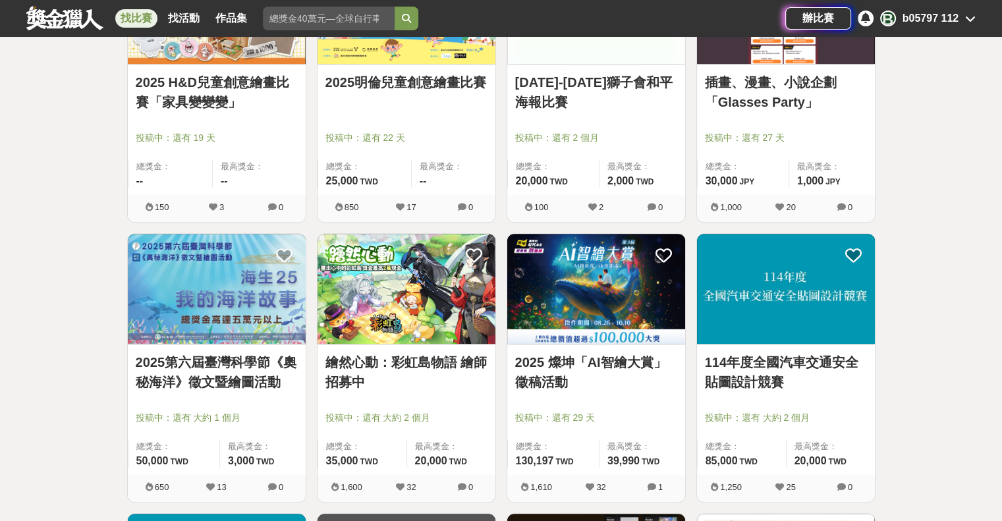
click at [450, 368] on link "繪然心動：彩虹島物語 繪師招募中" at bounding box center [406, 372] width 162 height 40
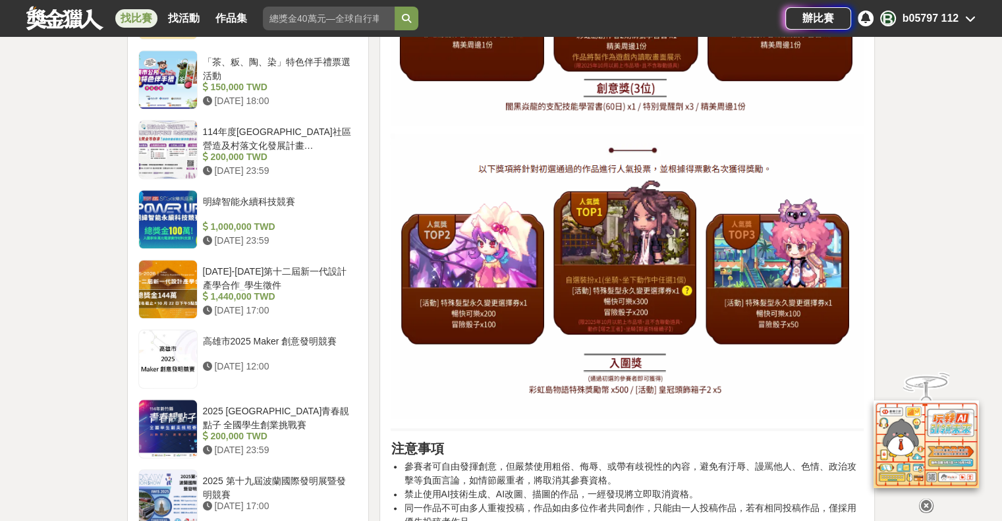
scroll to position [1449, 0]
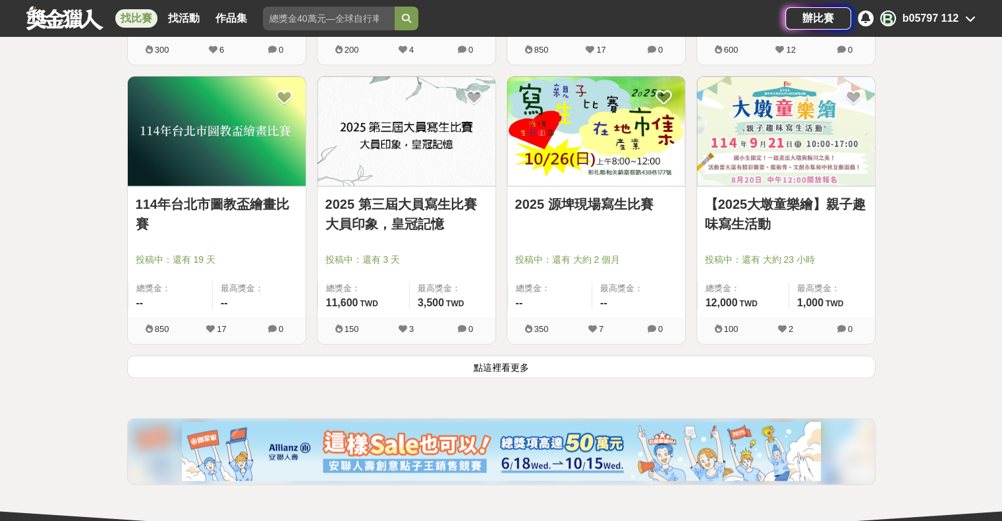
scroll to position [6653, 0]
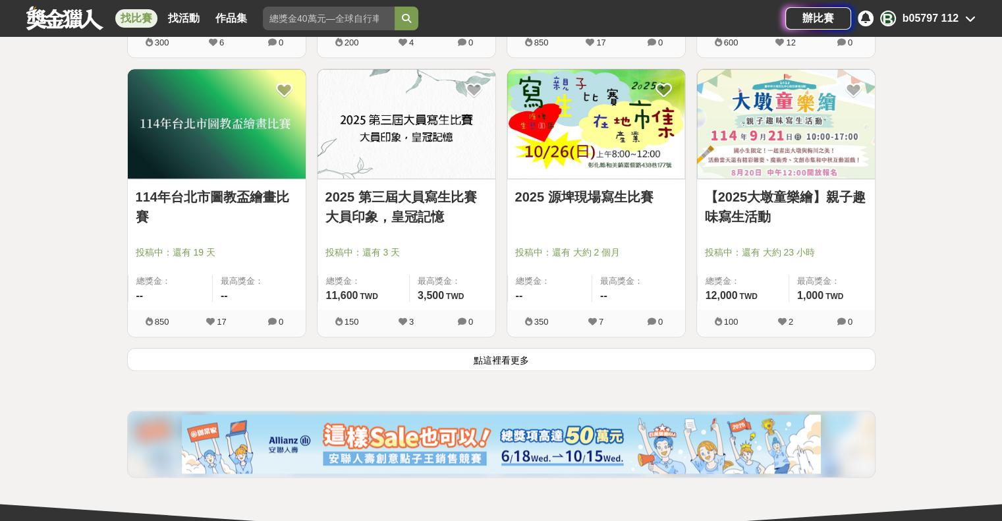
click at [481, 350] on button "點這裡看更多" at bounding box center [501, 359] width 748 height 23
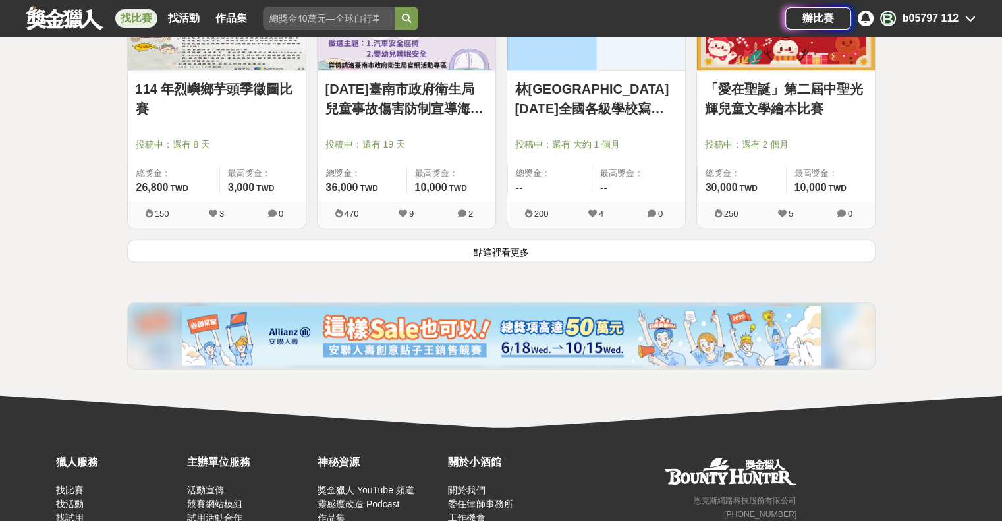
scroll to position [8497, 0]
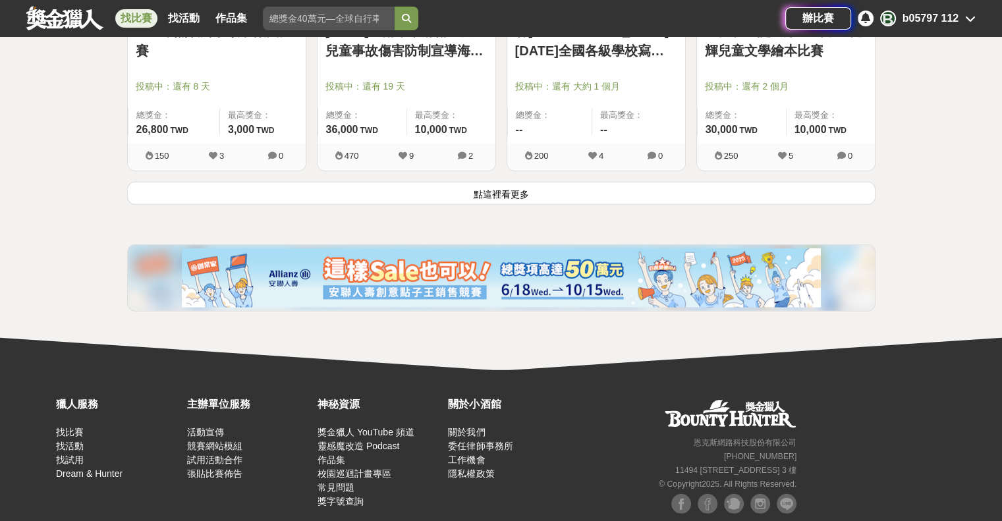
click at [609, 182] on button "點這裡看更多" at bounding box center [501, 193] width 748 height 23
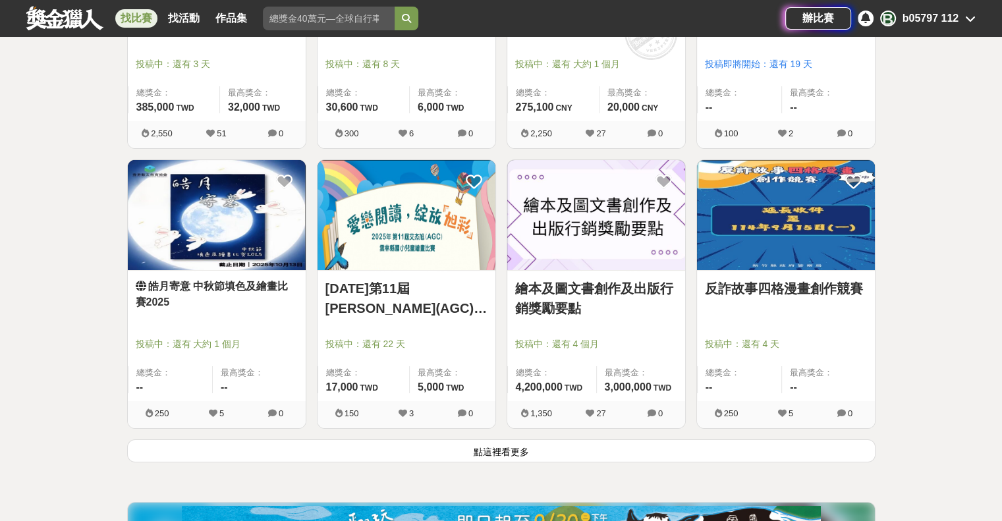
scroll to position [9946, 0]
